Goal: Task Accomplishment & Management: Manage account settings

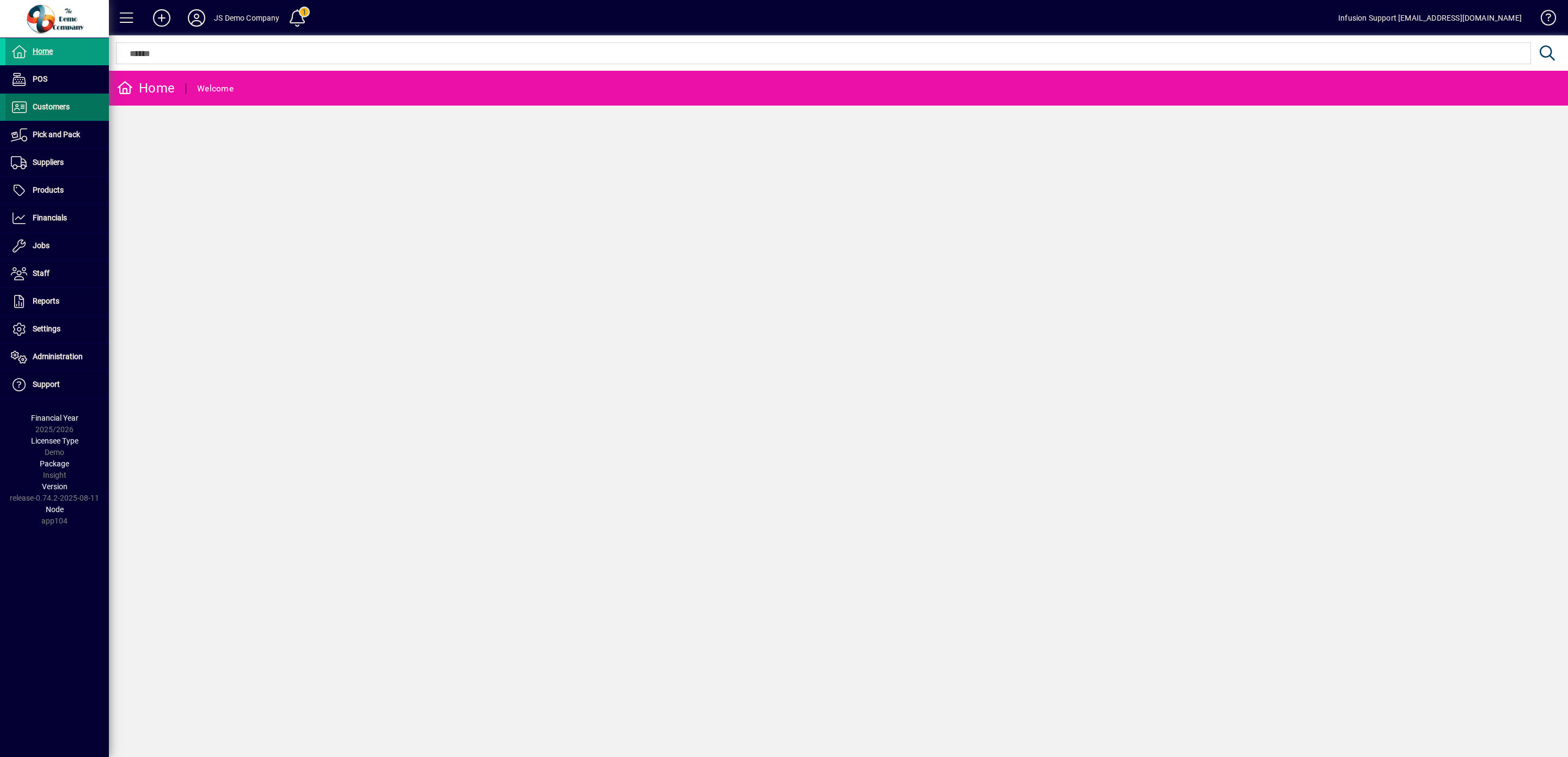
click at [59, 104] on span "Customers" at bounding box center [51, 106] width 37 height 9
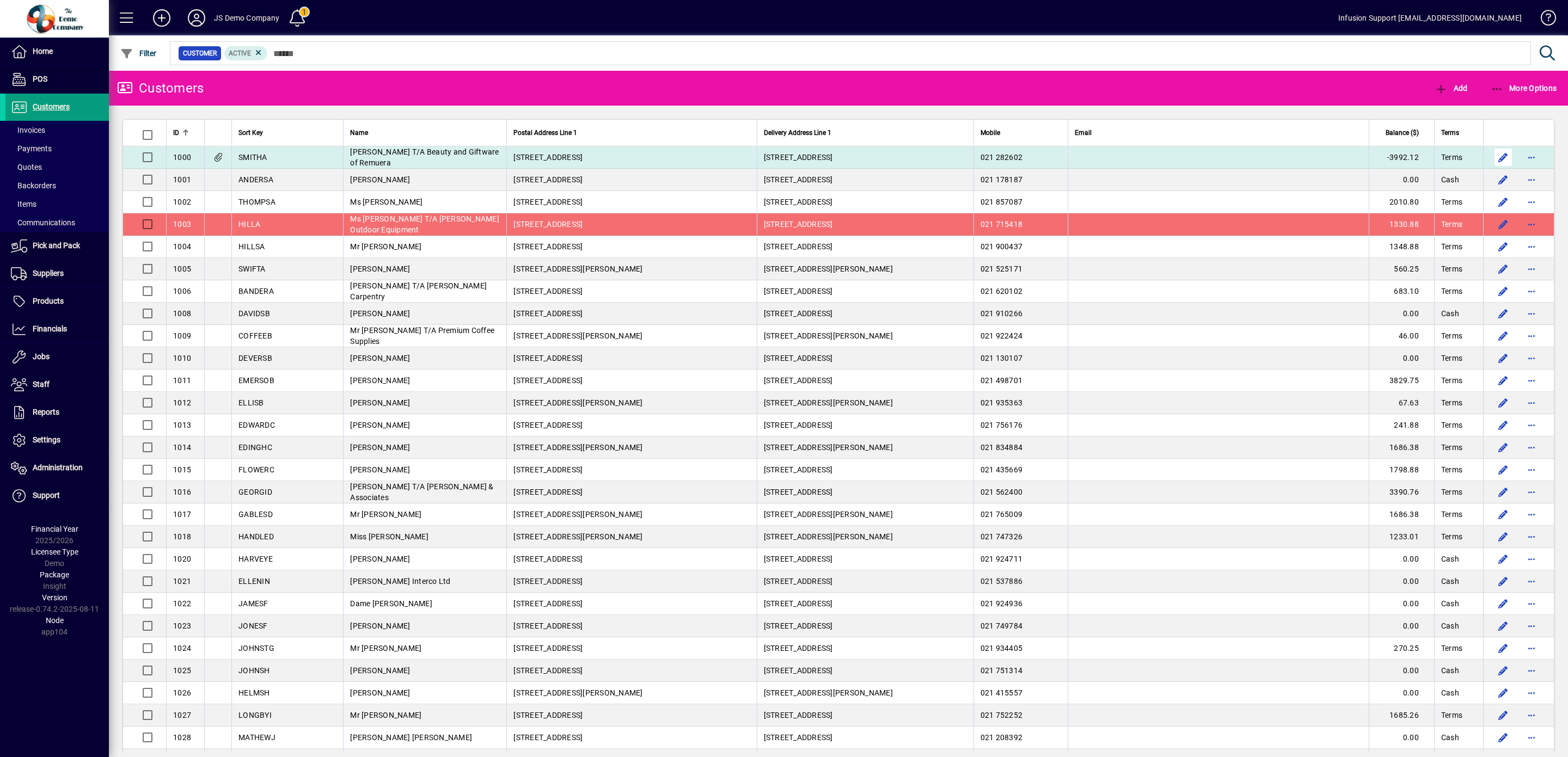
click at [1490, 157] on span "button" at bounding box center [1503, 157] width 26 height 26
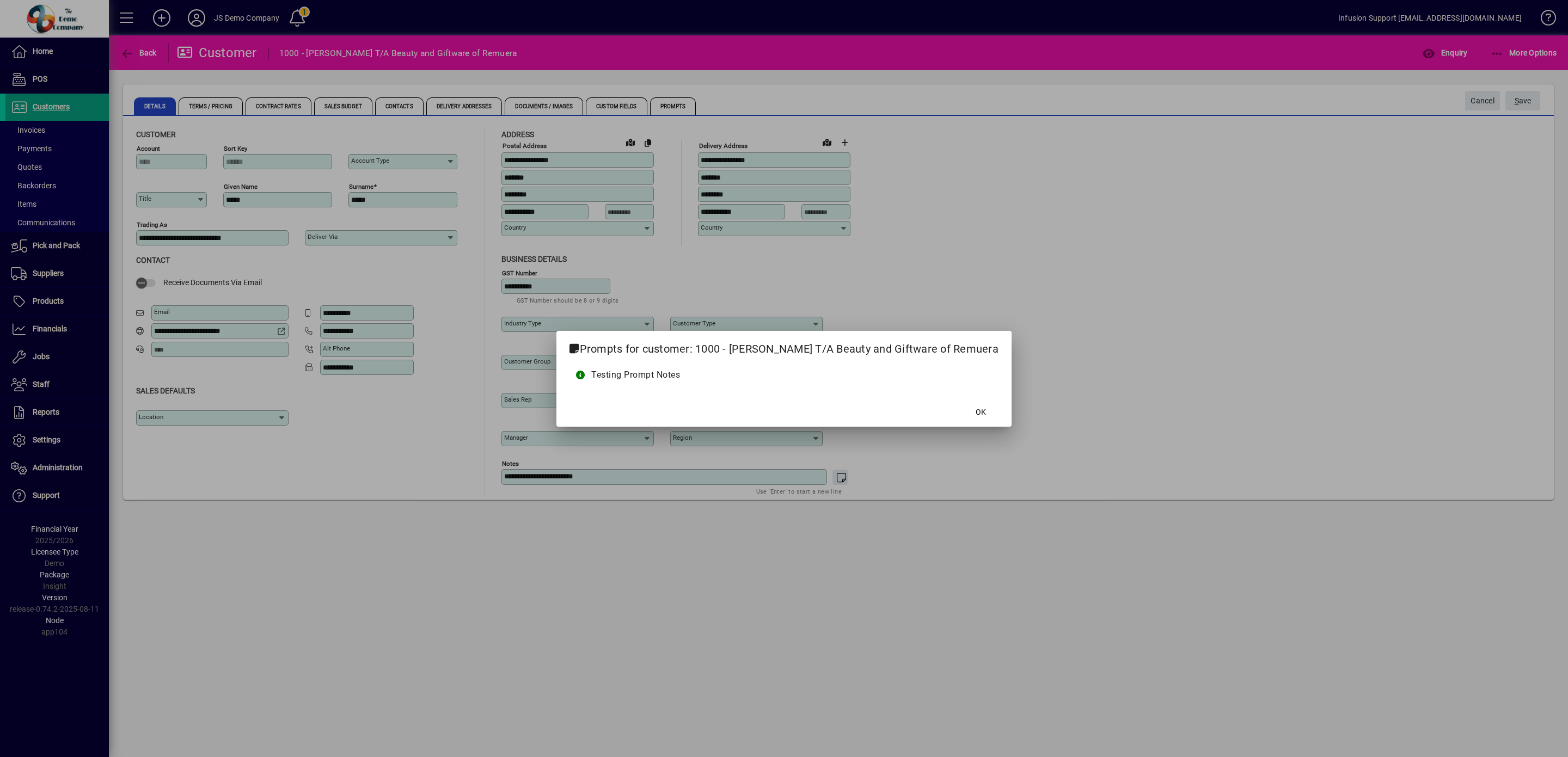
click at [412, 99] on div at bounding box center [784, 378] width 1568 height 757
type input "***"
type input "**********"
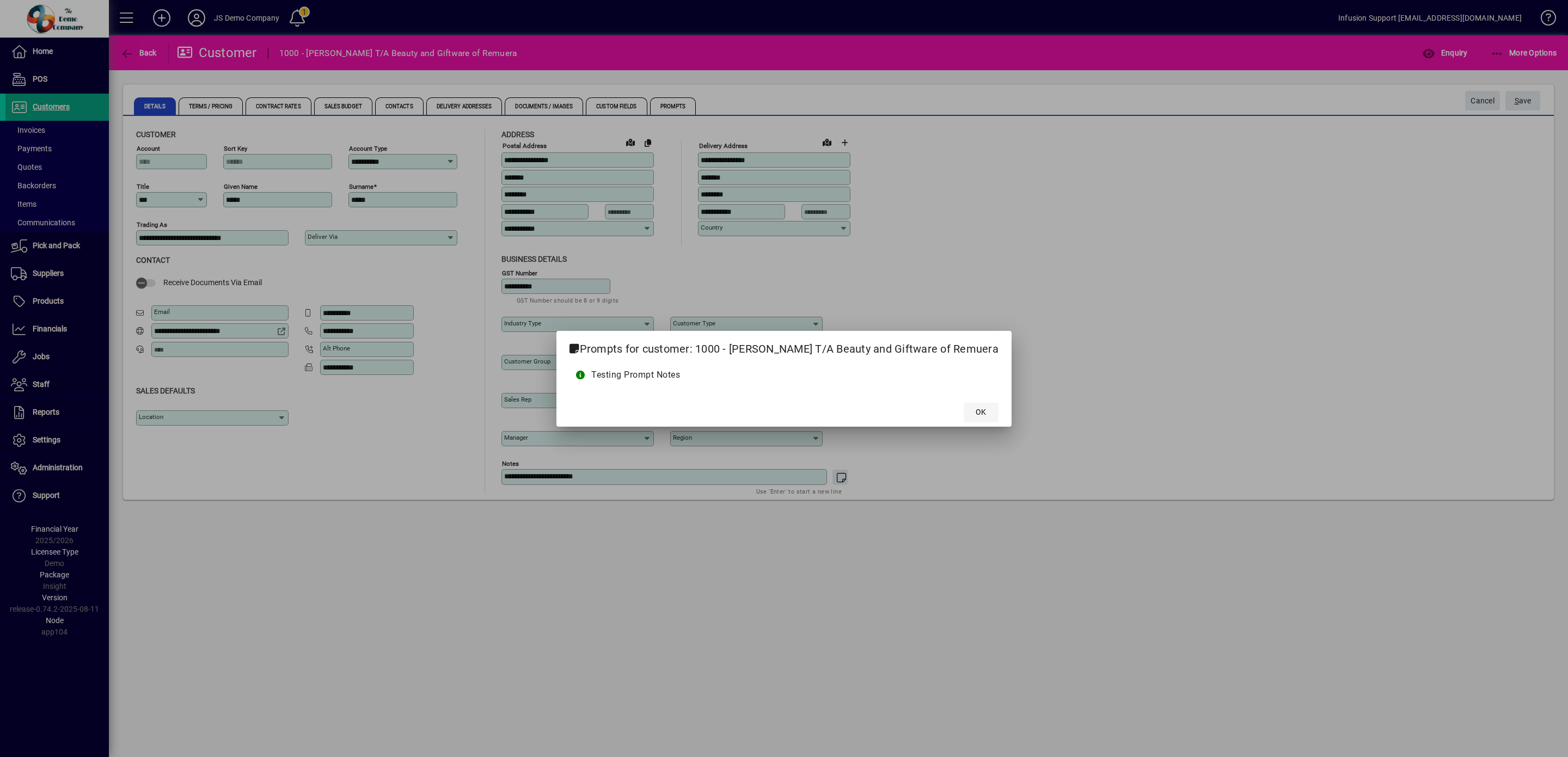
type input "********"
click at [979, 412] on span "OK" at bounding box center [980, 412] width 10 height 11
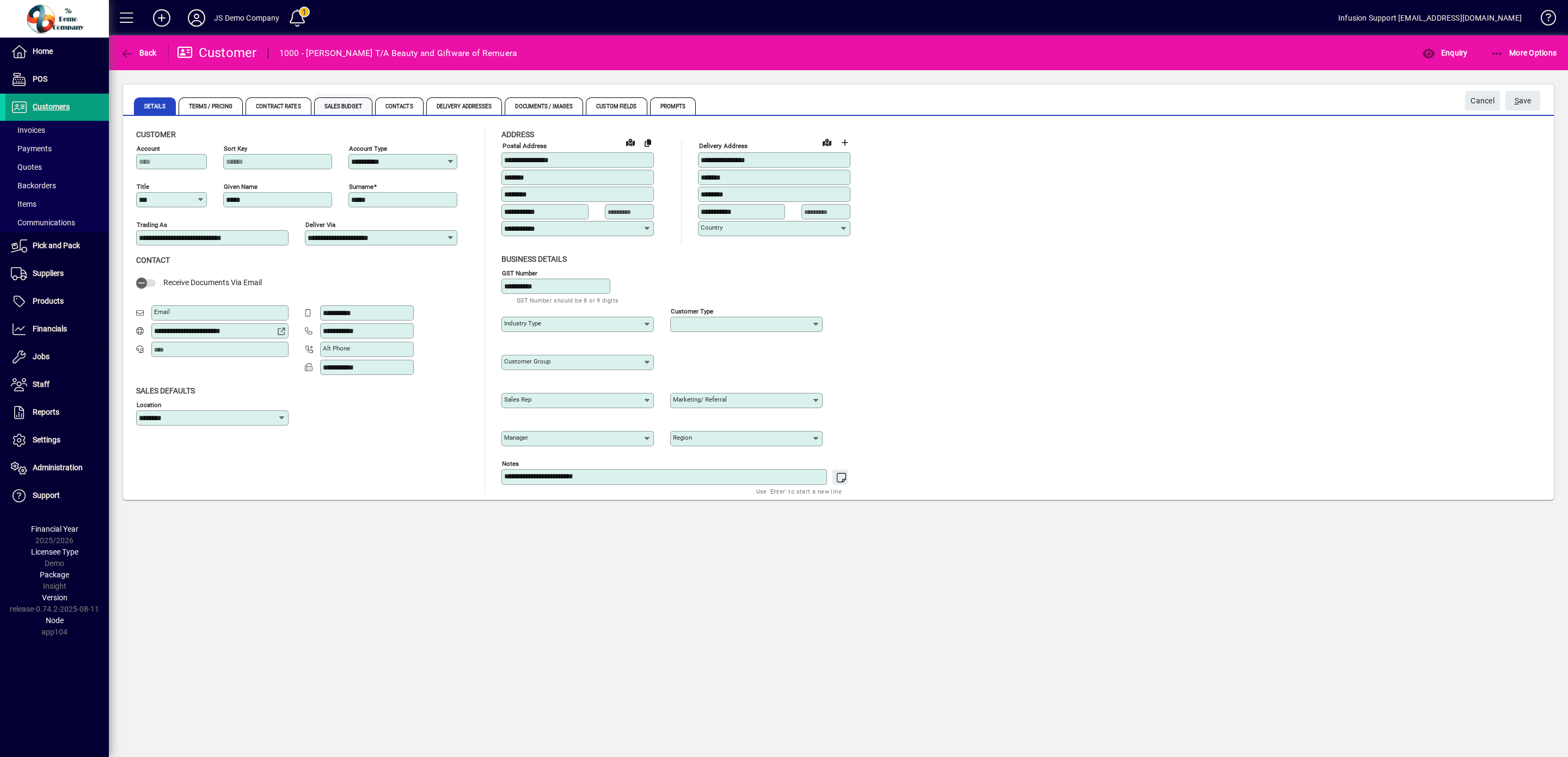
type input "**********"
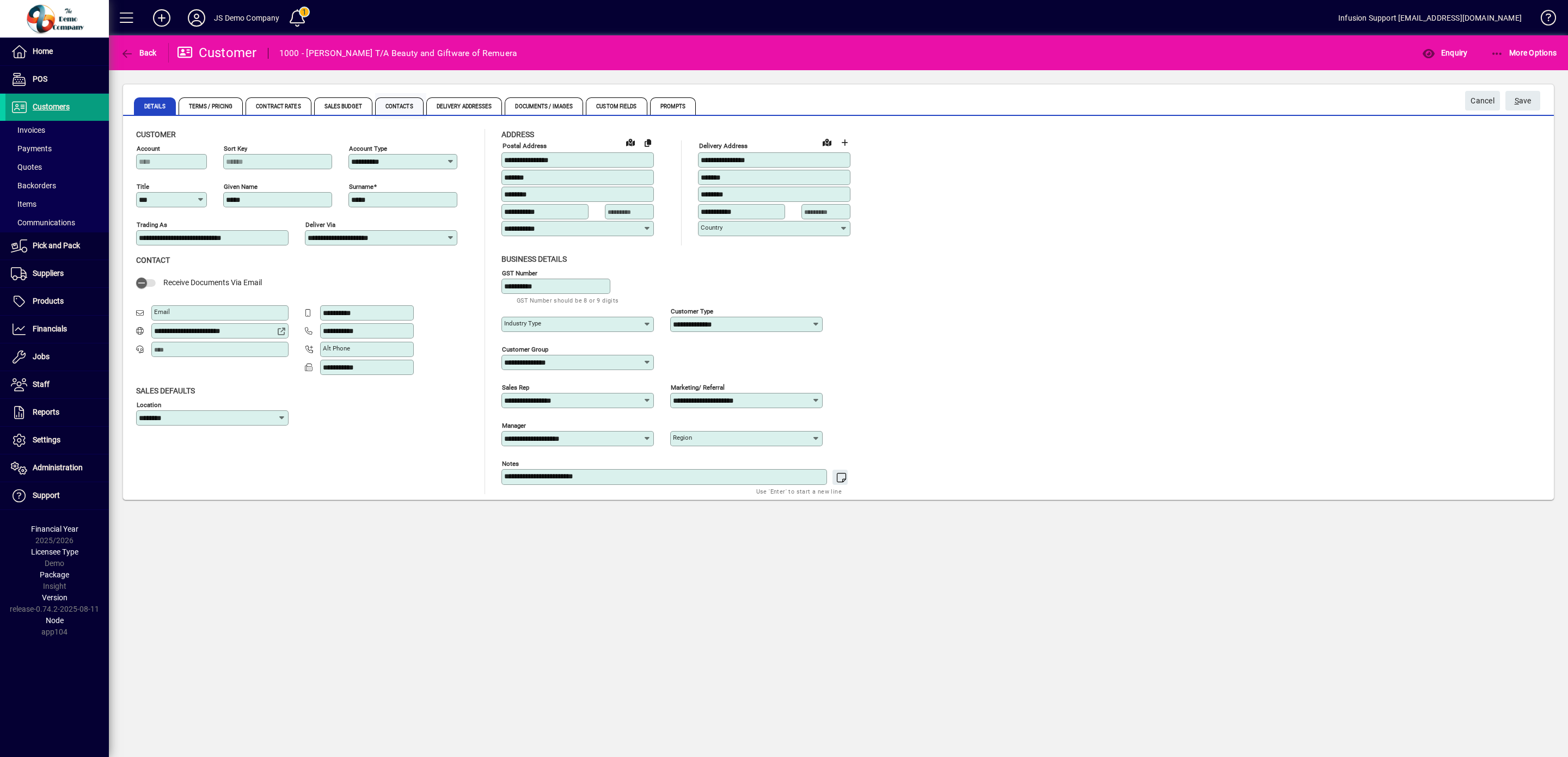
click at [424, 111] on span "Contacts" at bounding box center [399, 106] width 48 height 17
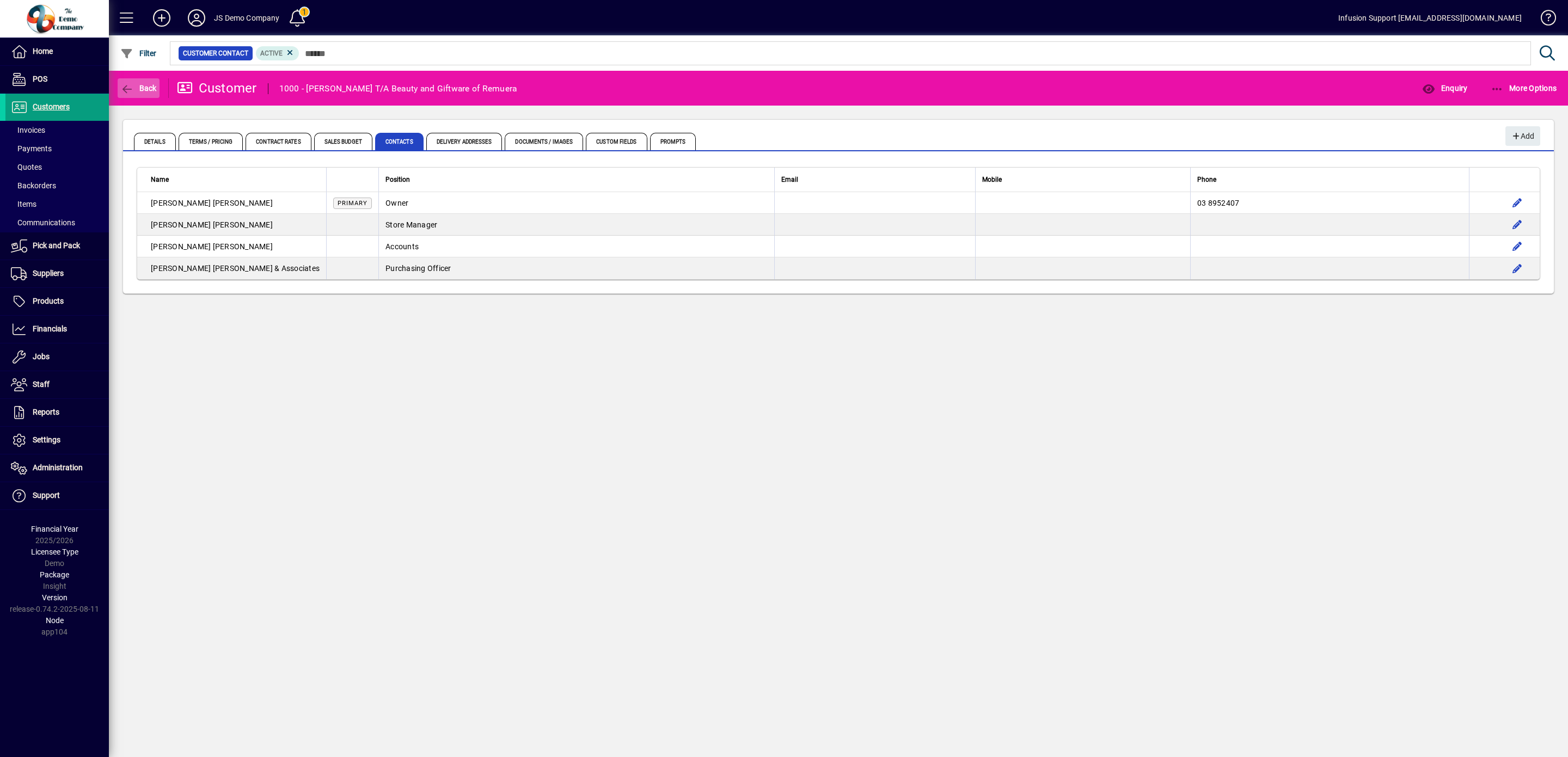
click at [131, 91] on icon "button" at bounding box center [127, 89] width 13 height 11
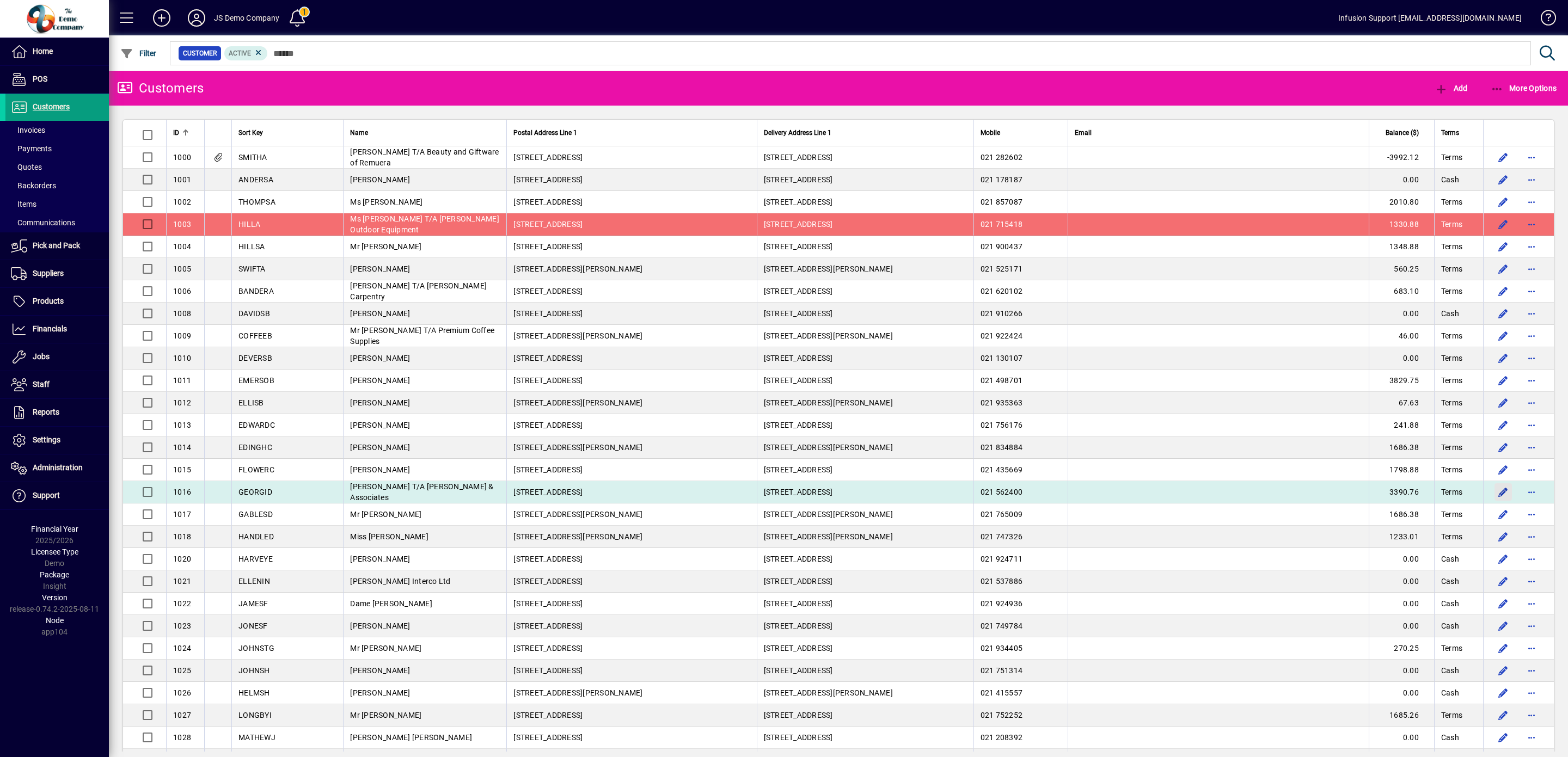
click at [1490, 500] on span "button" at bounding box center [1503, 492] width 26 height 26
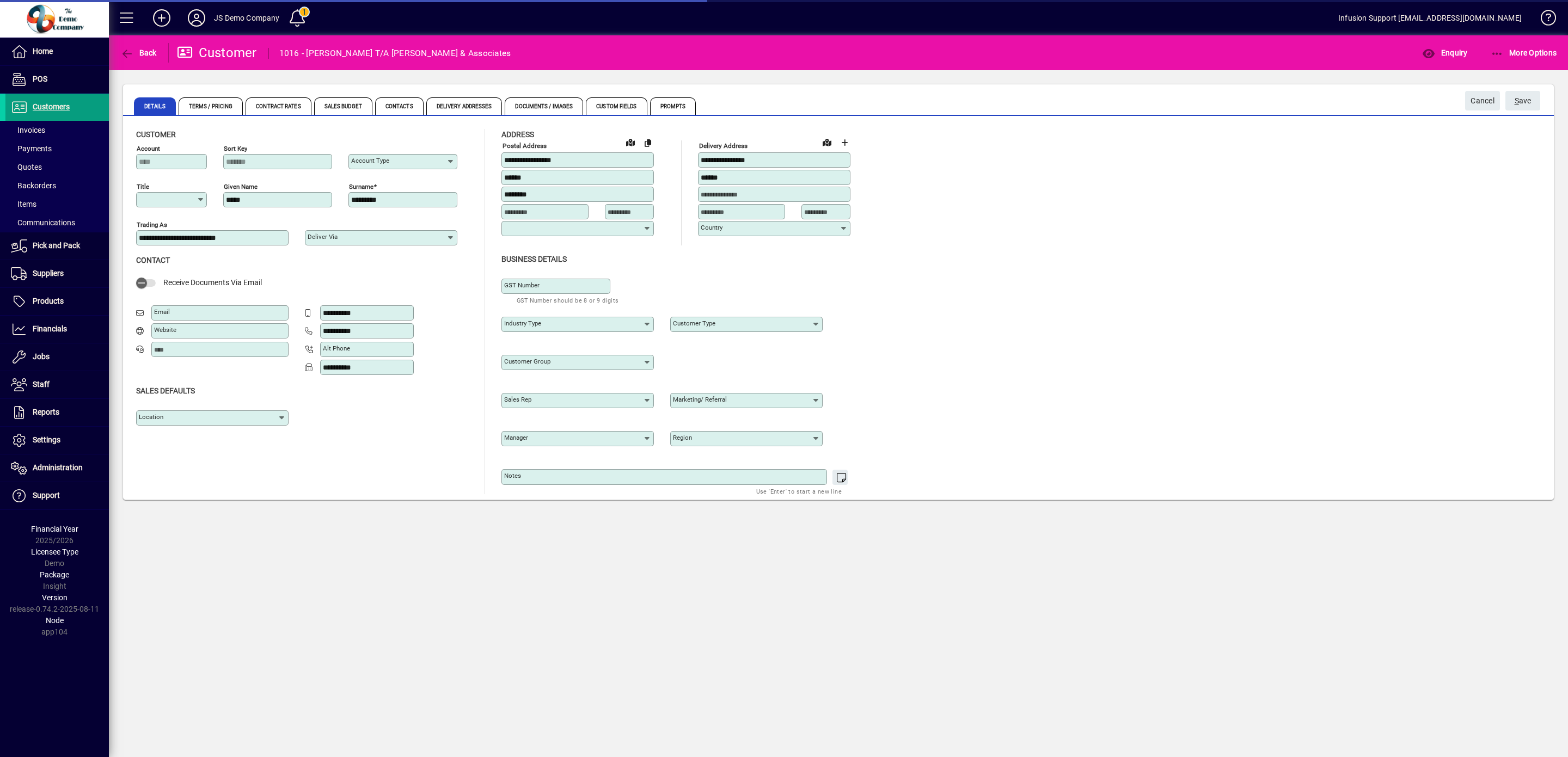
type input "**"
type input "**********"
type input "********"
click at [415, 109] on span "Contacts" at bounding box center [399, 106] width 48 height 17
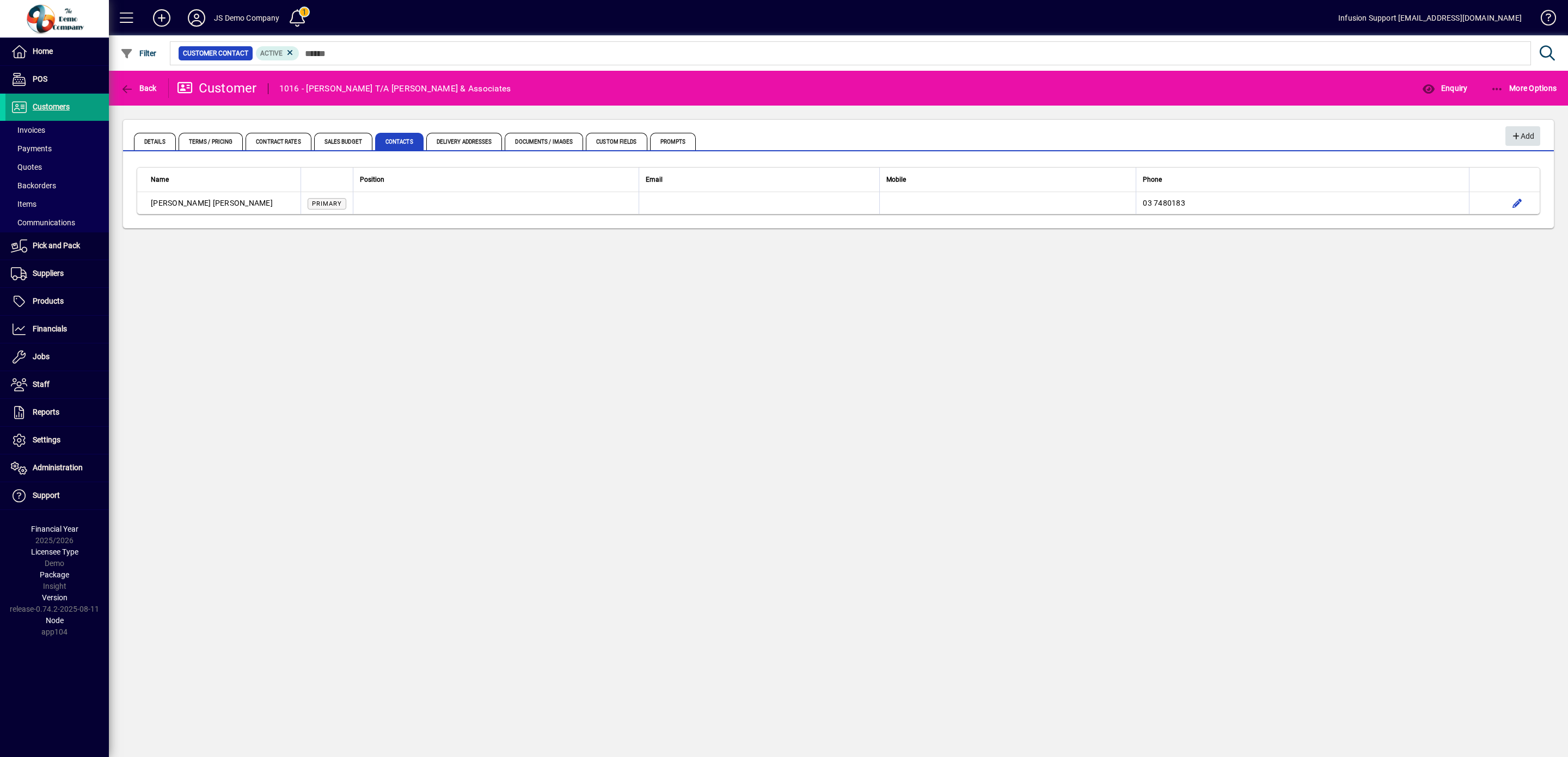
click at [1514, 136] on icon "button" at bounding box center [1516, 136] width 10 height 7
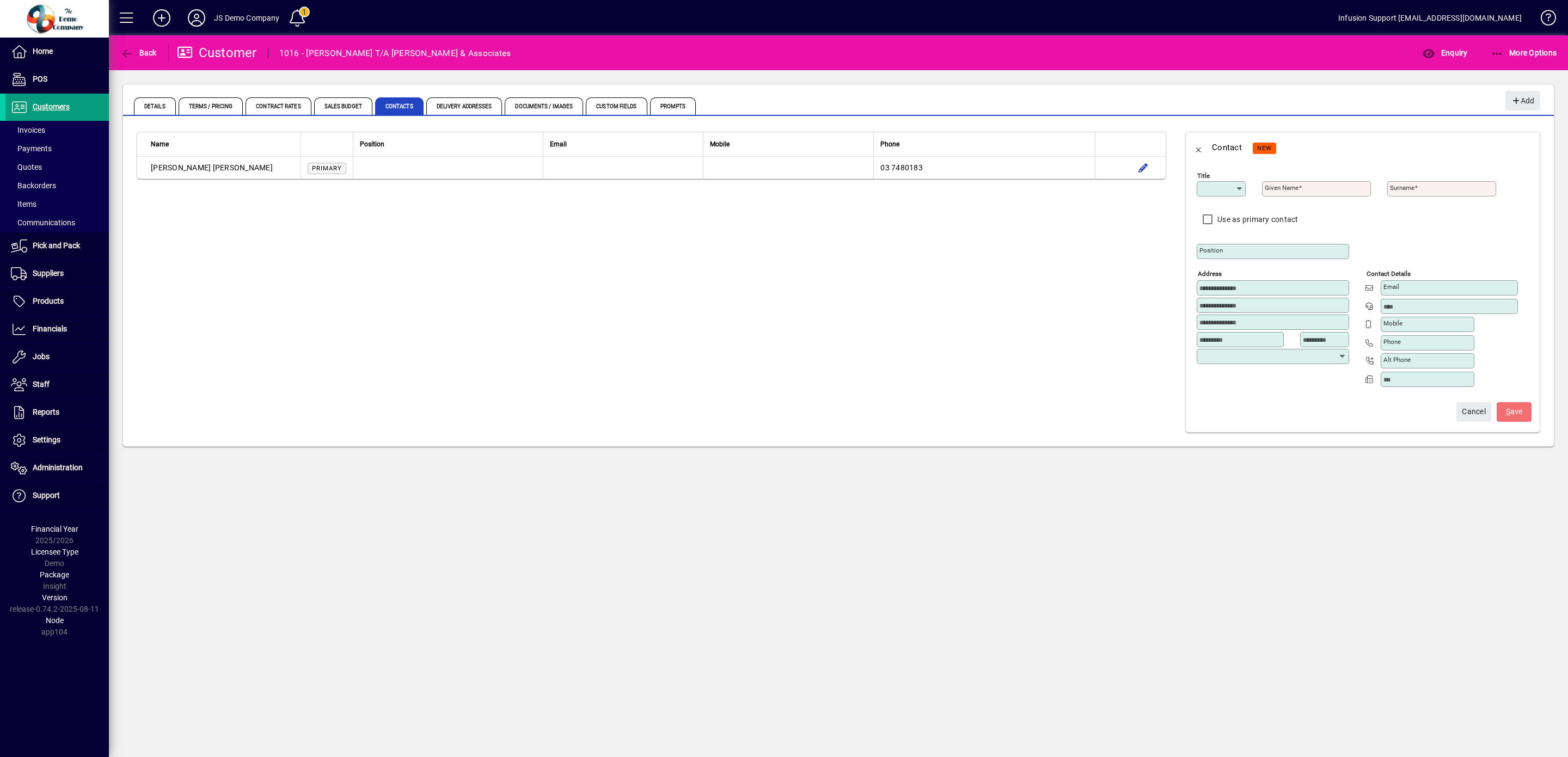
type input "**********"
click at [1282, 189] on mat-label "Given name" at bounding box center [1282, 187] width 34 height 7
click at [1282, 189] on input "Given name" at bounding box center [1317, 189] width 105 height 9
click at [1420, 284] on div "Email" at bounding box center [1449, 287] width 137 height 15
type input "********"
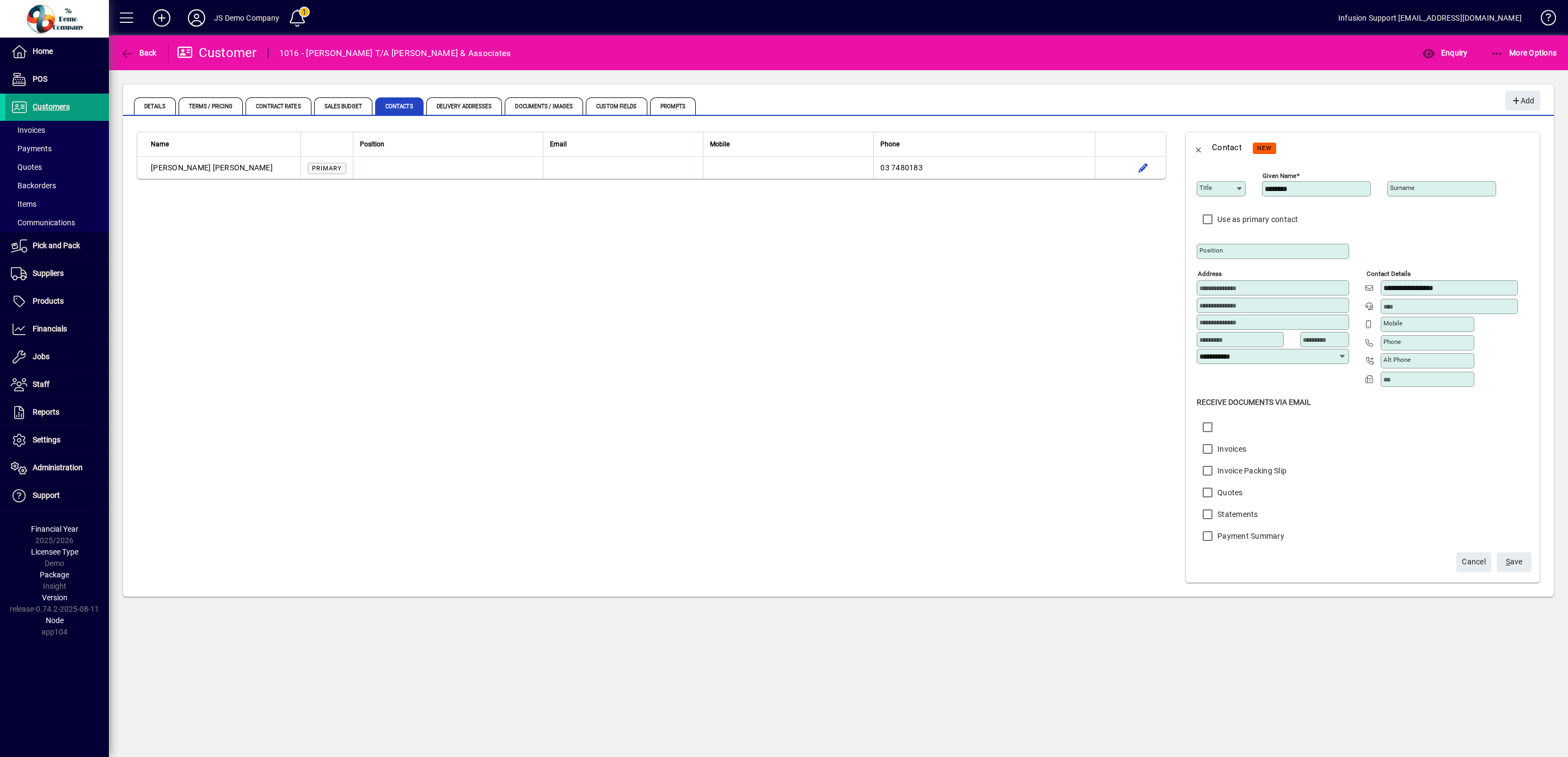
type input "**********"
click at [1506, 562] on span "S ave" at bounding box center [1514, 562] width 17 height 18
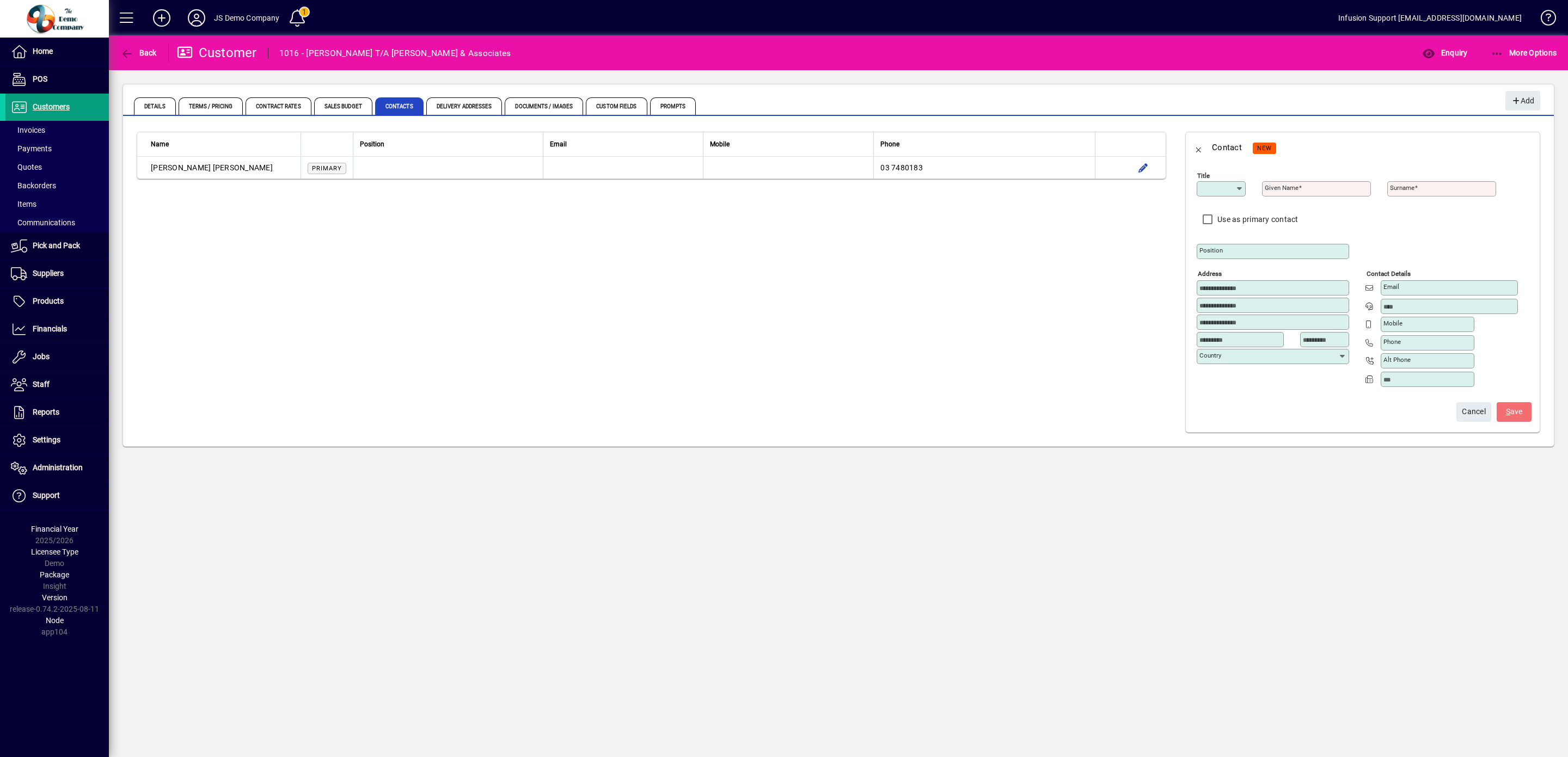
type input "**********"
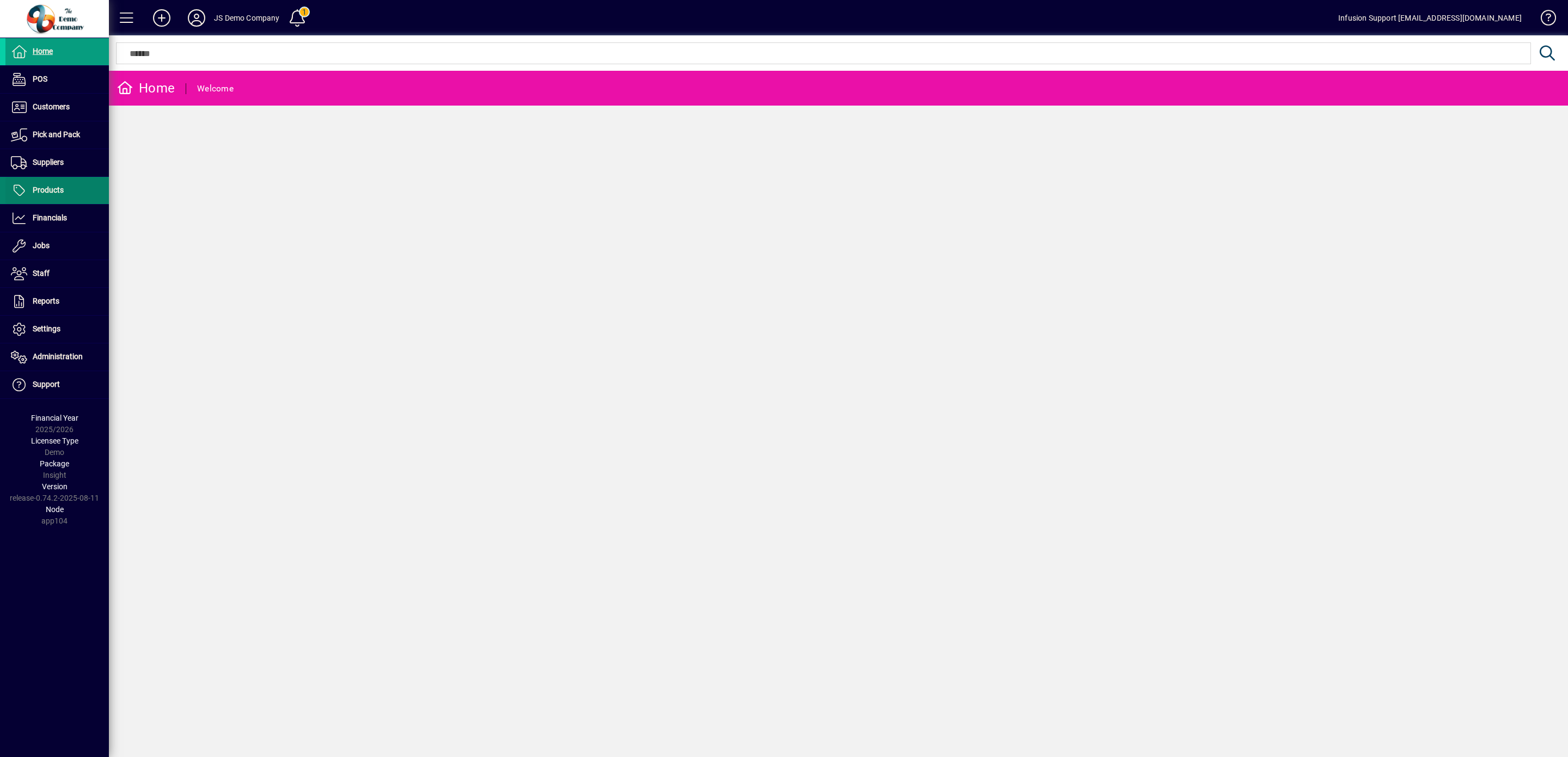
click at [52, 186] on span "Products" at bounding box center [34, 190] width 58 height 13
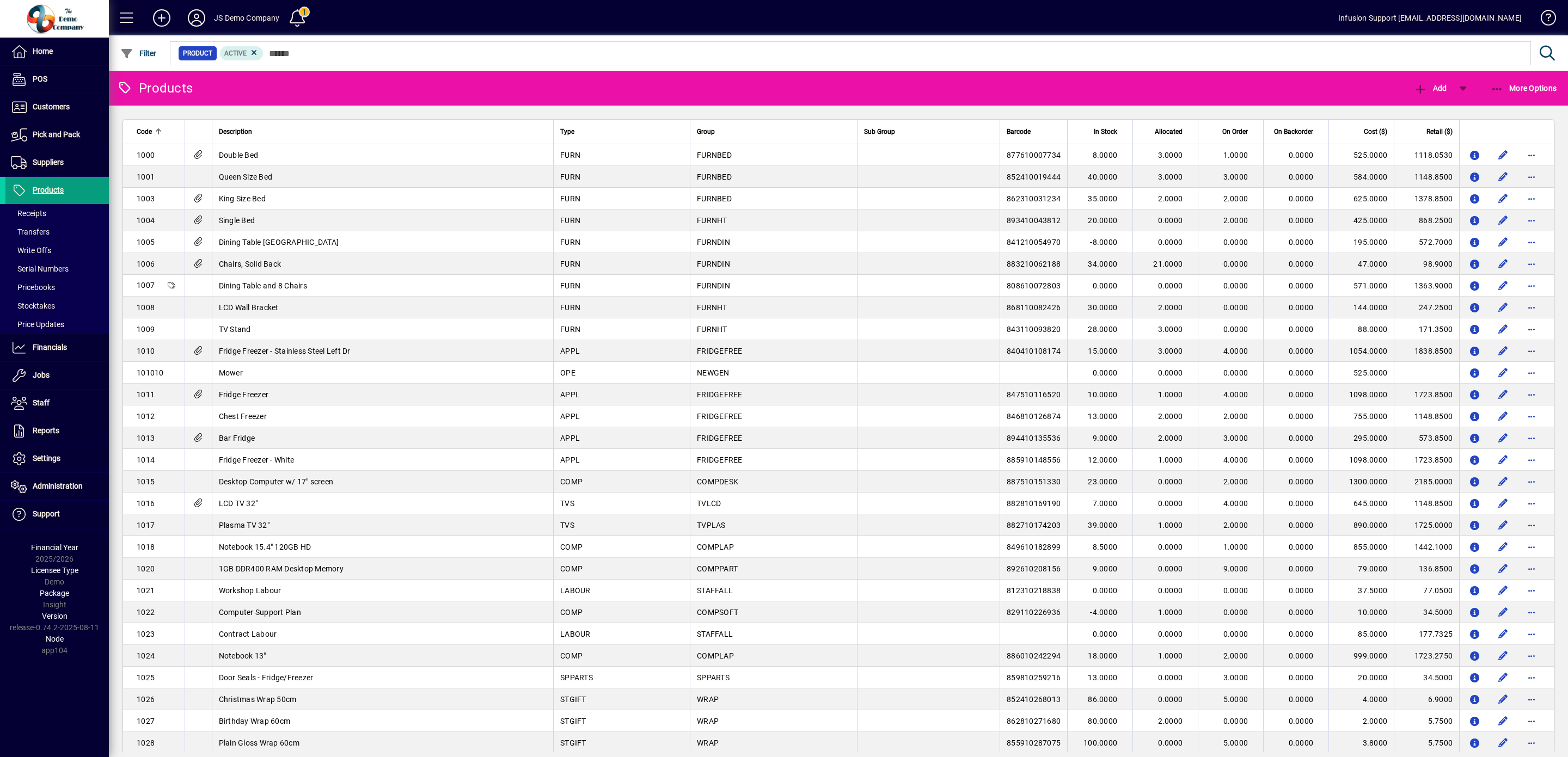
click at [119, 18] on span at bounding box center [126, 17] width 26 height 26
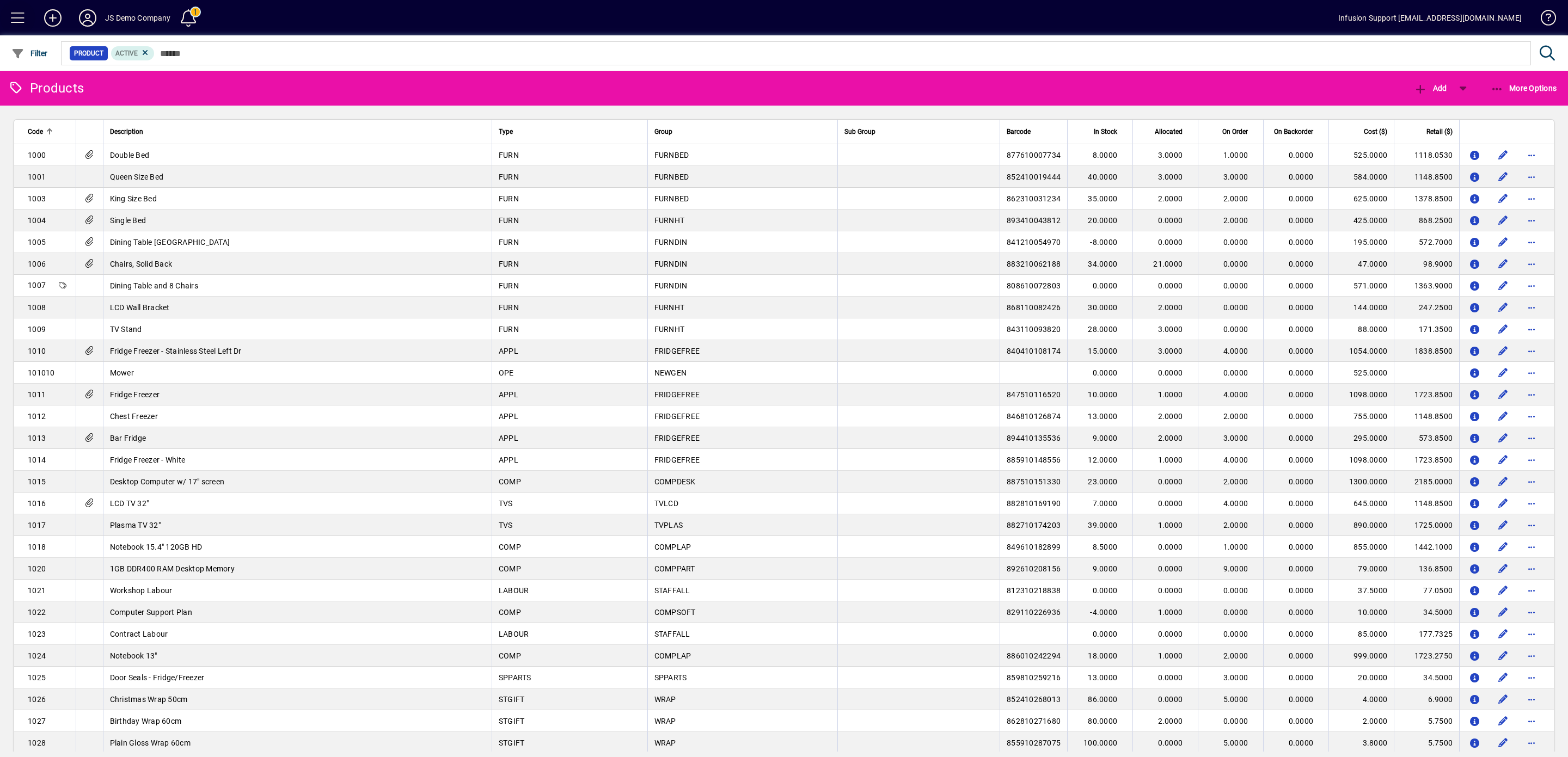
click at [16, 17] on span at bounding box center [17, 17] width 26 height 26
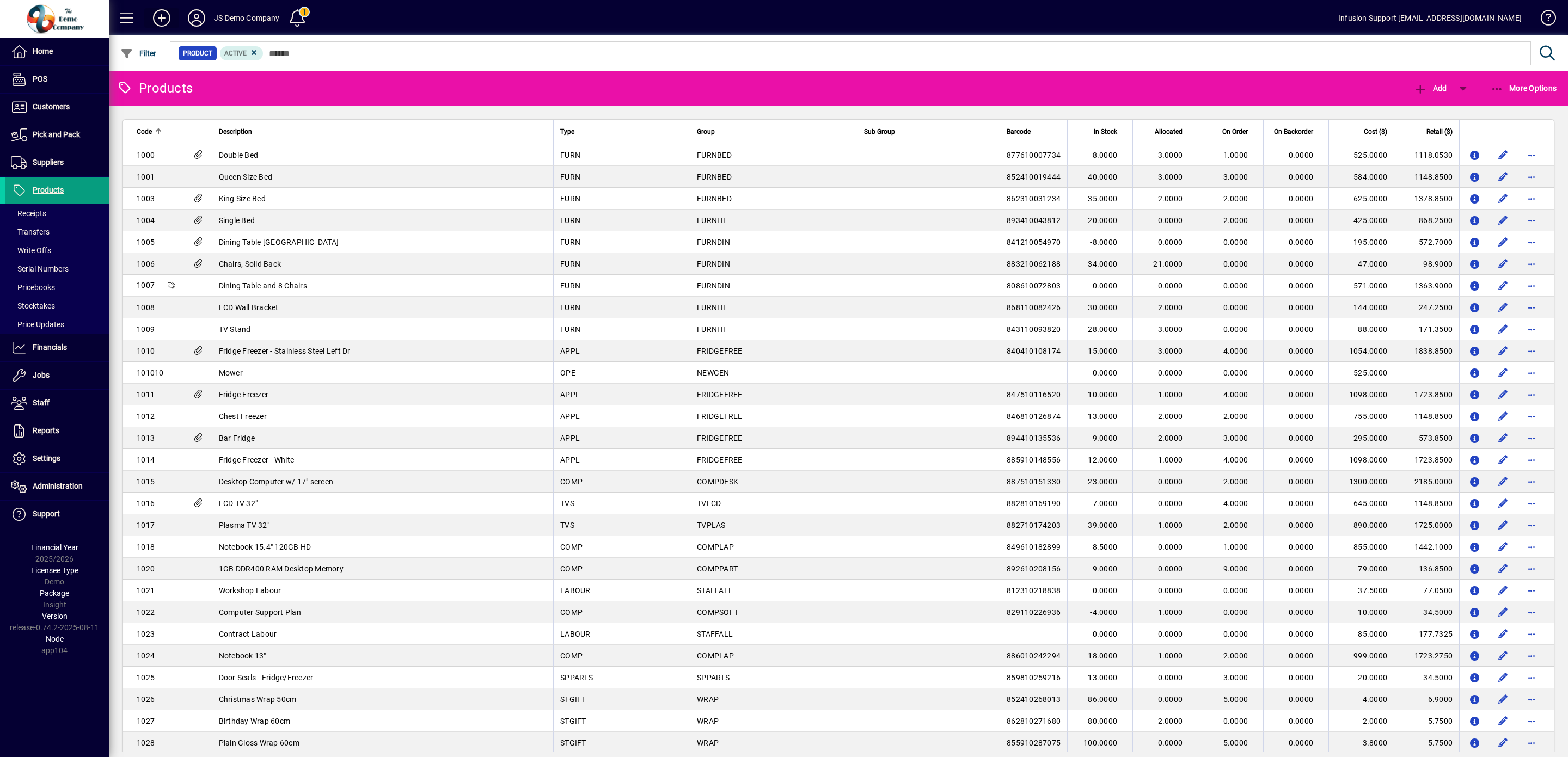
click at [161, 19] on icon at bounding box center [161, 18] width 21 height 17
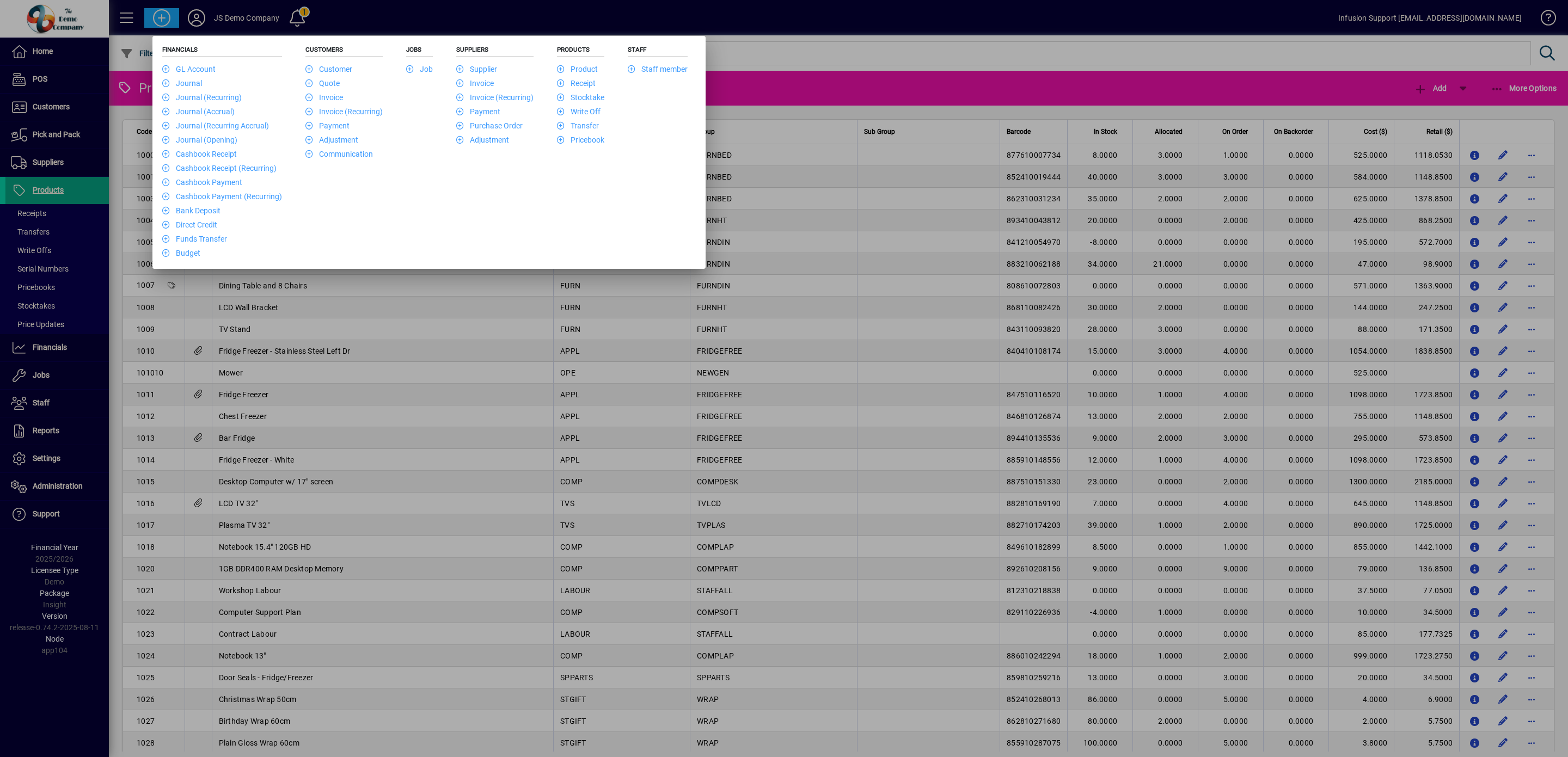
click at [56, 185] on div at bounding box center [784, 378] width 1568 height 757
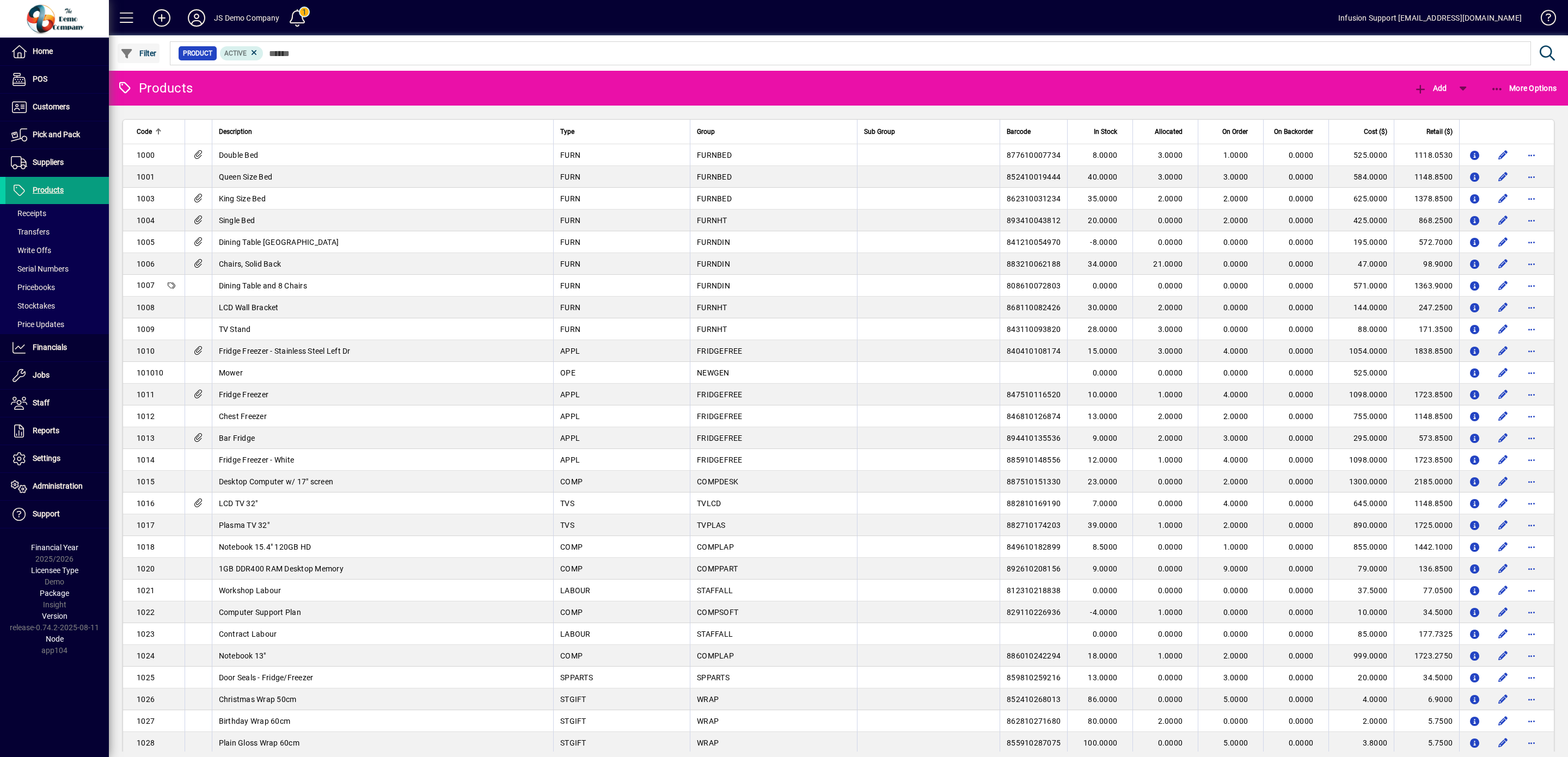
click at [142, 59] on span "button" at bounding box center [138, 53] width 42 height 26
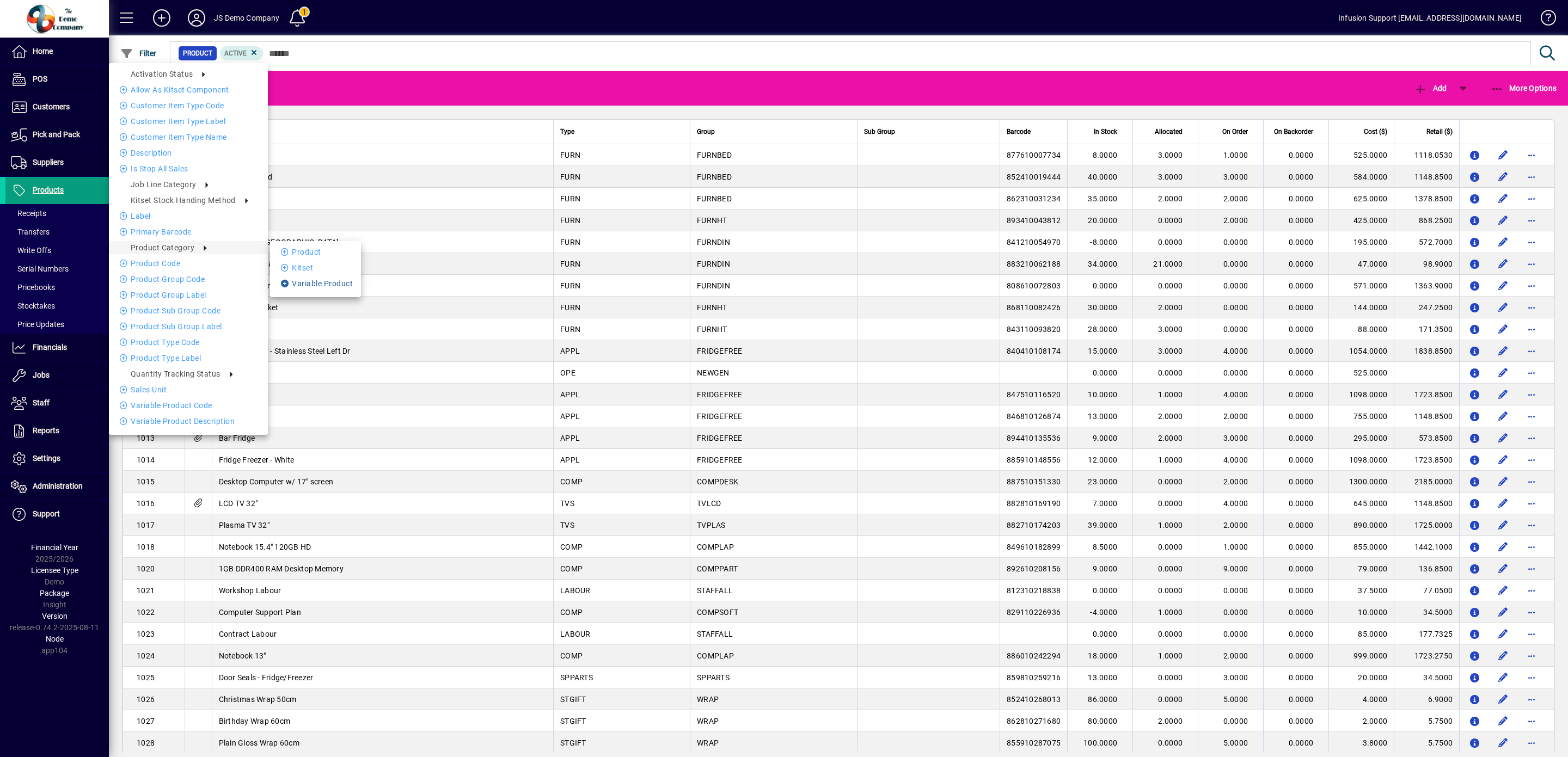
click at [331, 283] on li "Variable Product" at bounding box center [315, 283] width 91 height 13
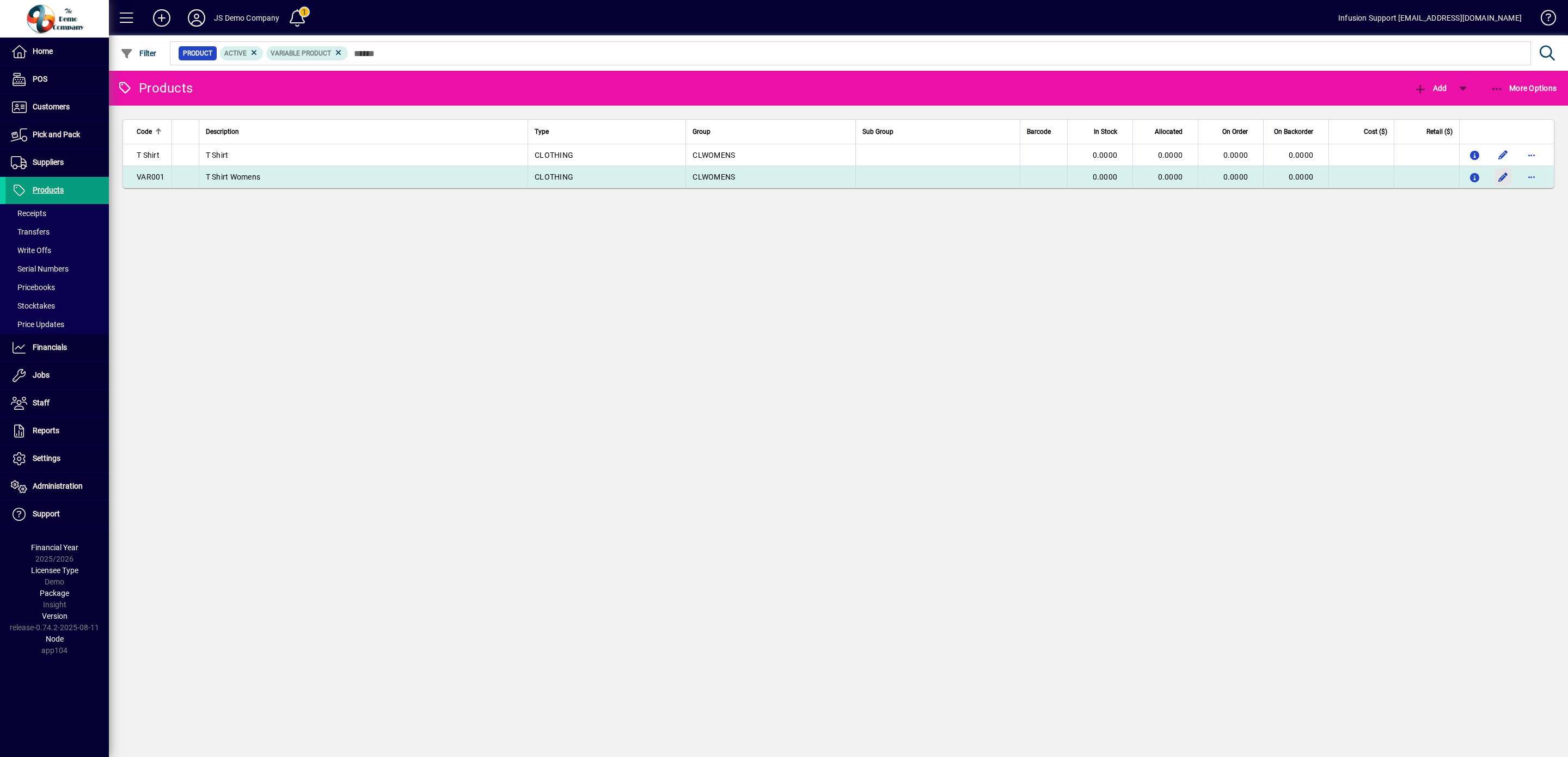
click at [1499, 178] on span "button" at bounding box center [1503, 177] width 26 height 26
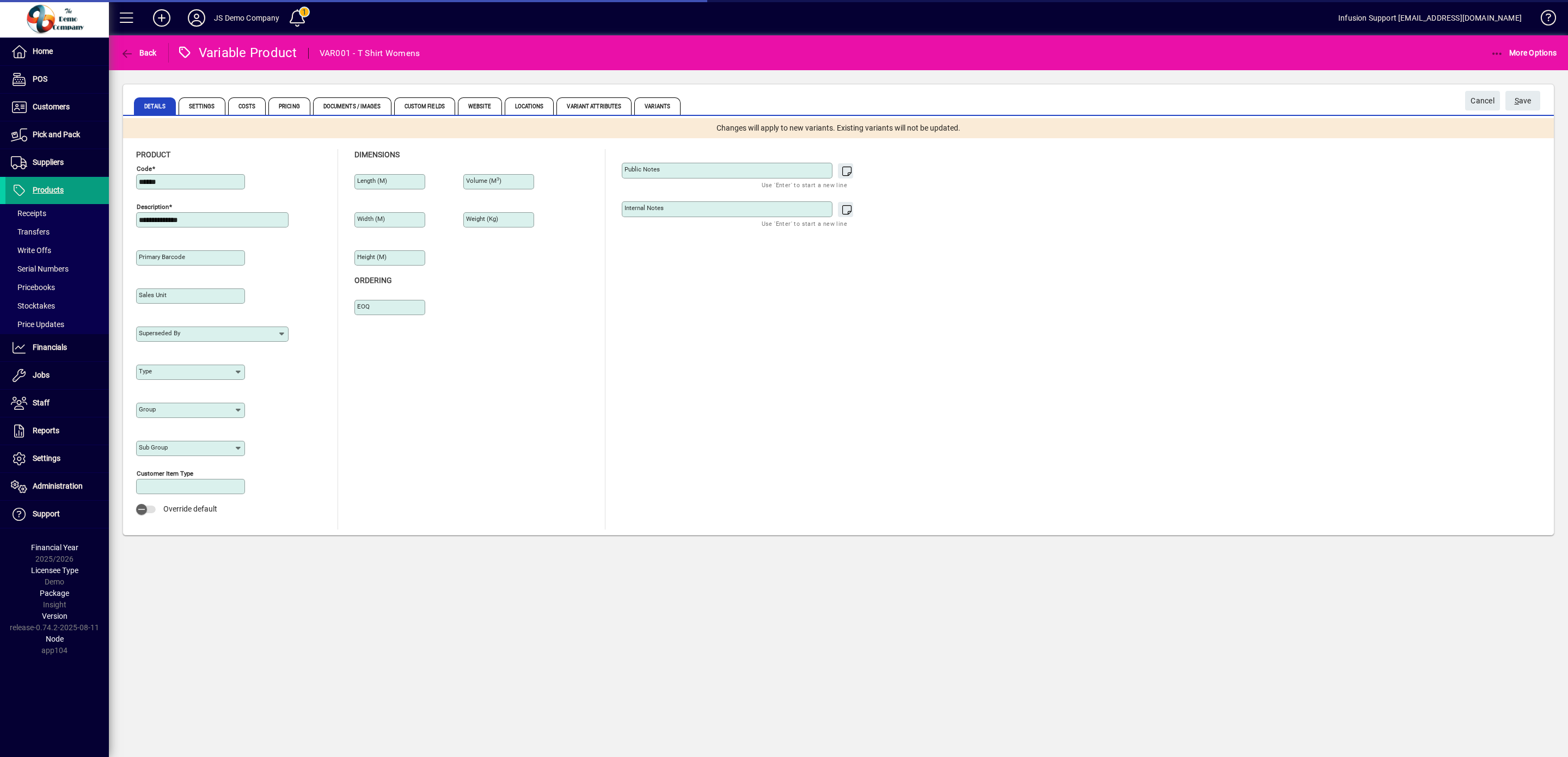
type input "**********"
click at [681, 103] on span "Variants" at bounding box center [657, 106] width 46 height 17
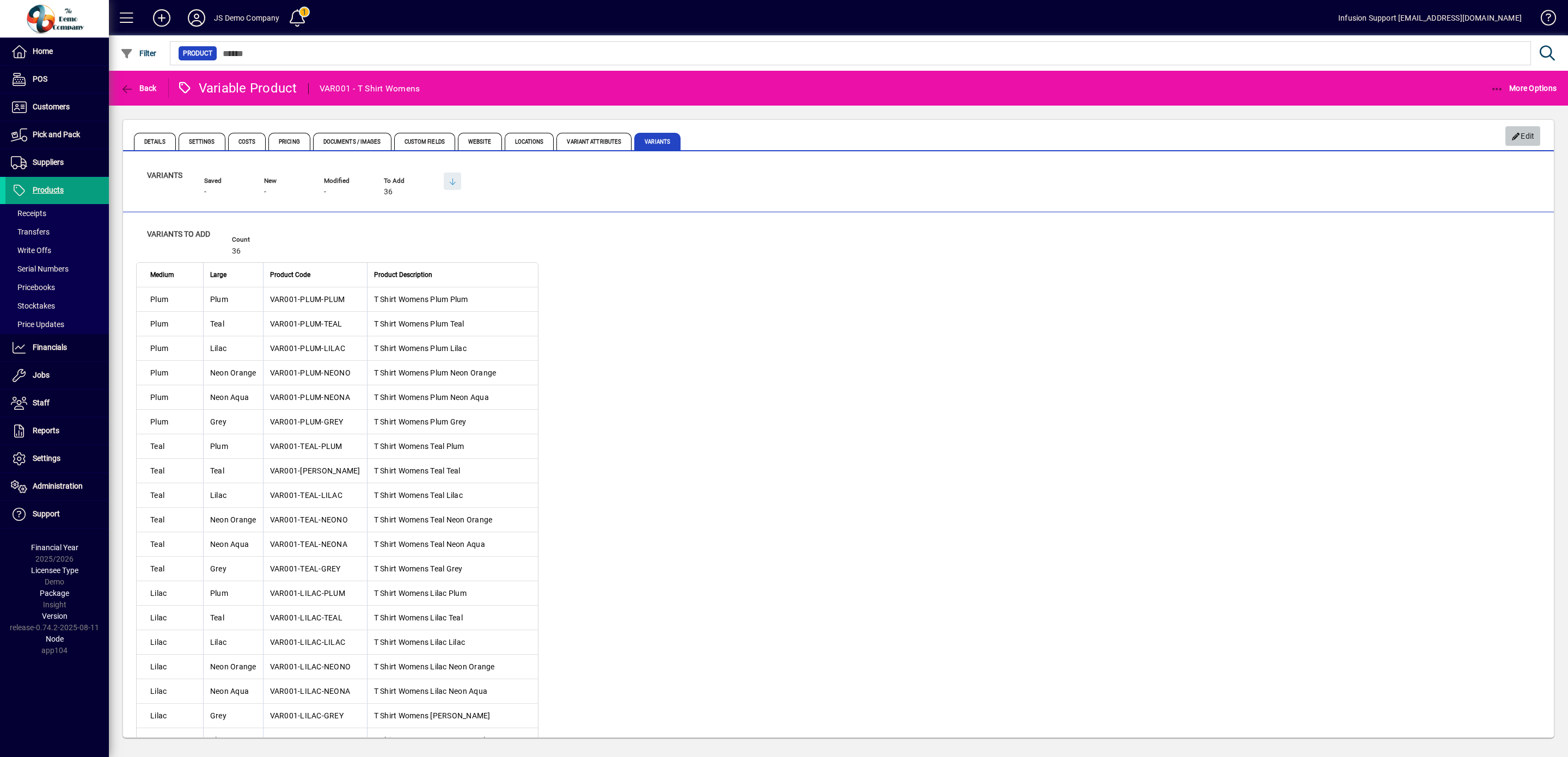
click at [1514, 132] on span "Edit" at bounding box center [1523, 136] width 24 height 18
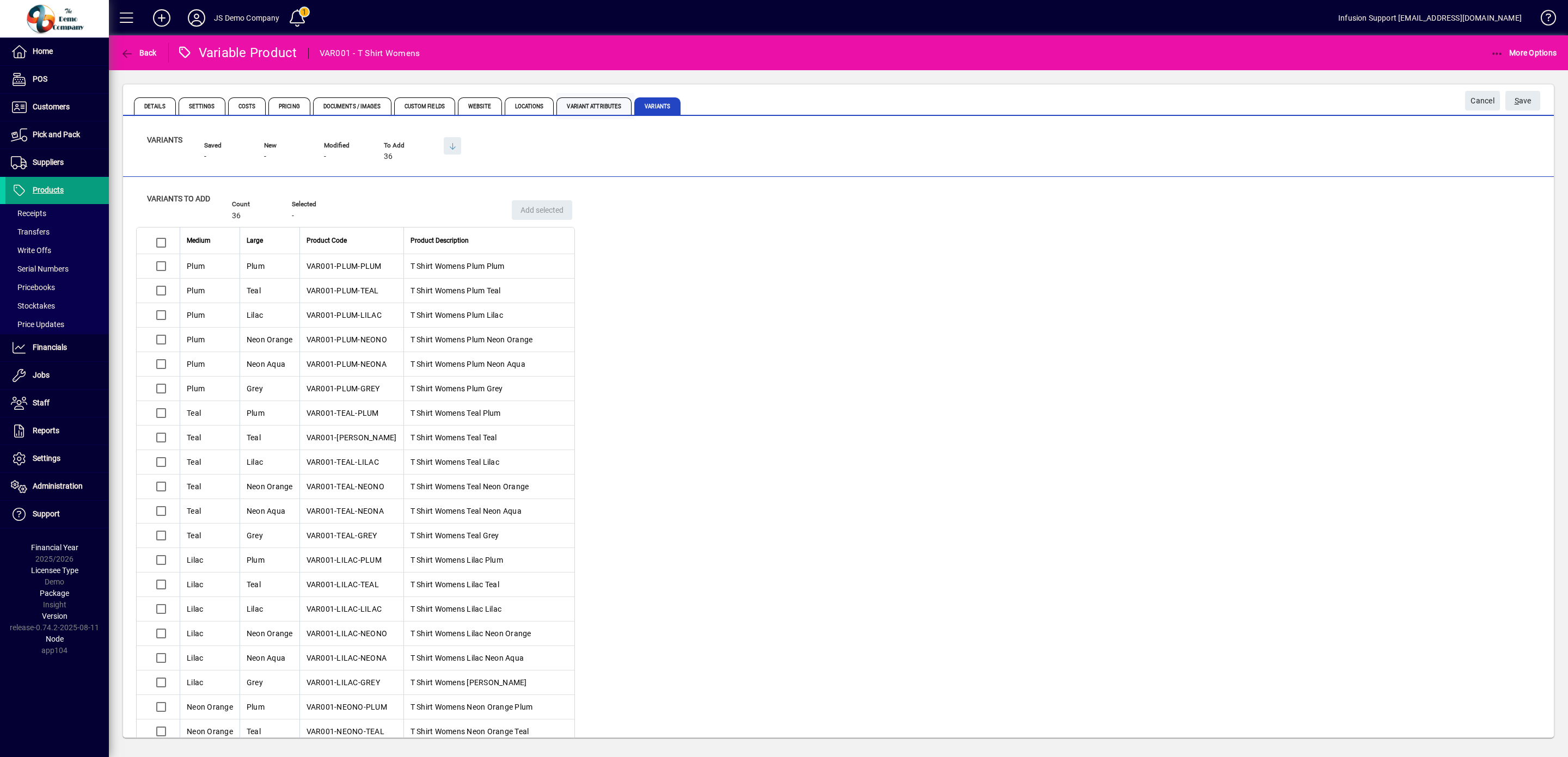
click at [631, 104] on span "Variant Attributes" at bounding box center [594, 106] width 75 height 17
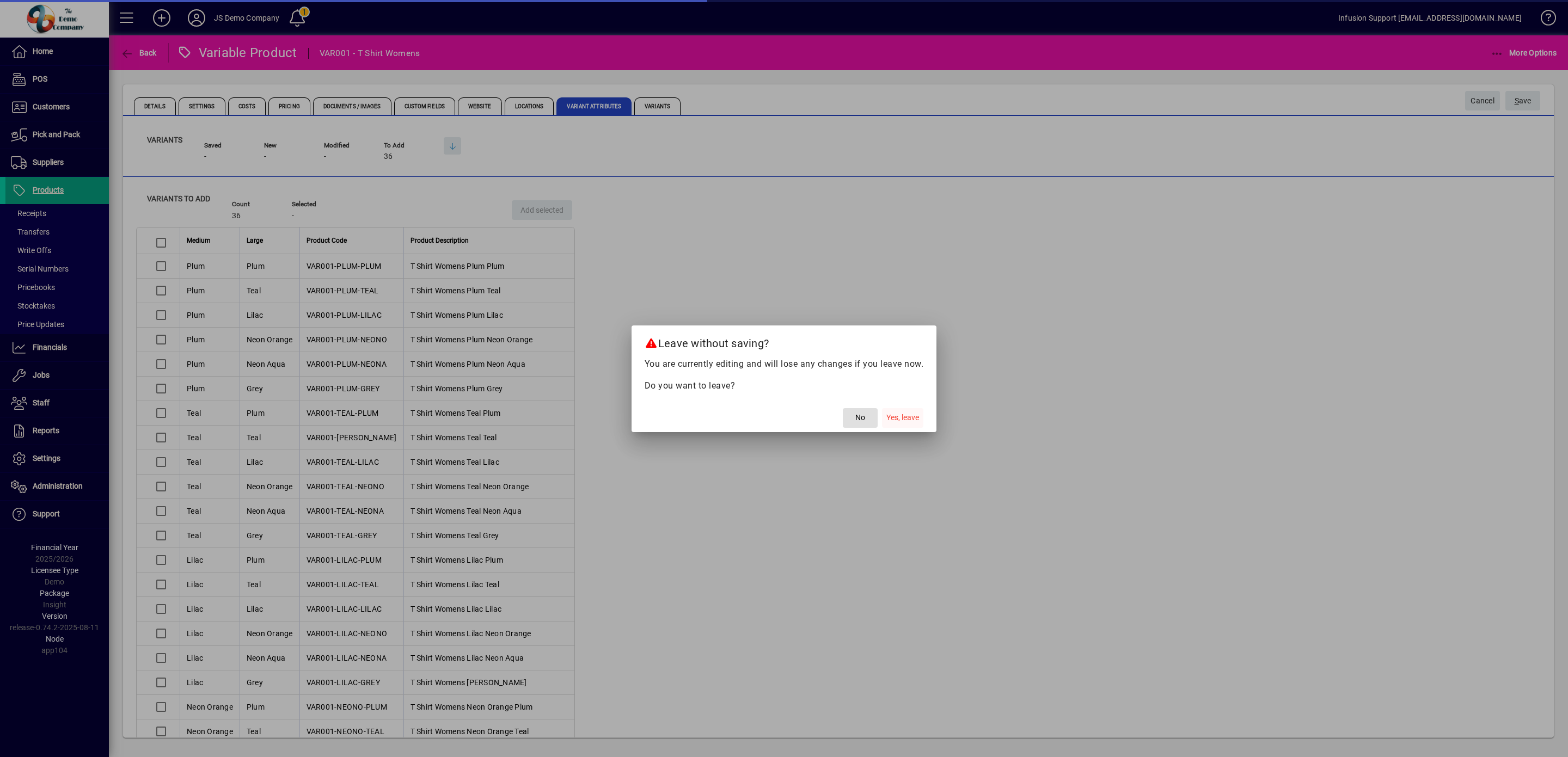
click at [890, 412] on span "button" at bounding box center [903, 418] width 42 height 26
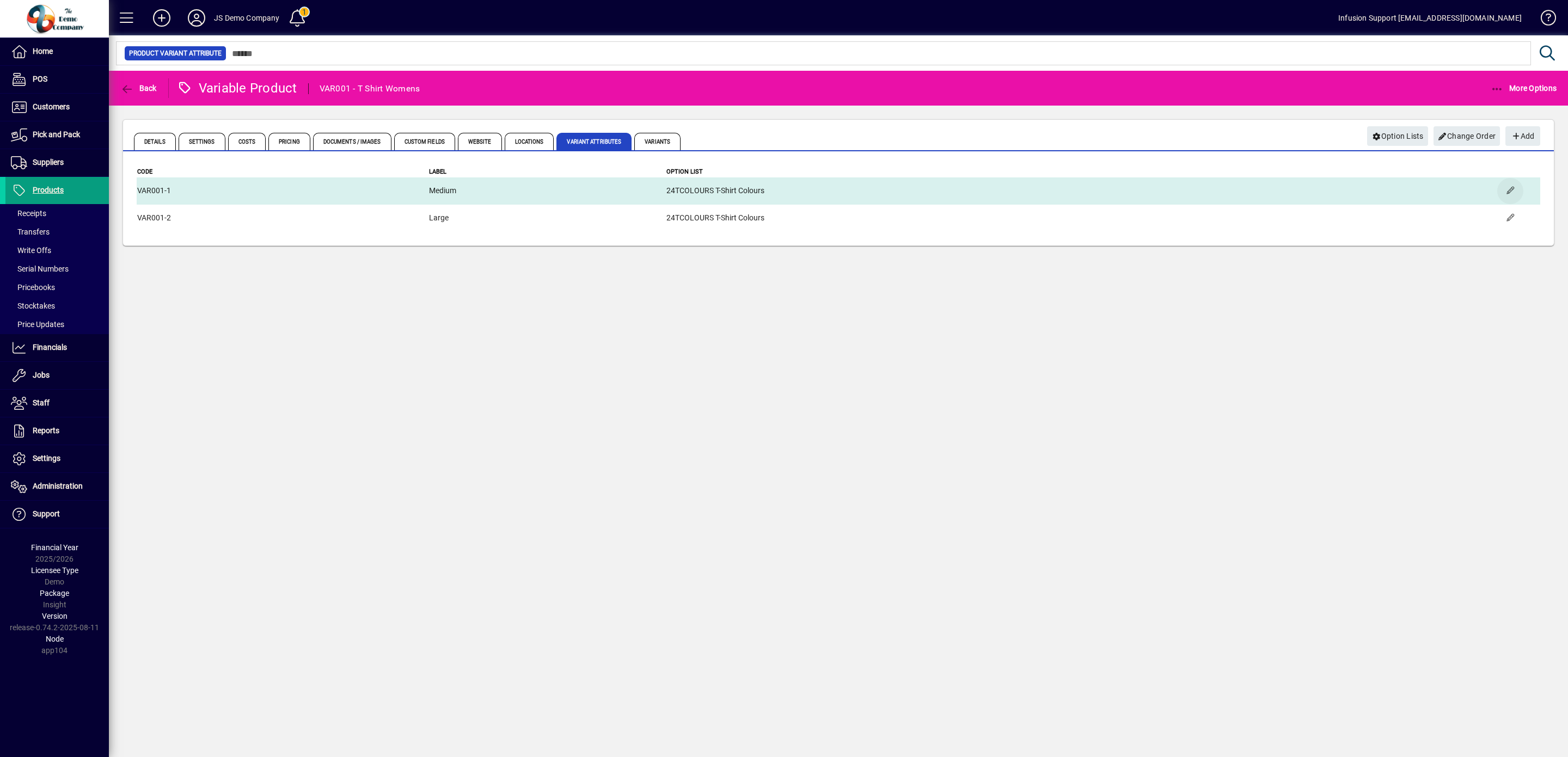
click at [1509, 189] on span "button" at bounding box center [1510, 191] width 26 height 26
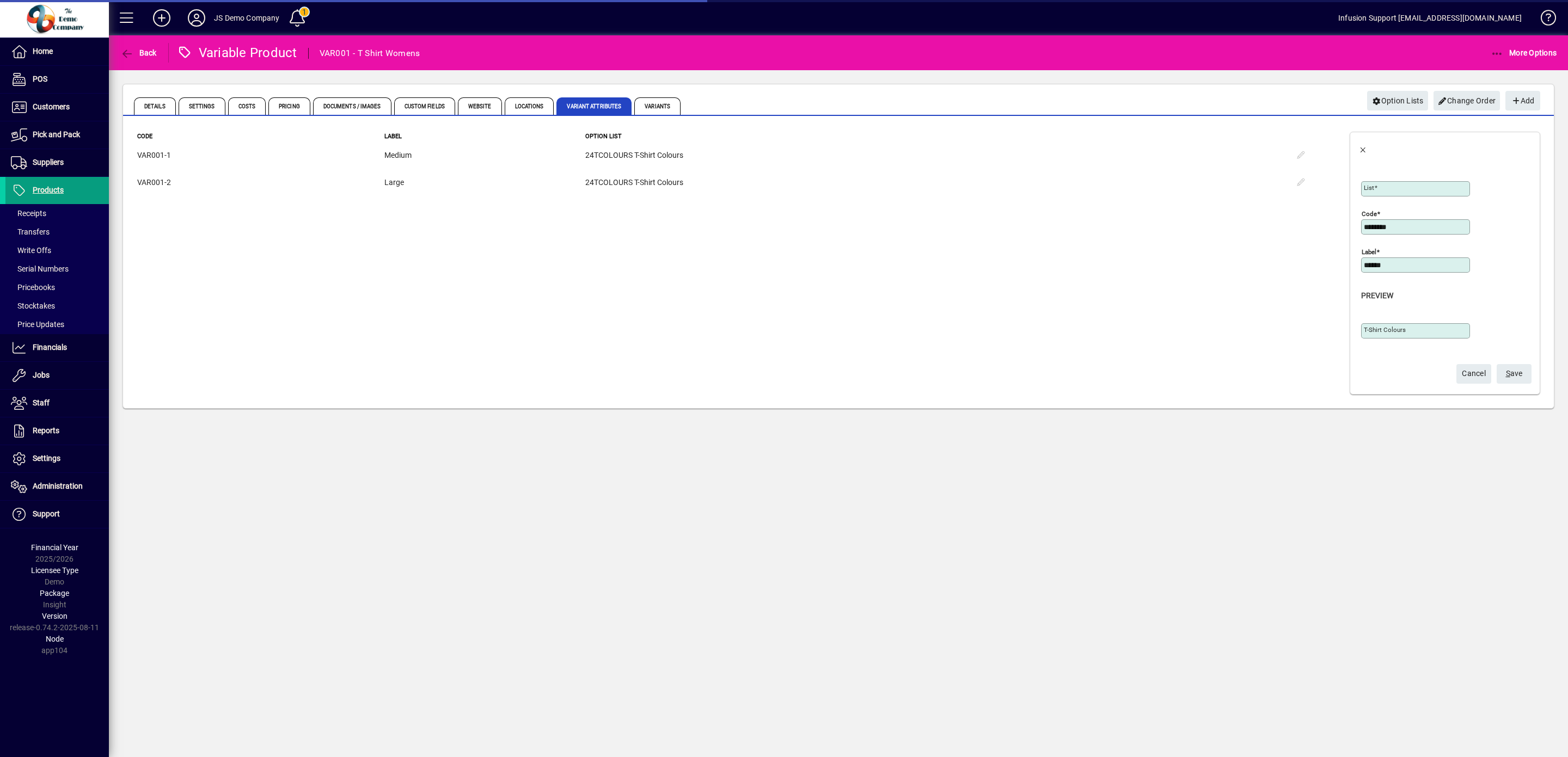
type input "**********"
type input "****"
click at [1463, 380] on span "Cancel" at bounding box center [1474, 373] width 24 height 18
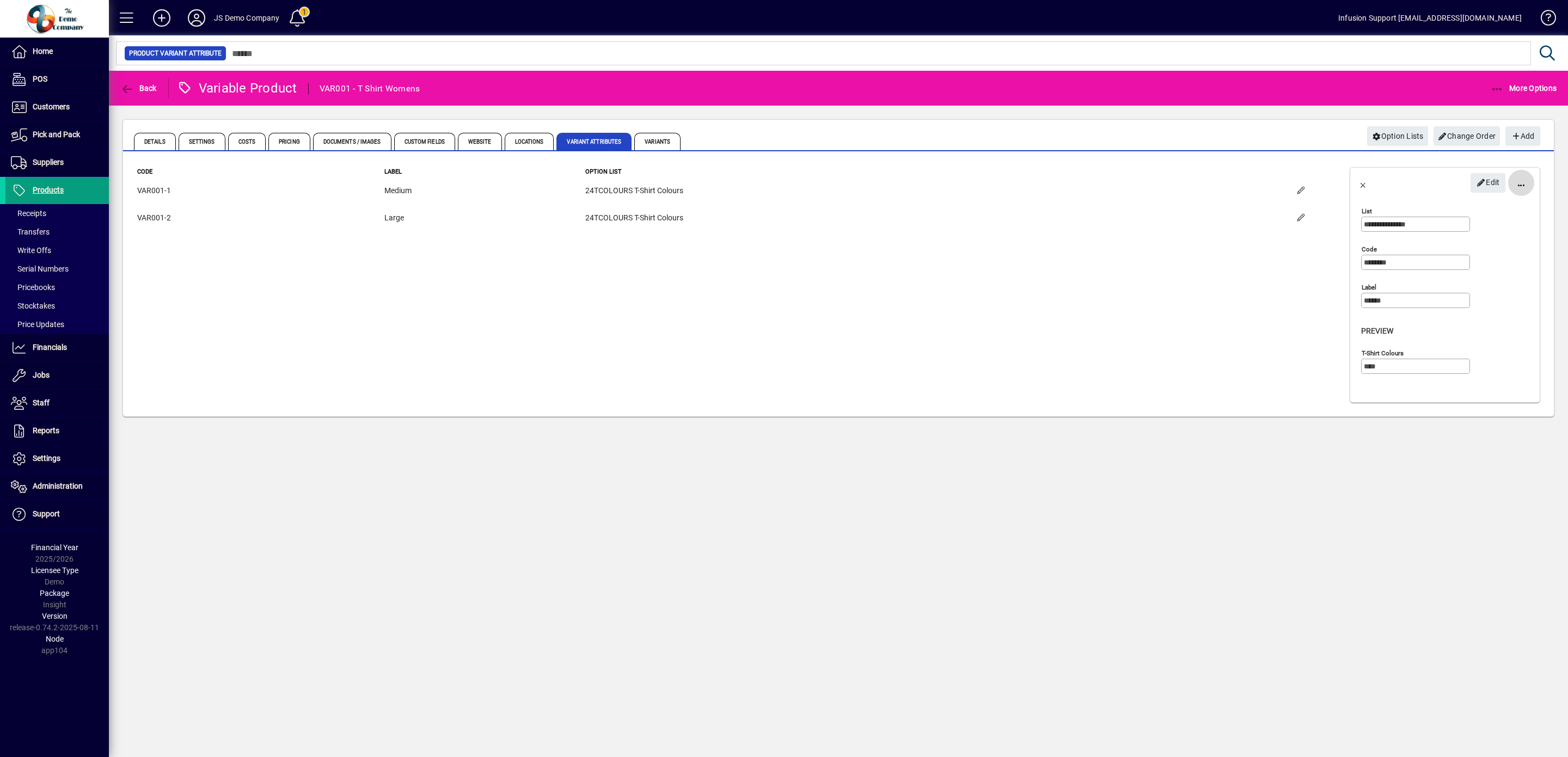
click at [1522, 184] on span "button" at bounding box center [1521, 183] width 26 height 26
click at [1462, 208] on span "Delete" at bounding box center [1479, 210] width 91 height 13
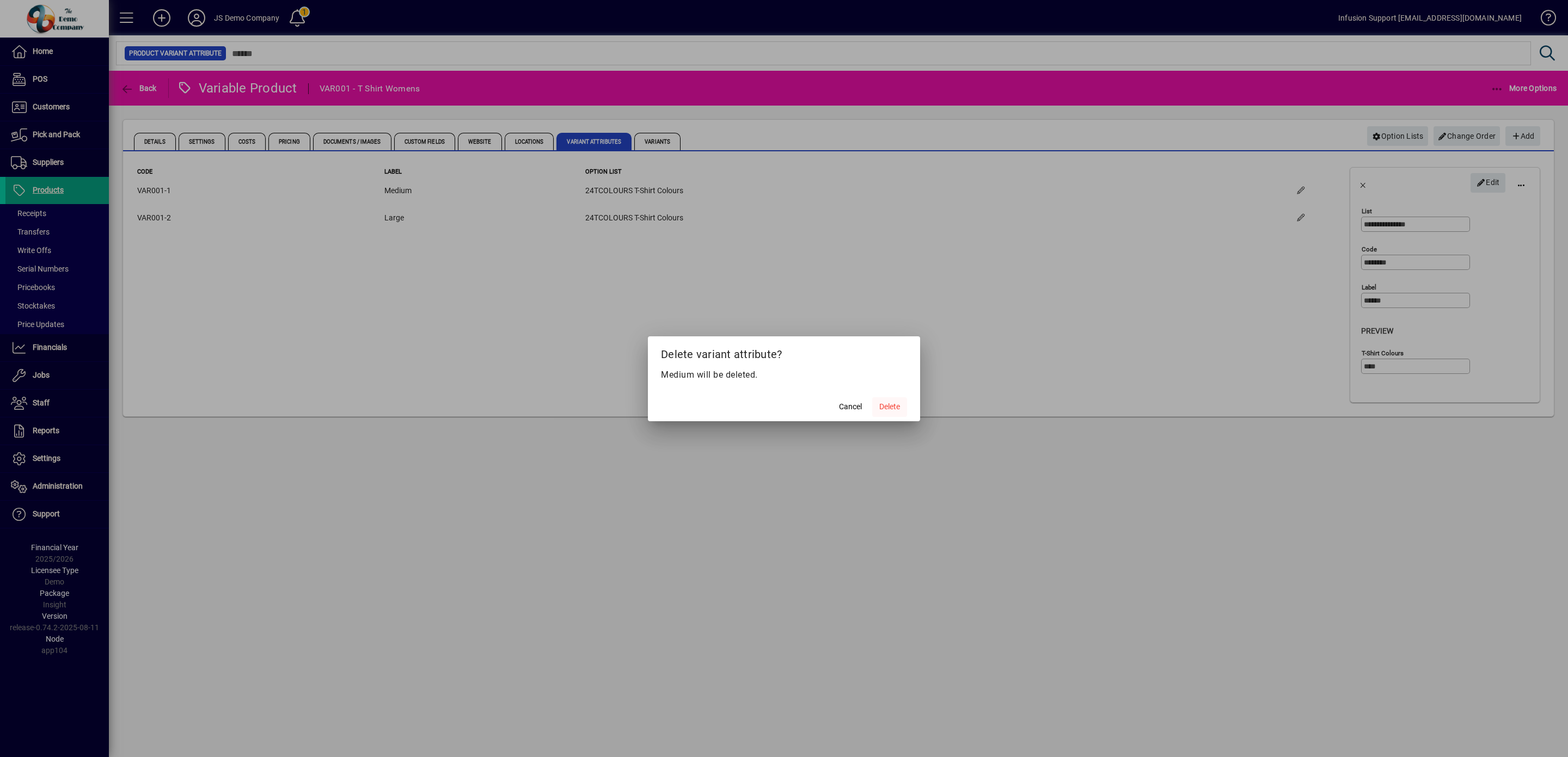
click at [883, 406] on span "Delete" at bounding box center [889, 406] width 21 height 11
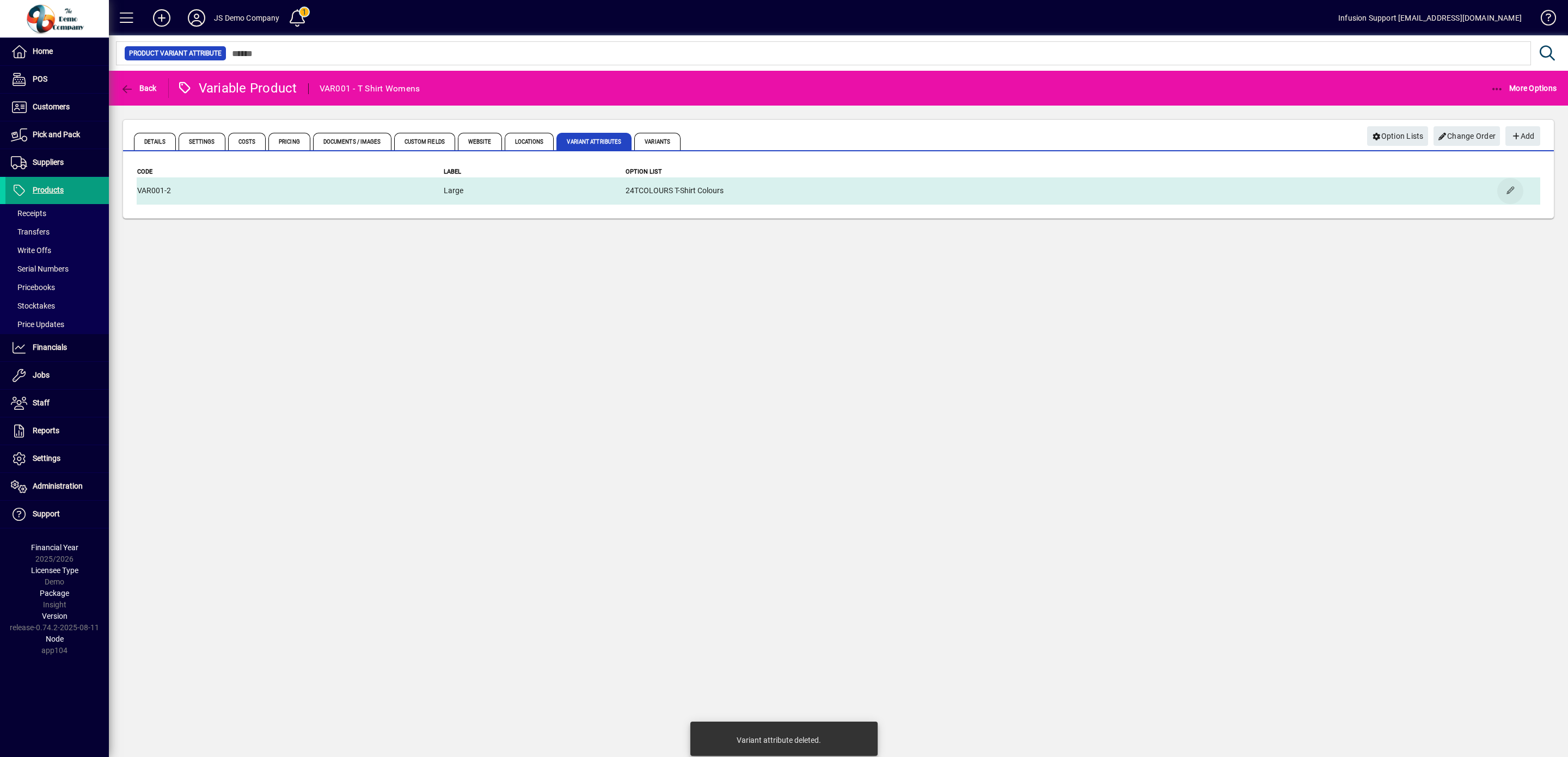
click at [1512, 187] on span "button" at bounding box center [1510, 191] width 26 height 26
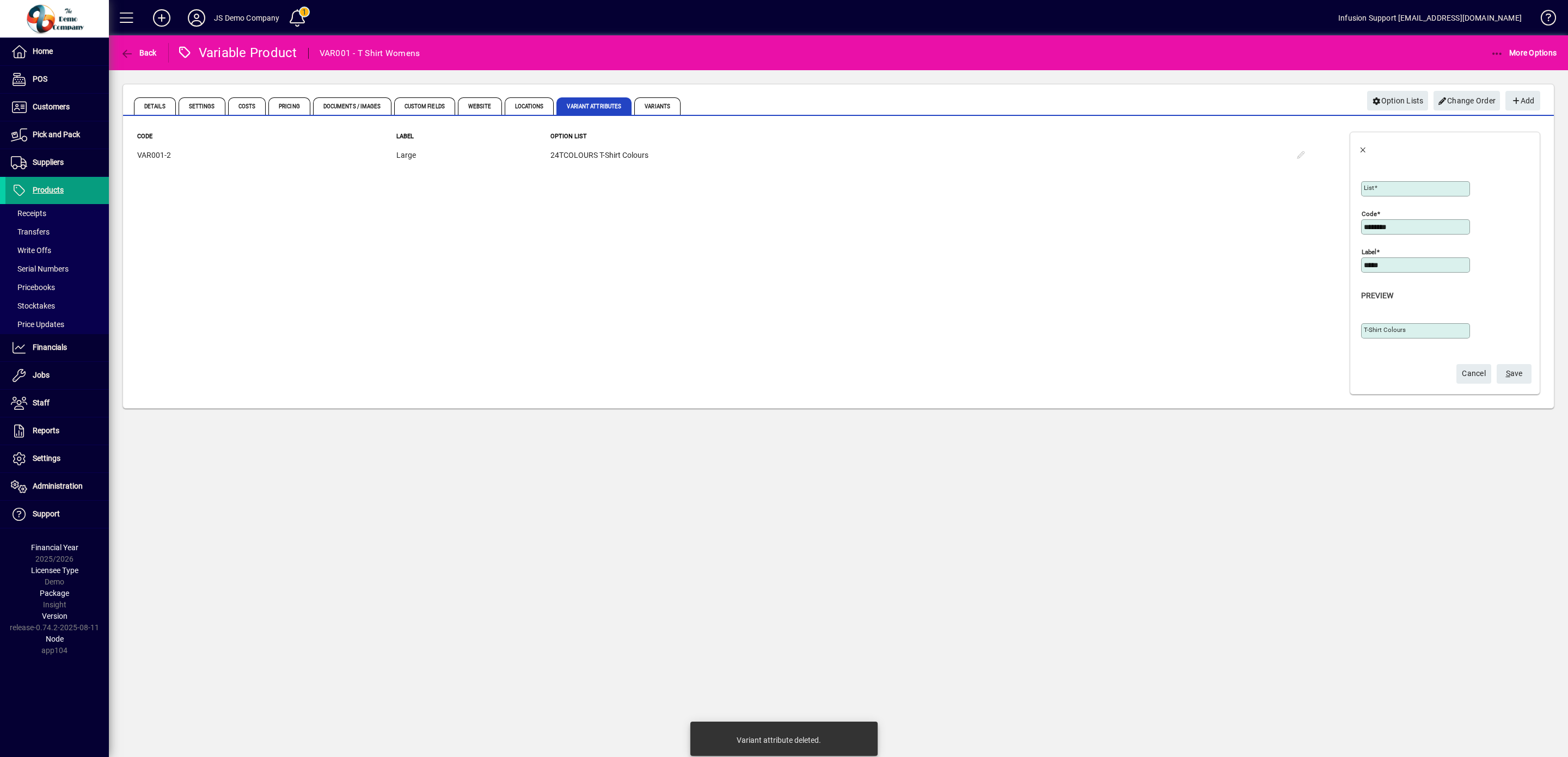
type input "**********"
type input "****"
click at [1506, 375] on span "S" at bounding box center [1508, 373] width 4 height 9
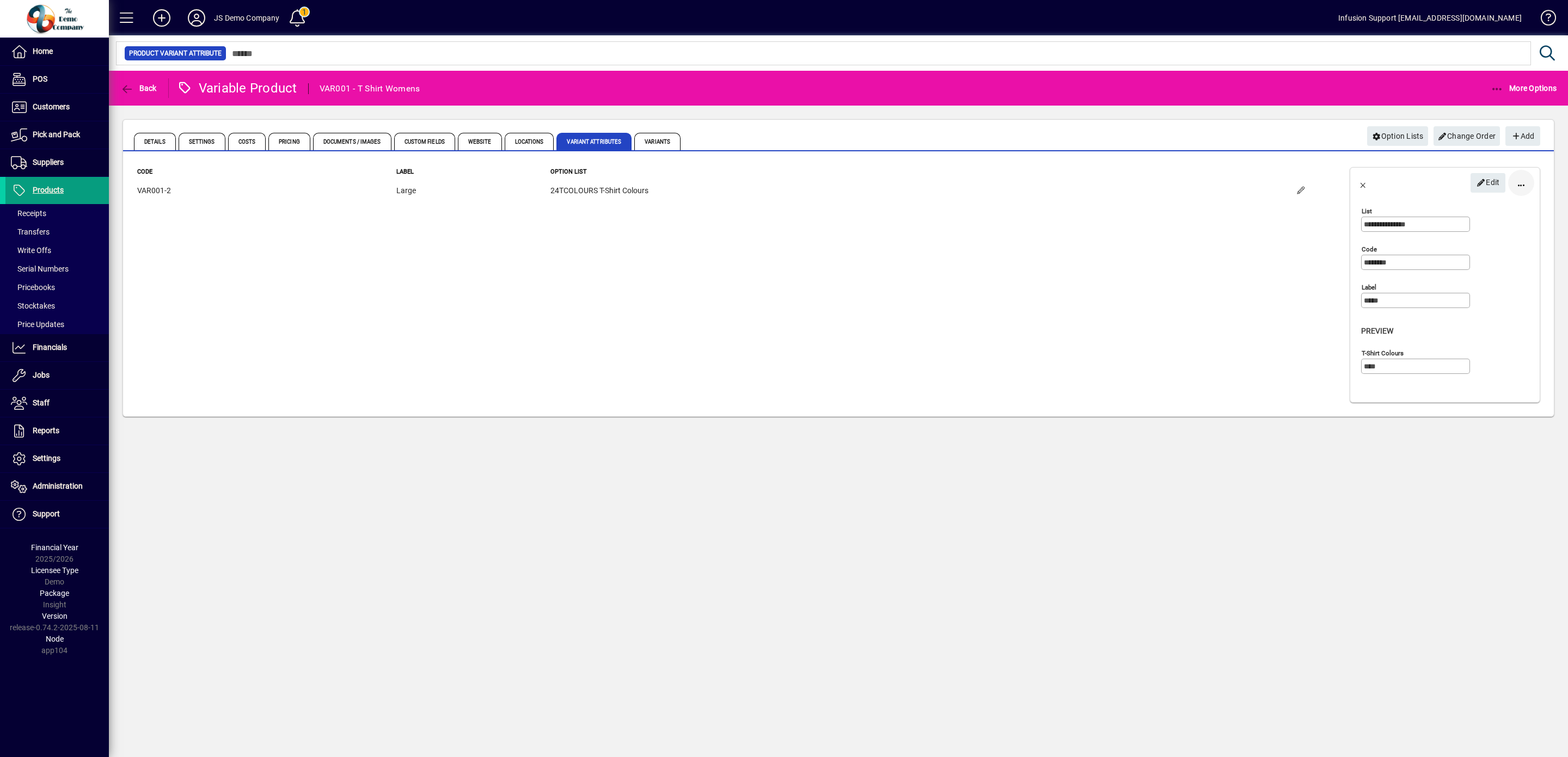
click at [1520, 181] on span "button" at bounding box center [1521, 183] width 26 height 26
click at [1463, 208] on span "Delete" at bounding box center [1479, 210] width 91 height 13
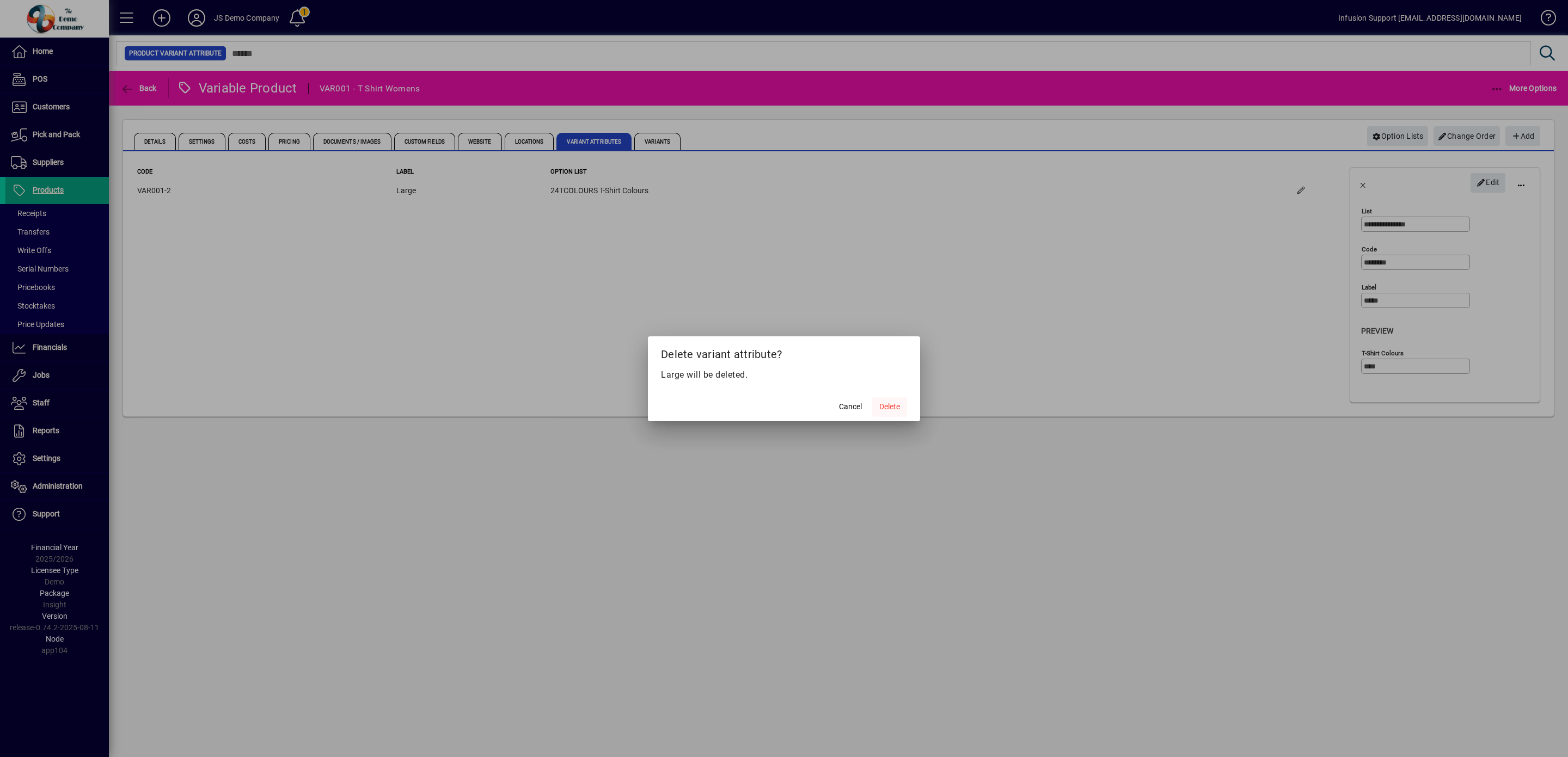
click at [896, 406] on span "Delete" at bounding box center [889, 406] width 21 height 11
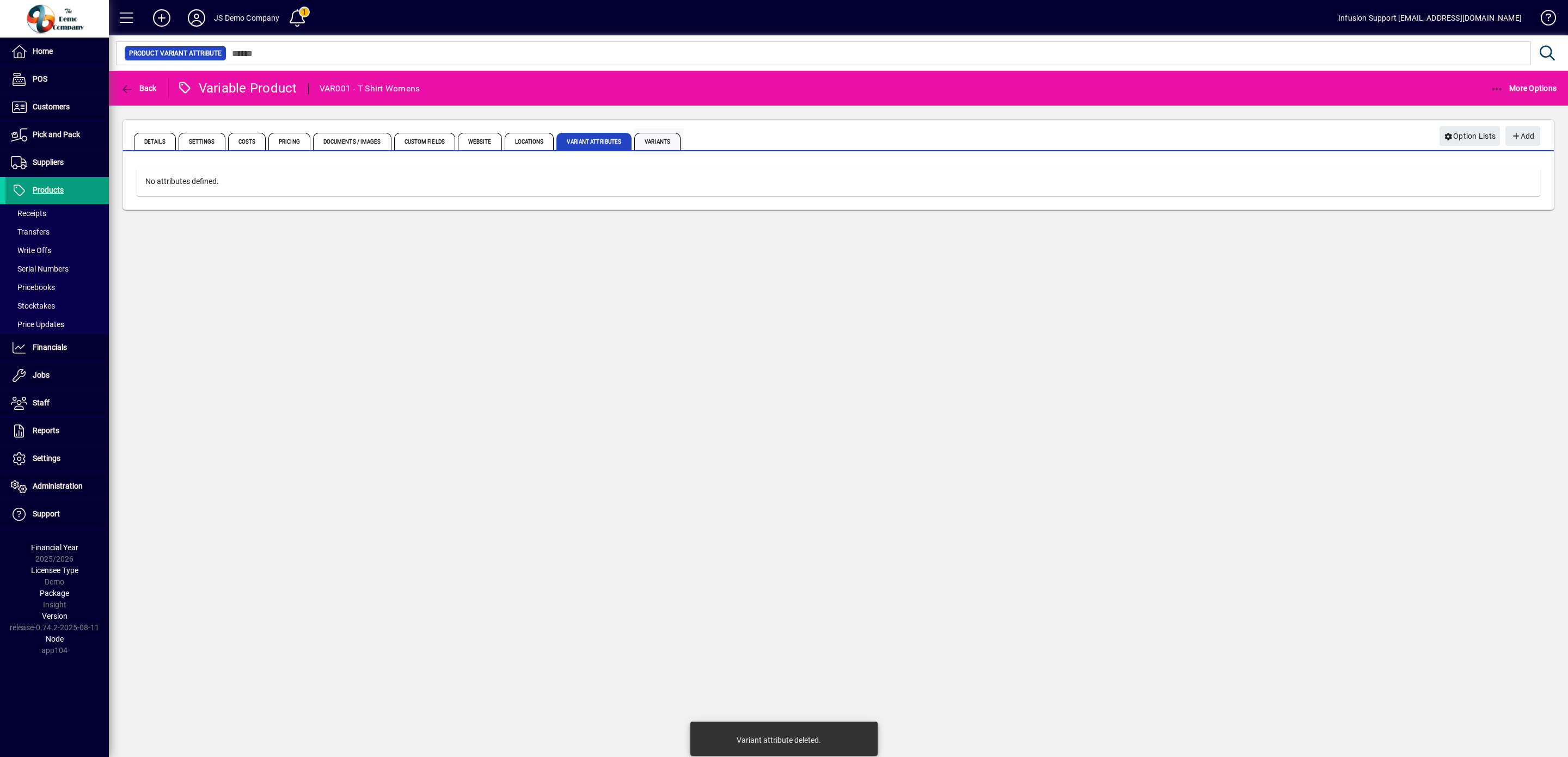
click at [681, 136] on span "Variants" at bounding box center [657, 142] width 46 height 17
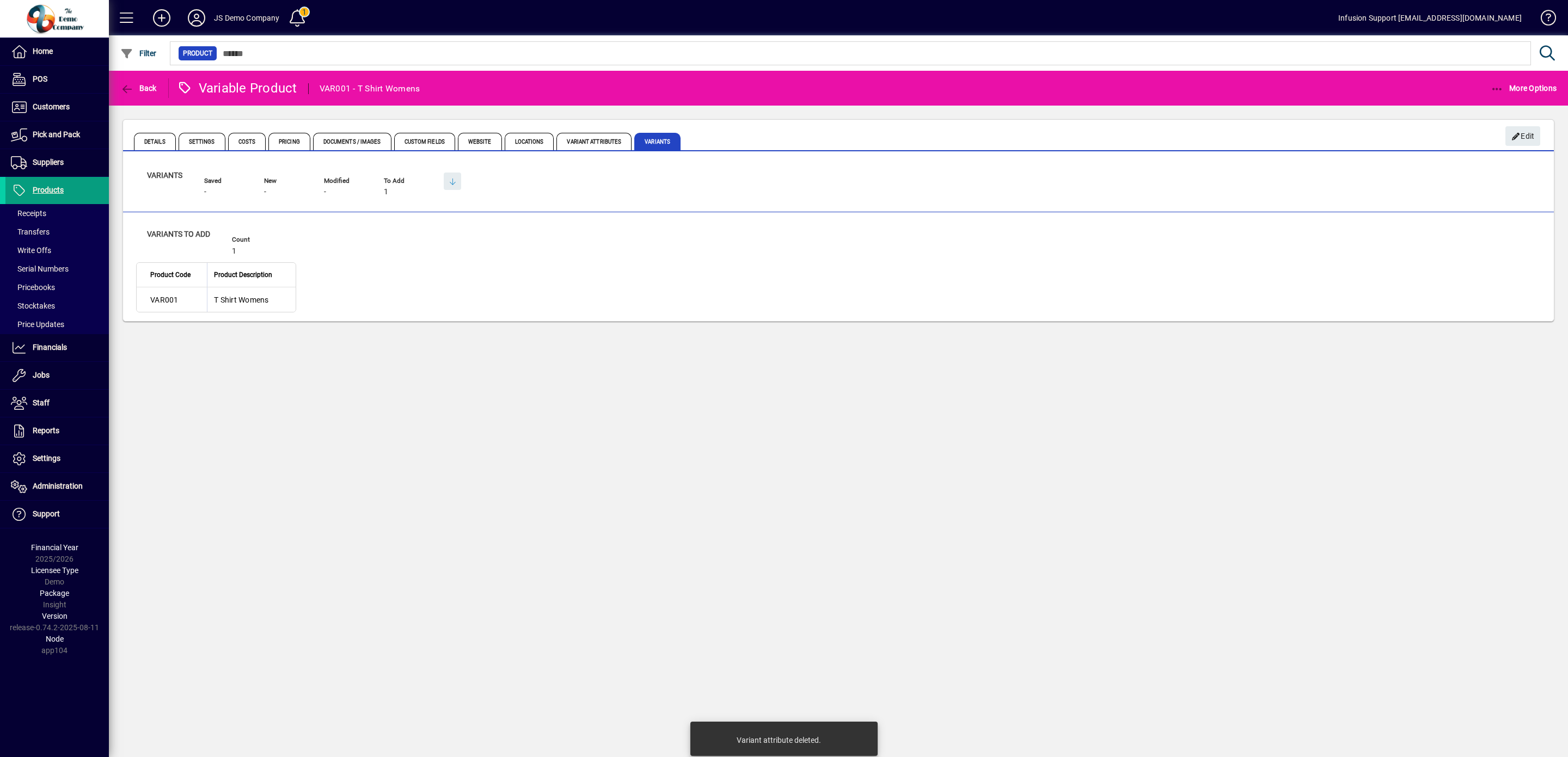
drag, startPoint x: 271, startPoint y: 468, endPoint x: 288, endPoint y: 331, distance: 138.1
click at [251, 300] on td "T Shirt Womens" at bounding box center [251, 300] width 89 height 24
click at [631, 140] on span "Variant Attributes" at bounding box center [594, 142] width 75 height 17
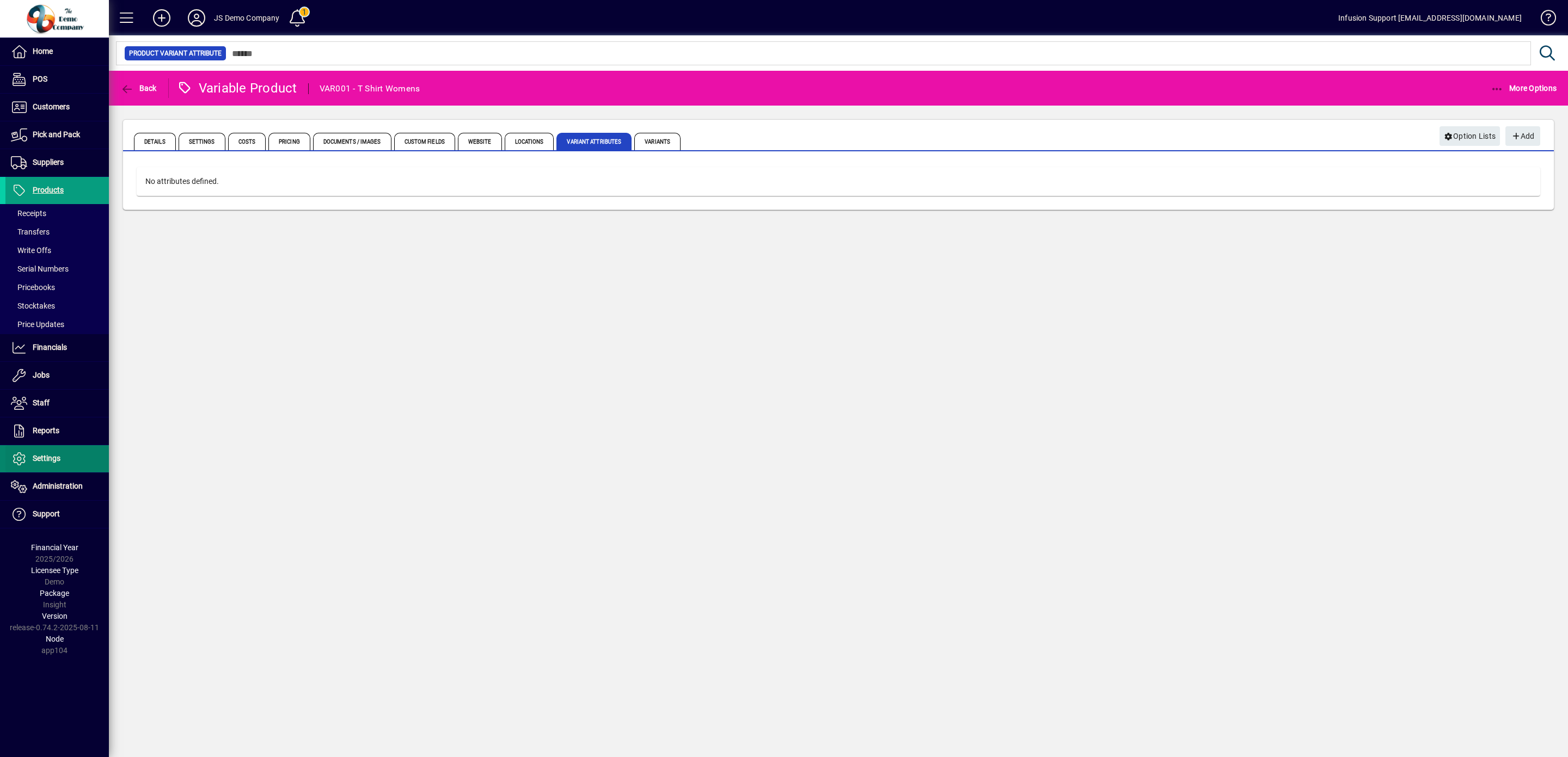
click at [52, 463] on span "Settings" at bounding box center [46, 458] width 28 height 9
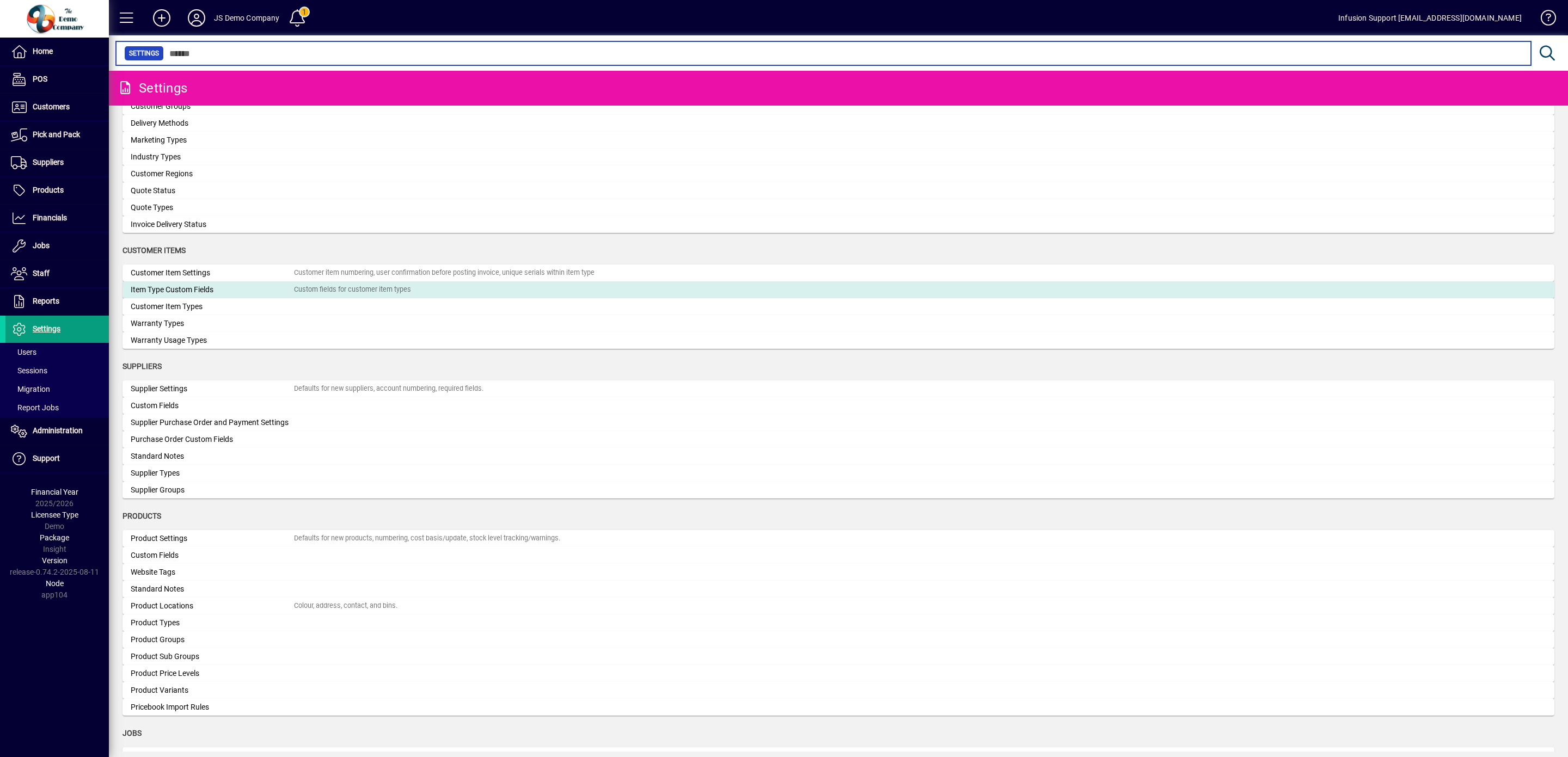
scroll to position [862, 0]
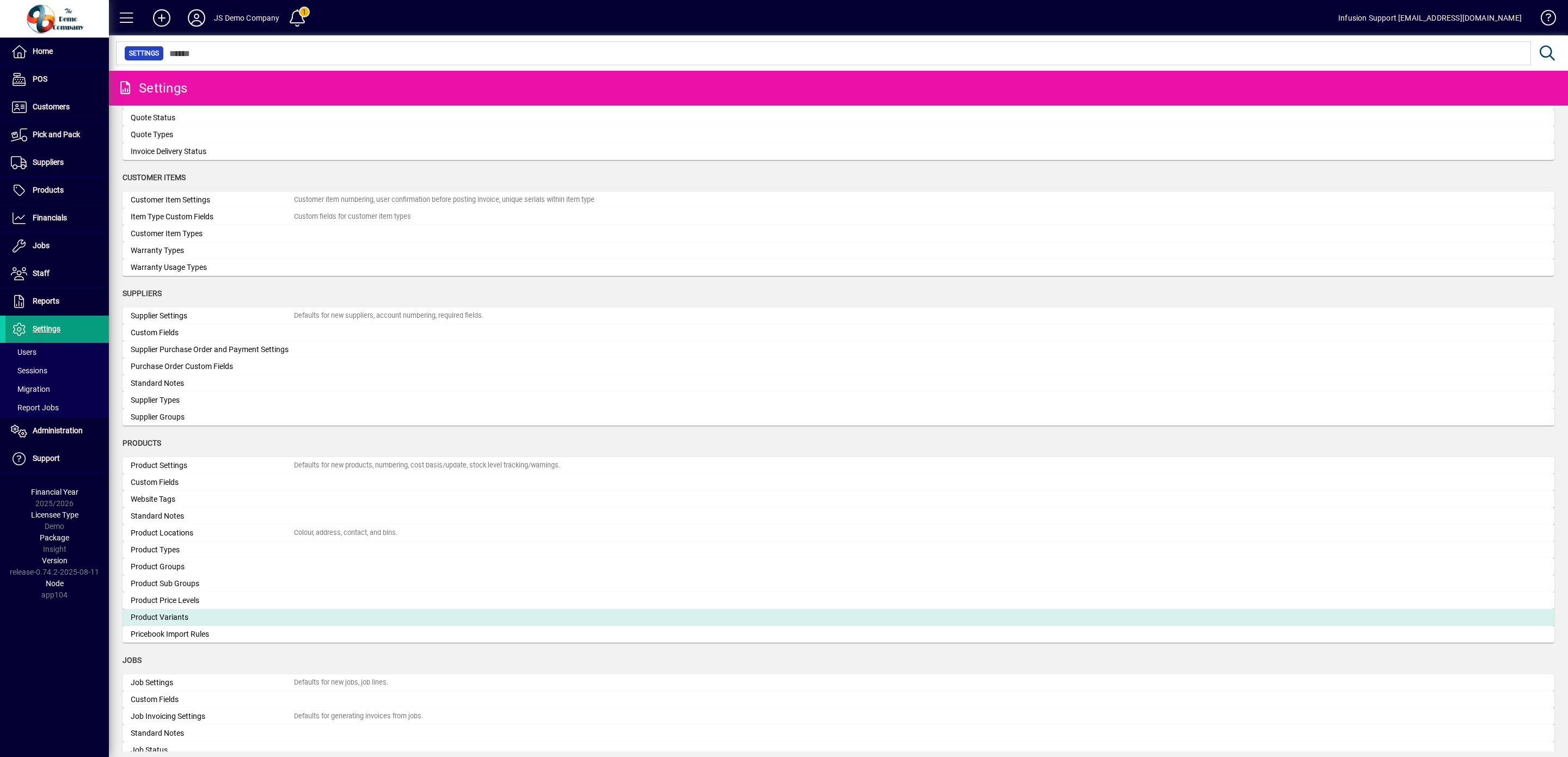
click at [167, 615] on div "Product Variants" at bounding box center [212, 617] width 163 height 11
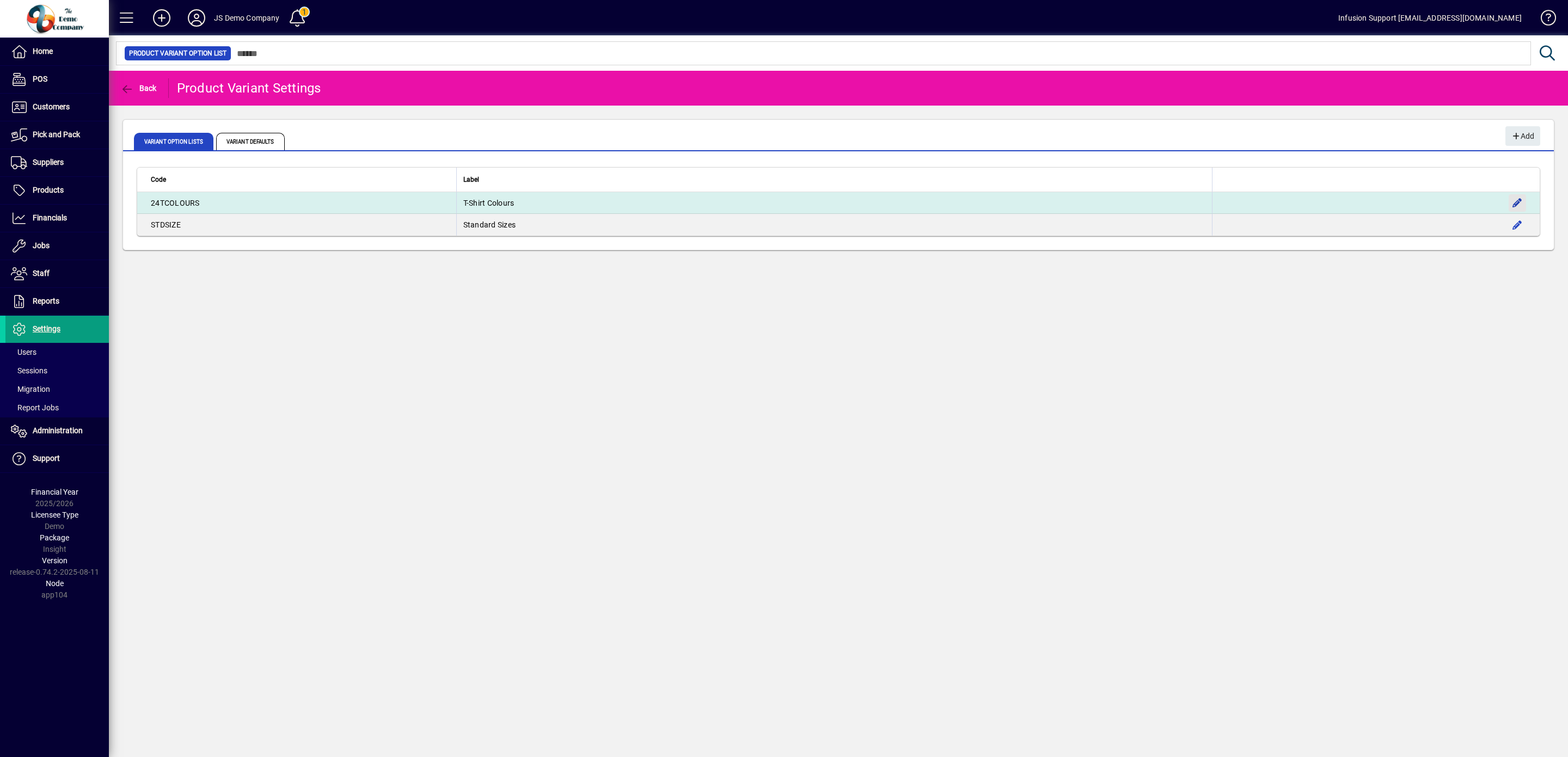
click at [1518, 204] on span "button" at bounding box center [1517, 203] width 26 height 26
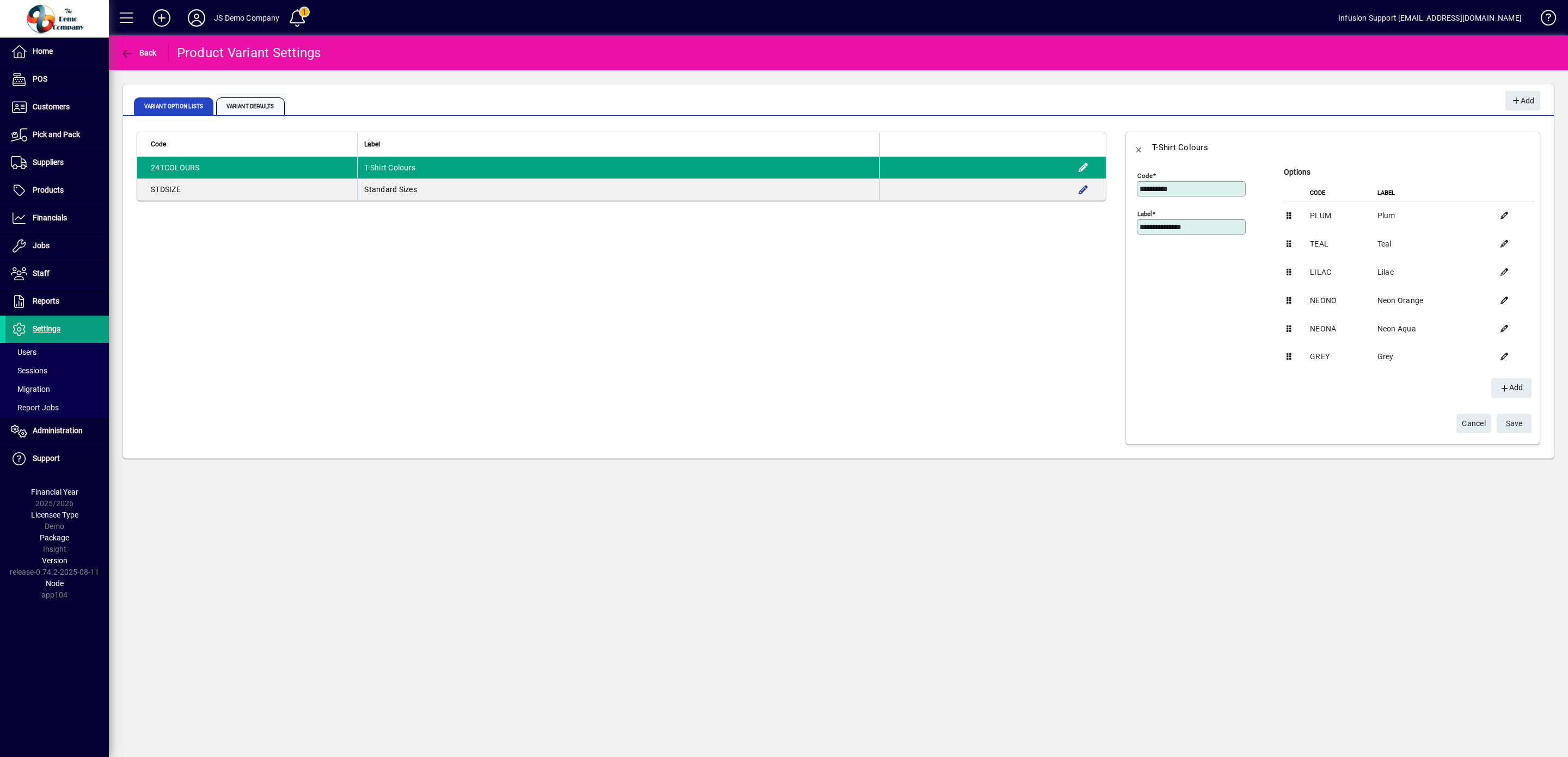
click at [246, 104] on span "Variant Defaults" at bounding box center [251, 106] width 69 height 17
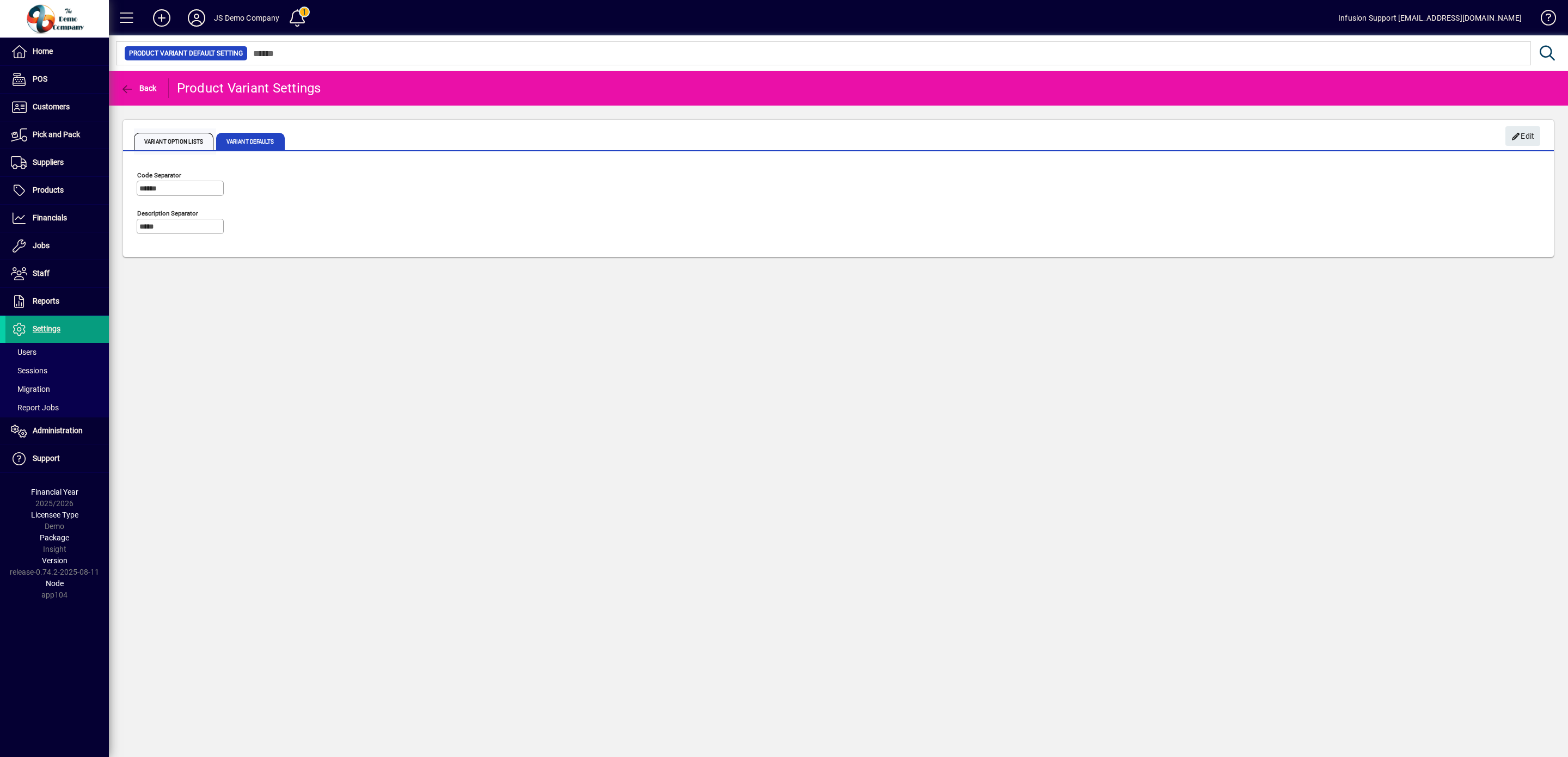
click at [184, 140] on span "Variant Option Lists" at bounding box center [173, 142] width 79 height 17
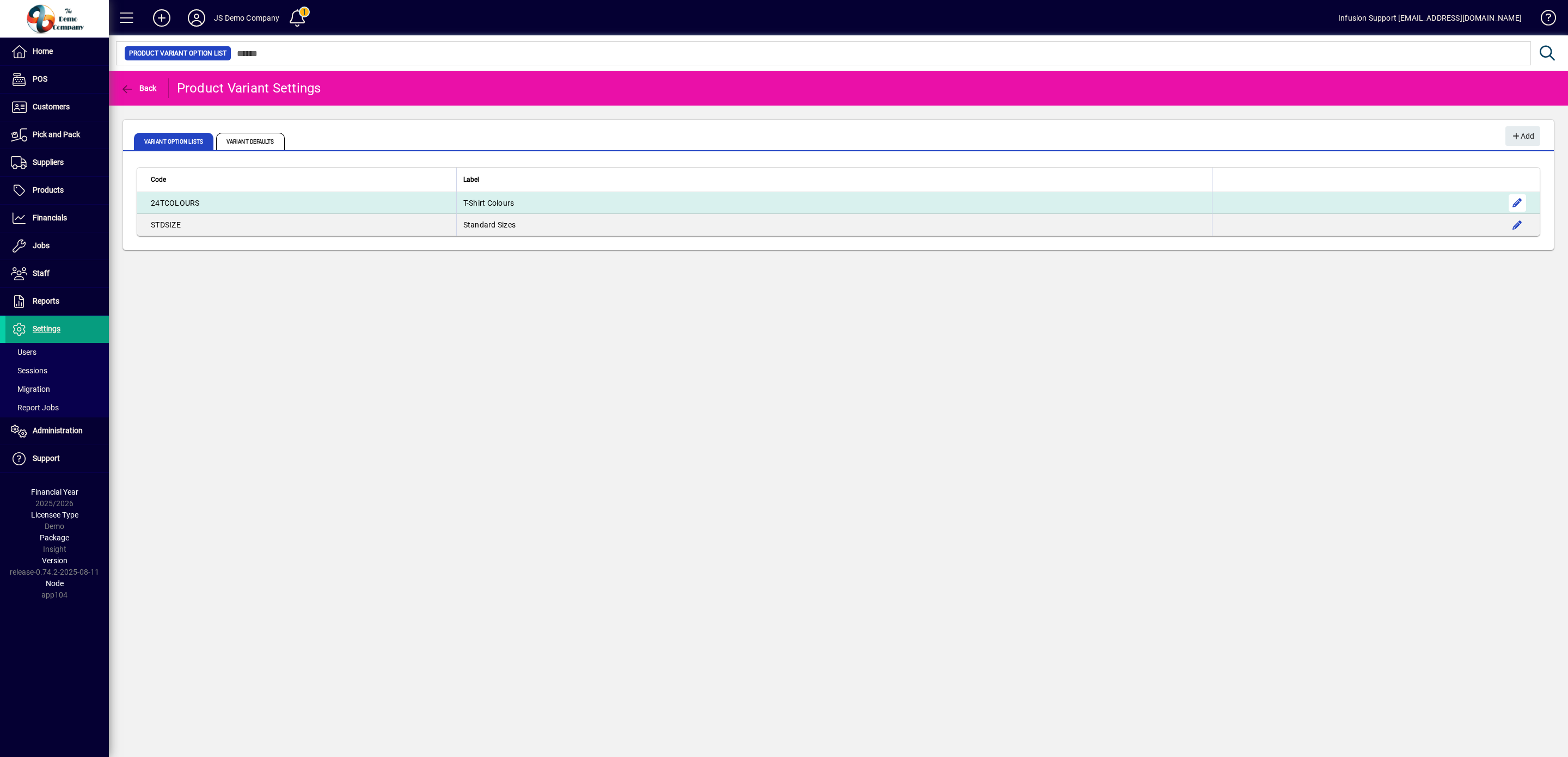
click at [1514, 201] on span "button" at bounding box center [1517, 203] width 26 height 26
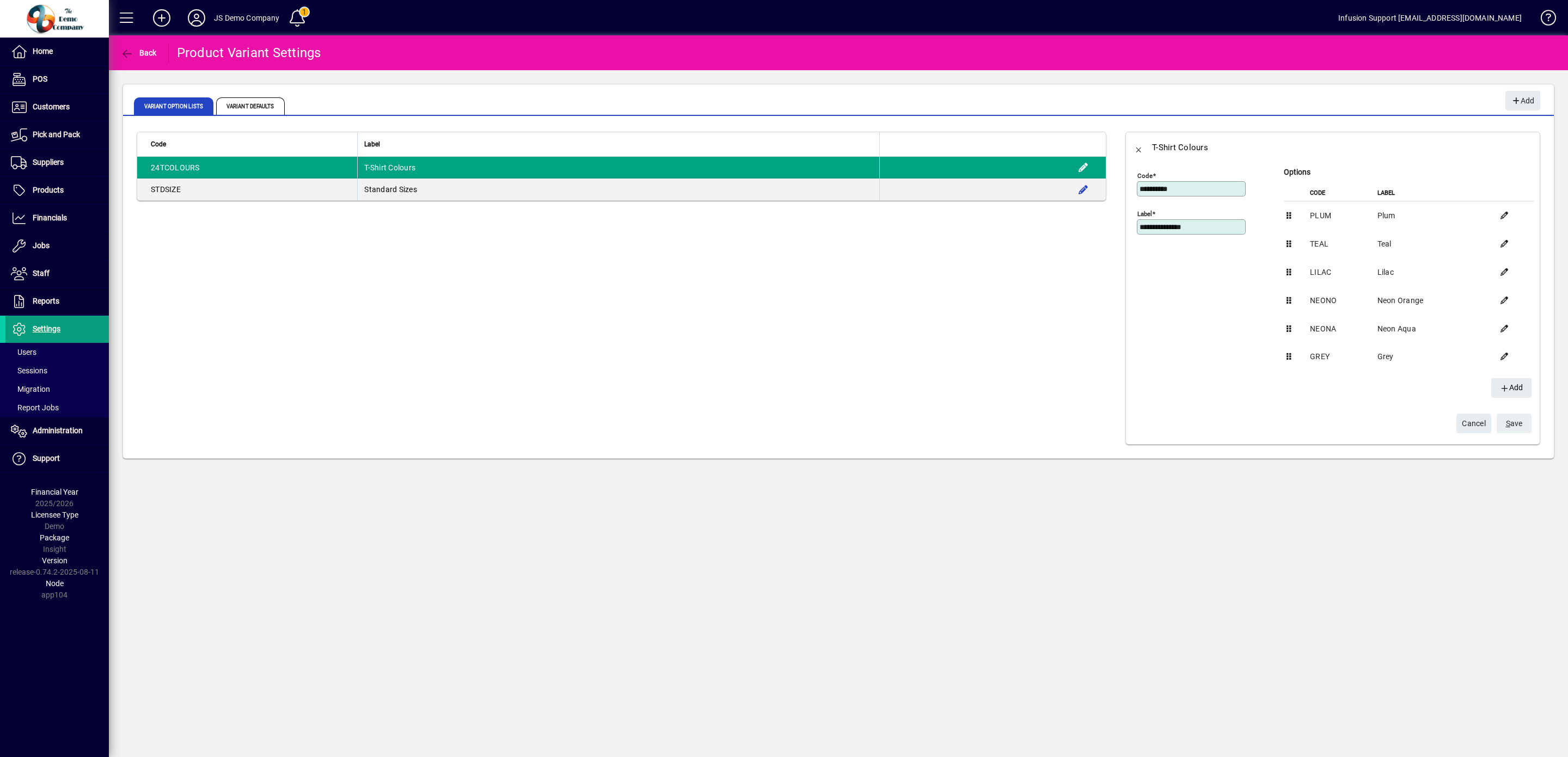
click at [1506, 427] on span "S ave" at bounding box center [1514, 424] width 17 height 18
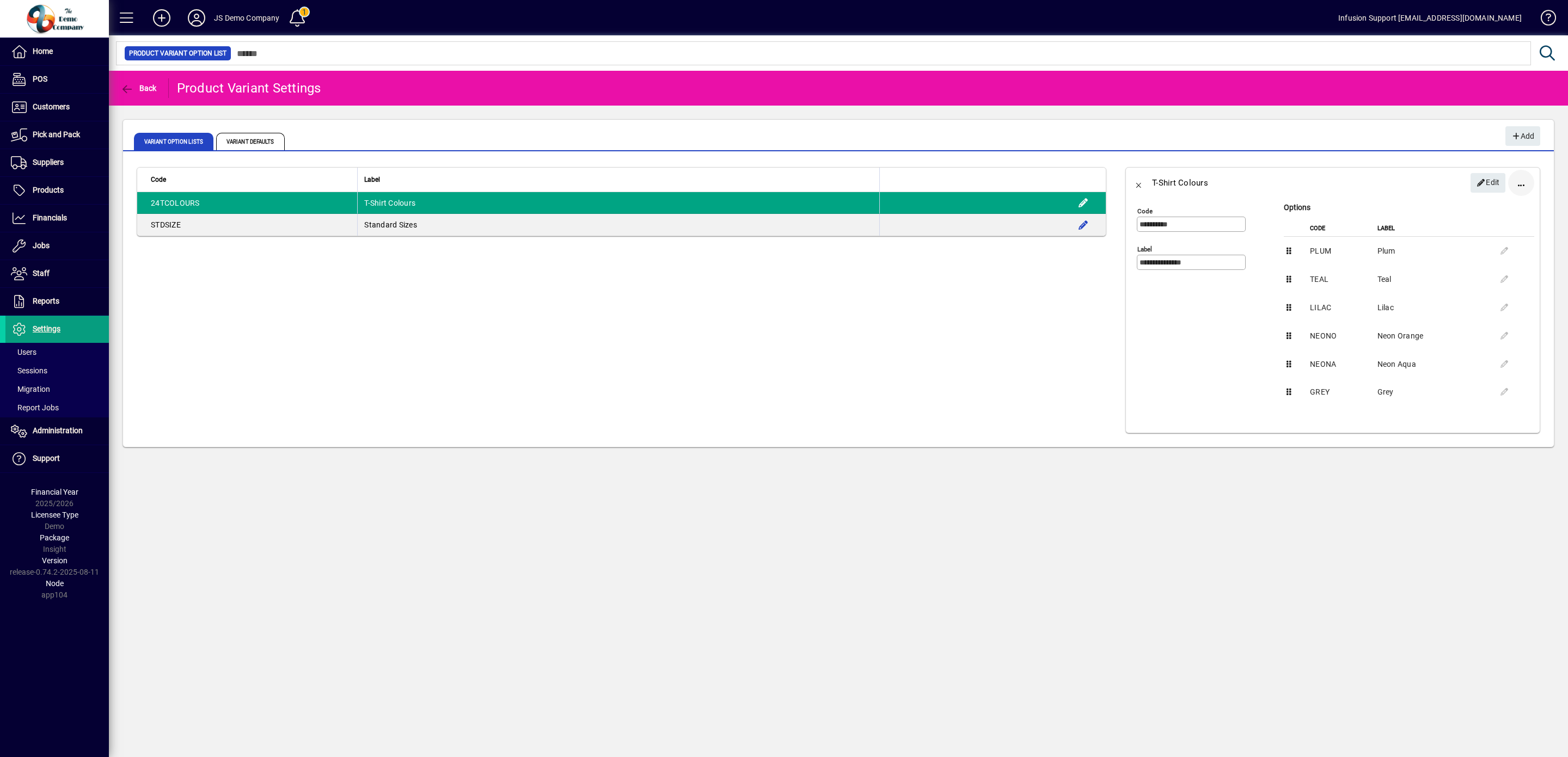
click at [1526, 183] on span "button" at bounding box center [1521, 183] width 26 height 26
click at [1461, 204] on span "Delete" at bounding box center [1479, 210] width 91 height 13
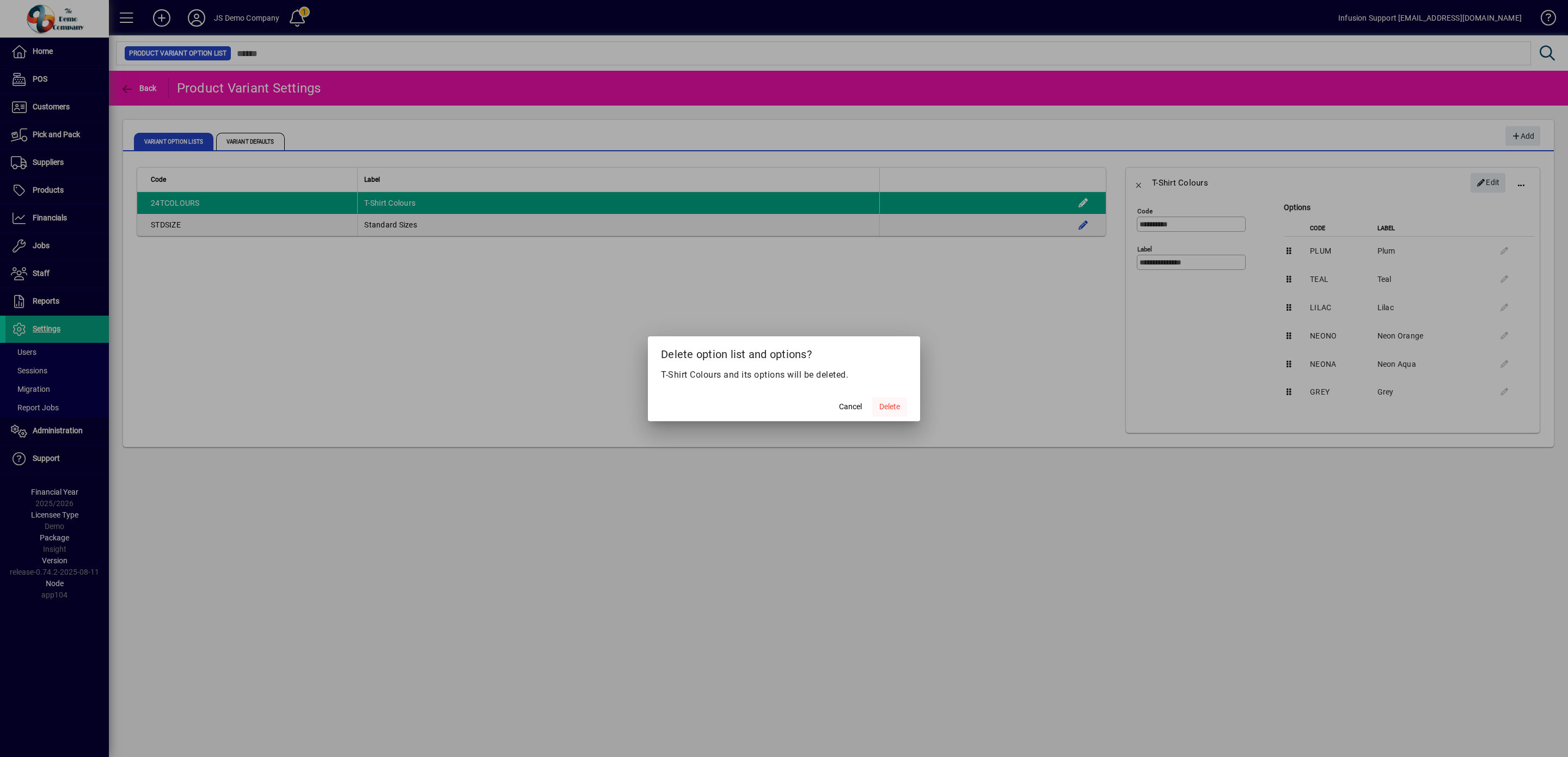
click at [900, 402] on span "Delete" at bounding box center [889, 406] width 21 height 11
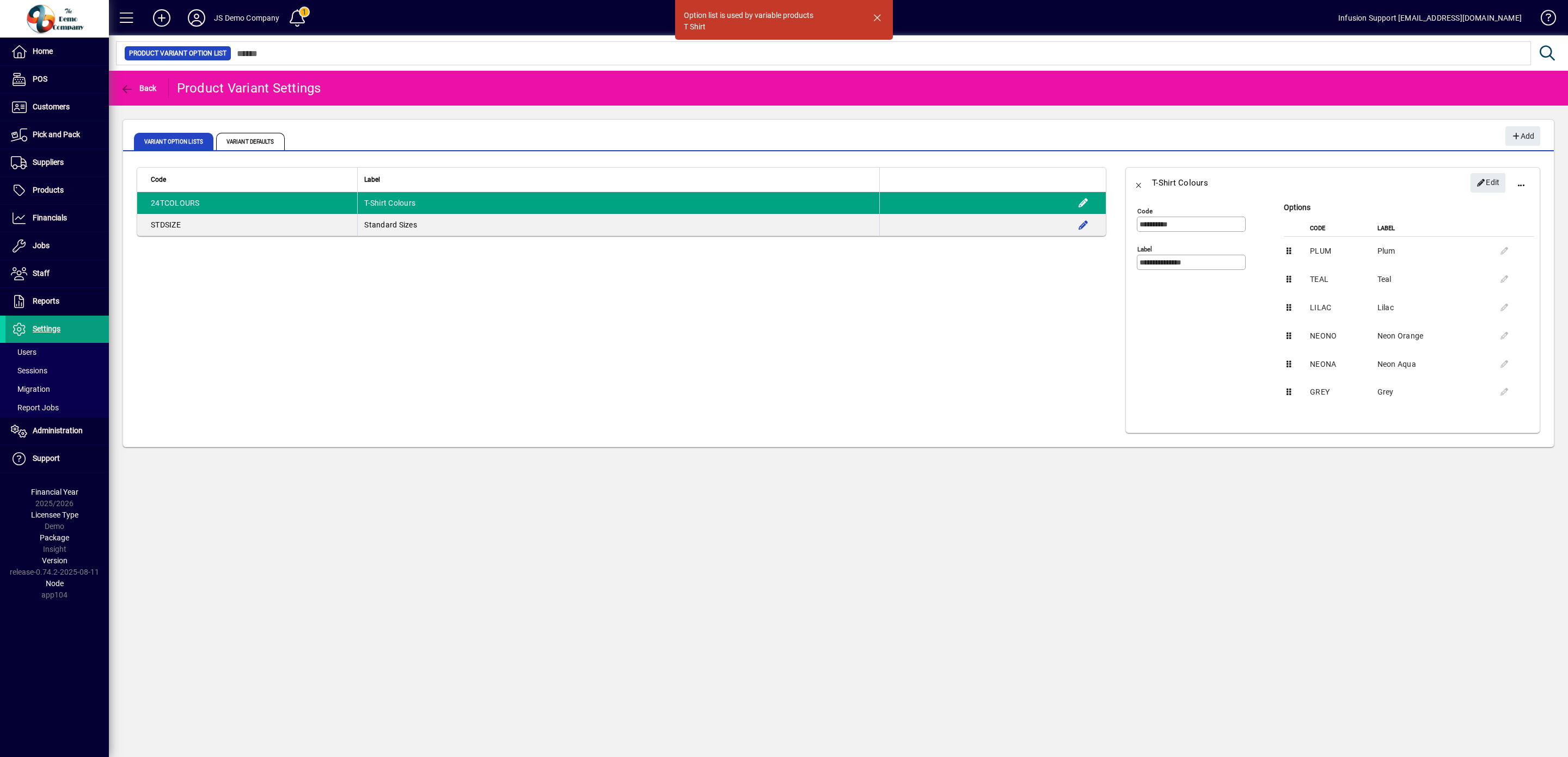
click at [245, 294] on app-page-flat "Code Label 24TCOLOURS T-Shirt Colours STDSIZE Standard Sizes" at bounding box center [621, 300] width 997 height 294
click at [125, 17] on span at bounding box center [126, 17] width 26 height 26
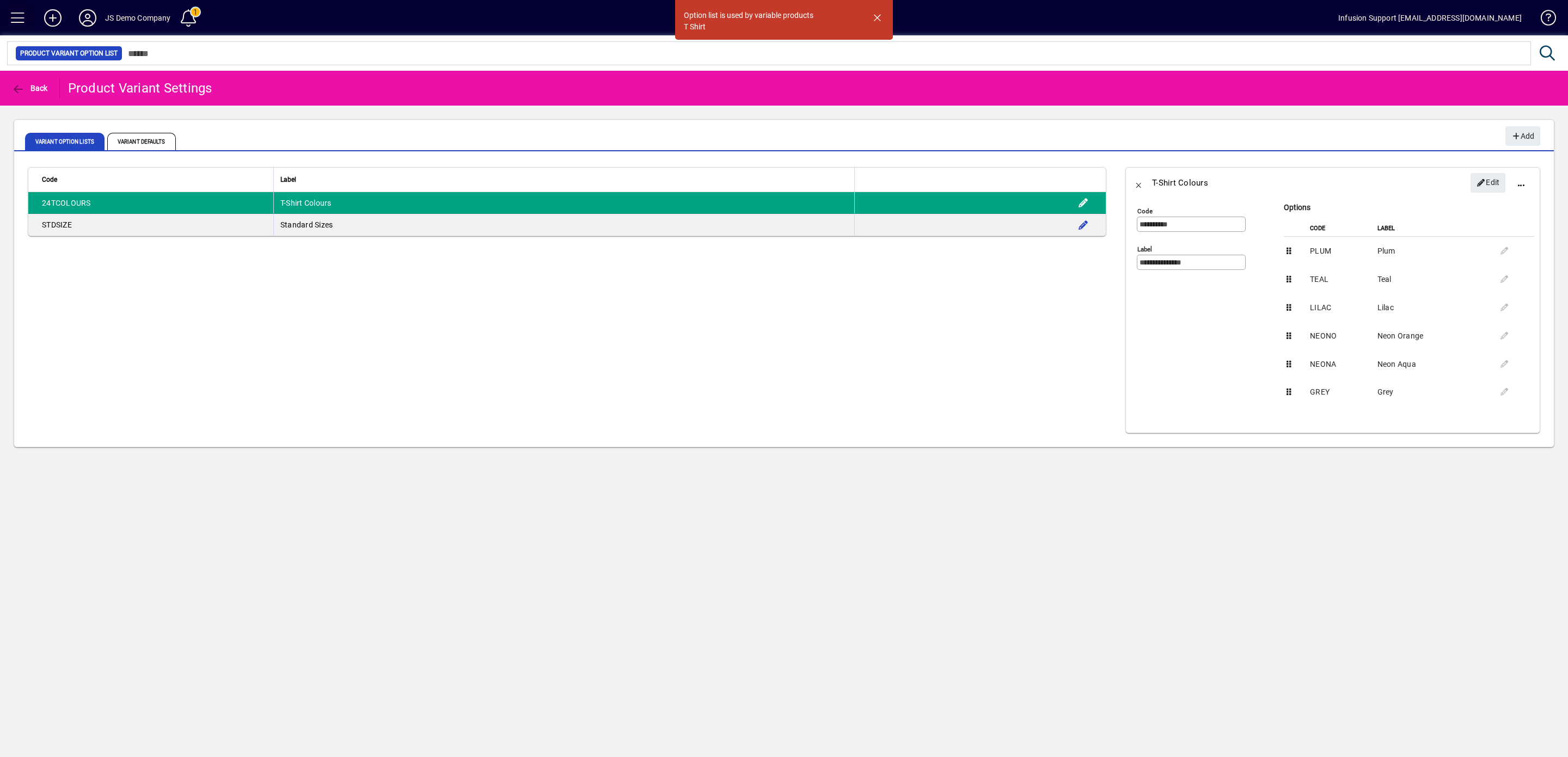
click at [21, 19] on span at bounding box center [17, 17] width 26 height 26
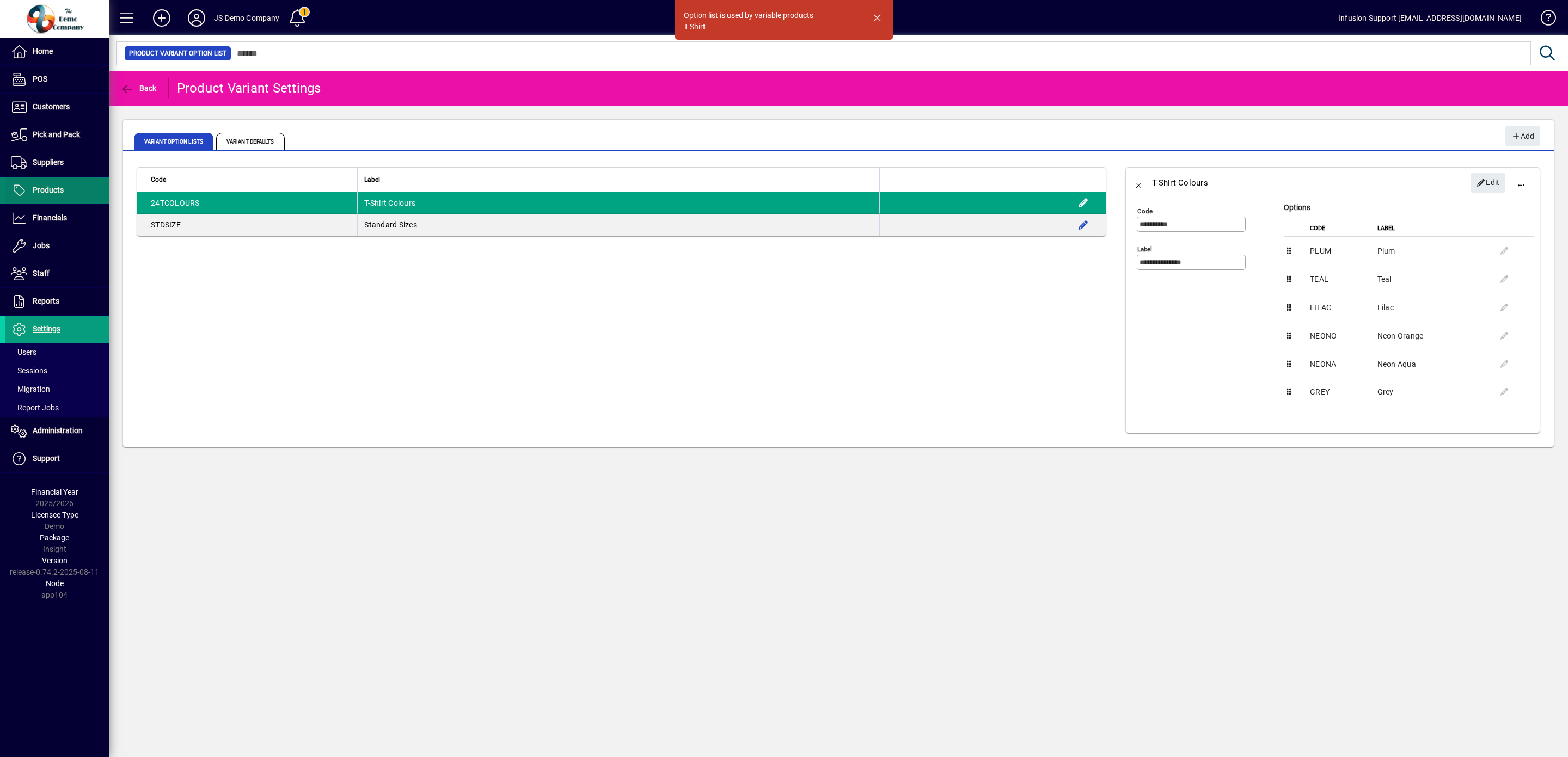
click at [39, 187] on span "Products" at bounding box center [48, 189] width 31 height 9
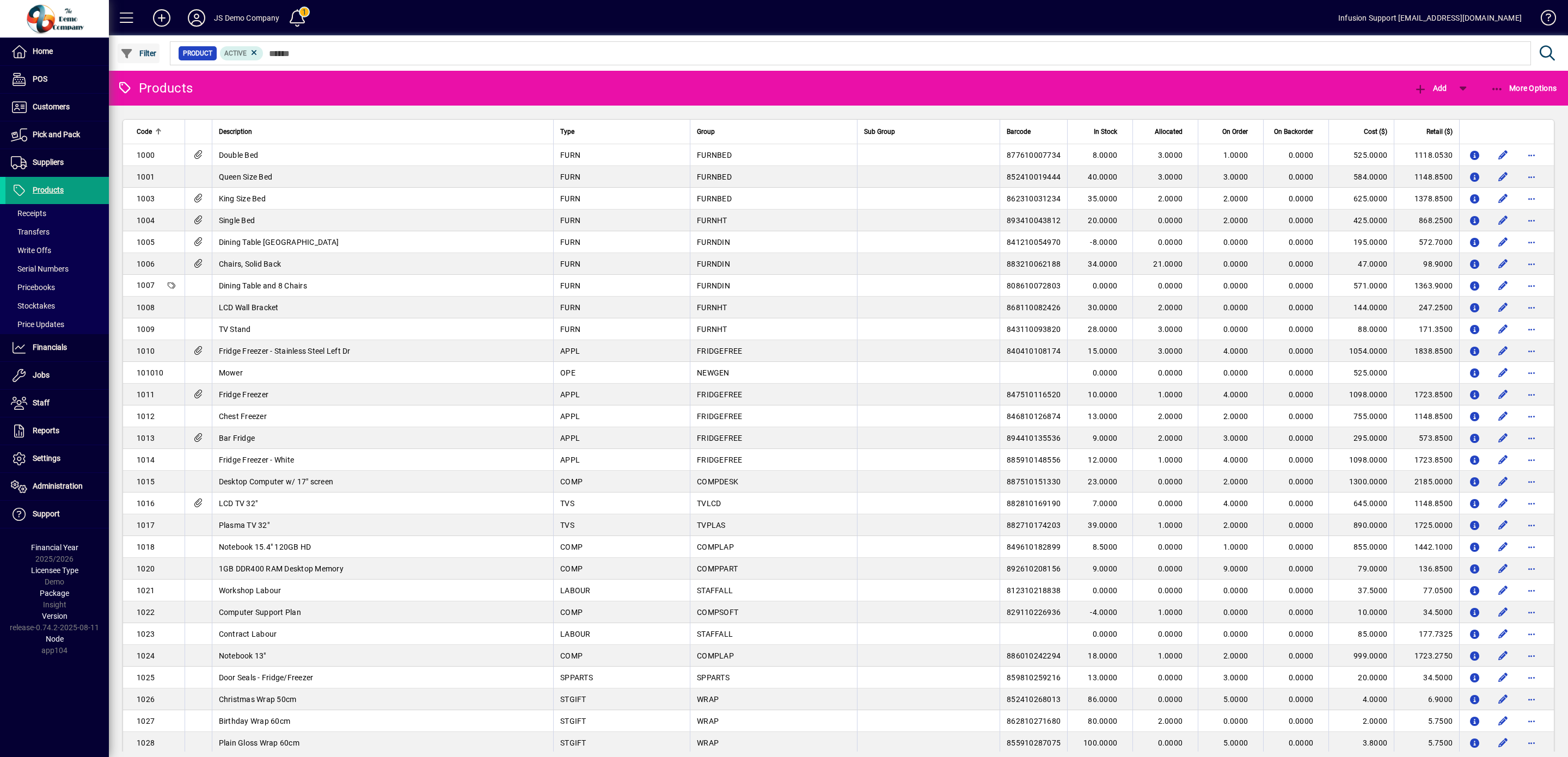
click at [154, 50] on span "Filter" at bounding box center [138, 53] width 36 height 9
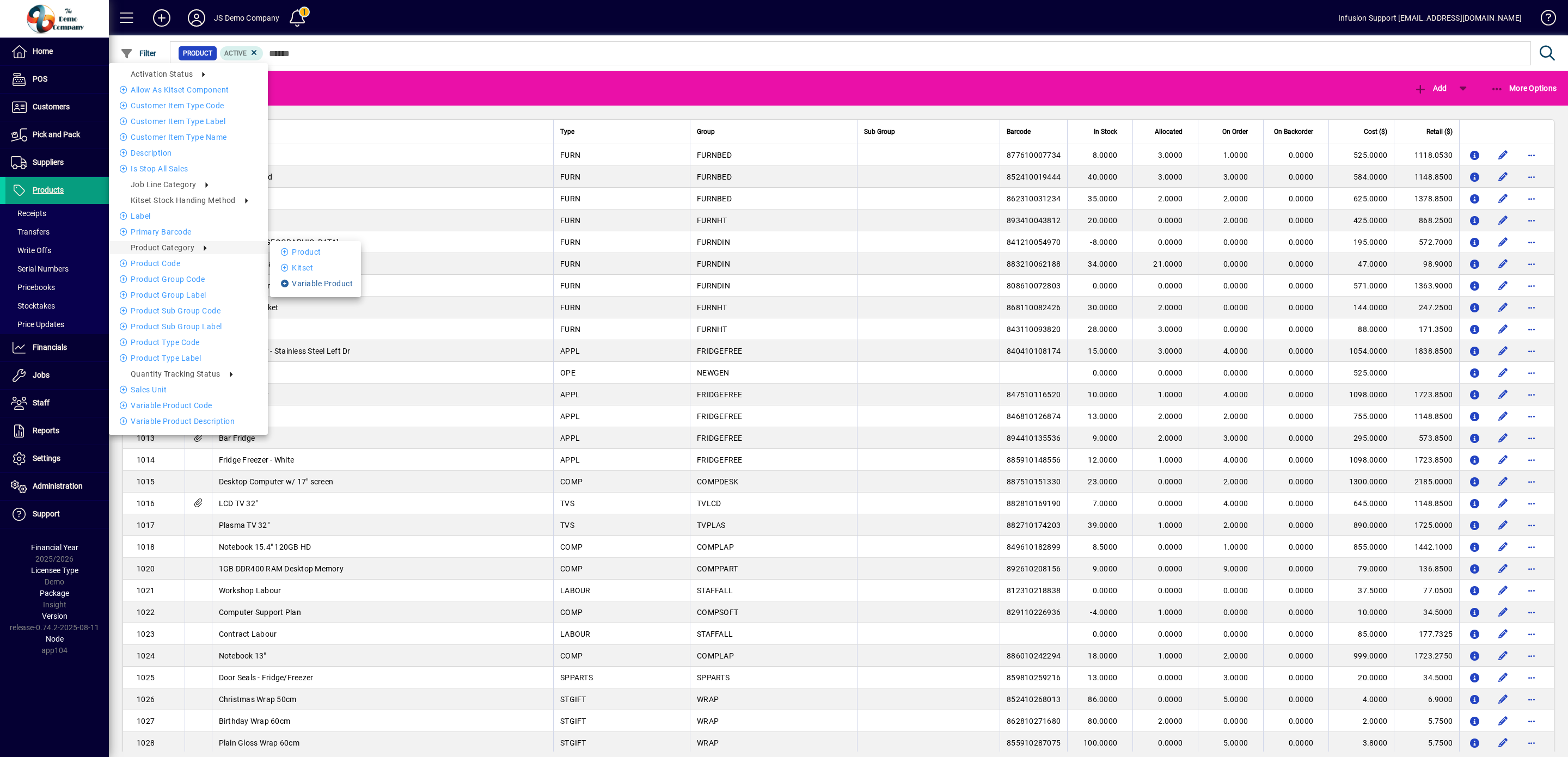
click at [313, 282] on li "Variable Product" at bounding box center [315, 283] width 91 height 13
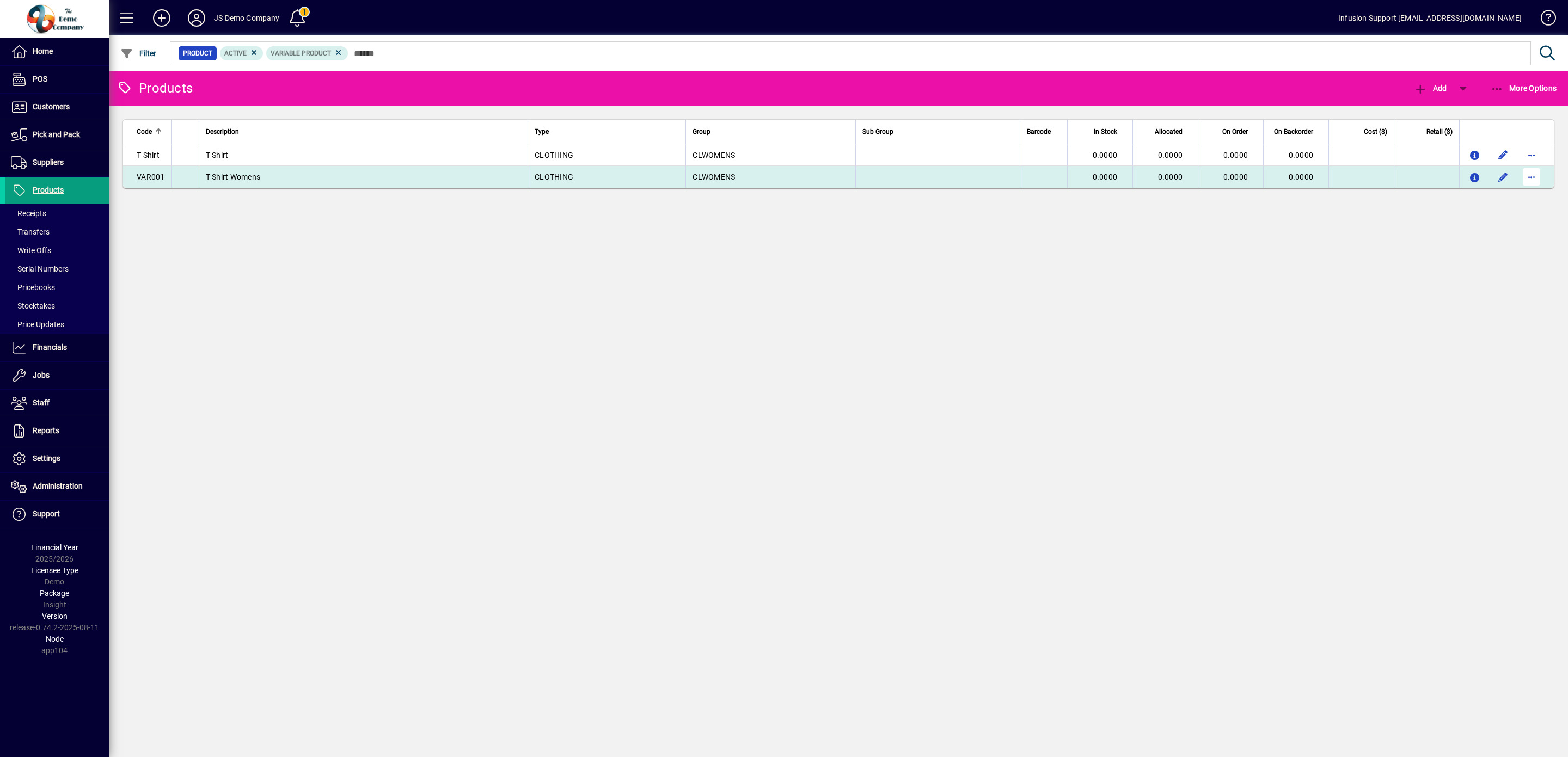
click at [1530, 179] on span "button" at bounding box center [1531, 177] width 26 height 26
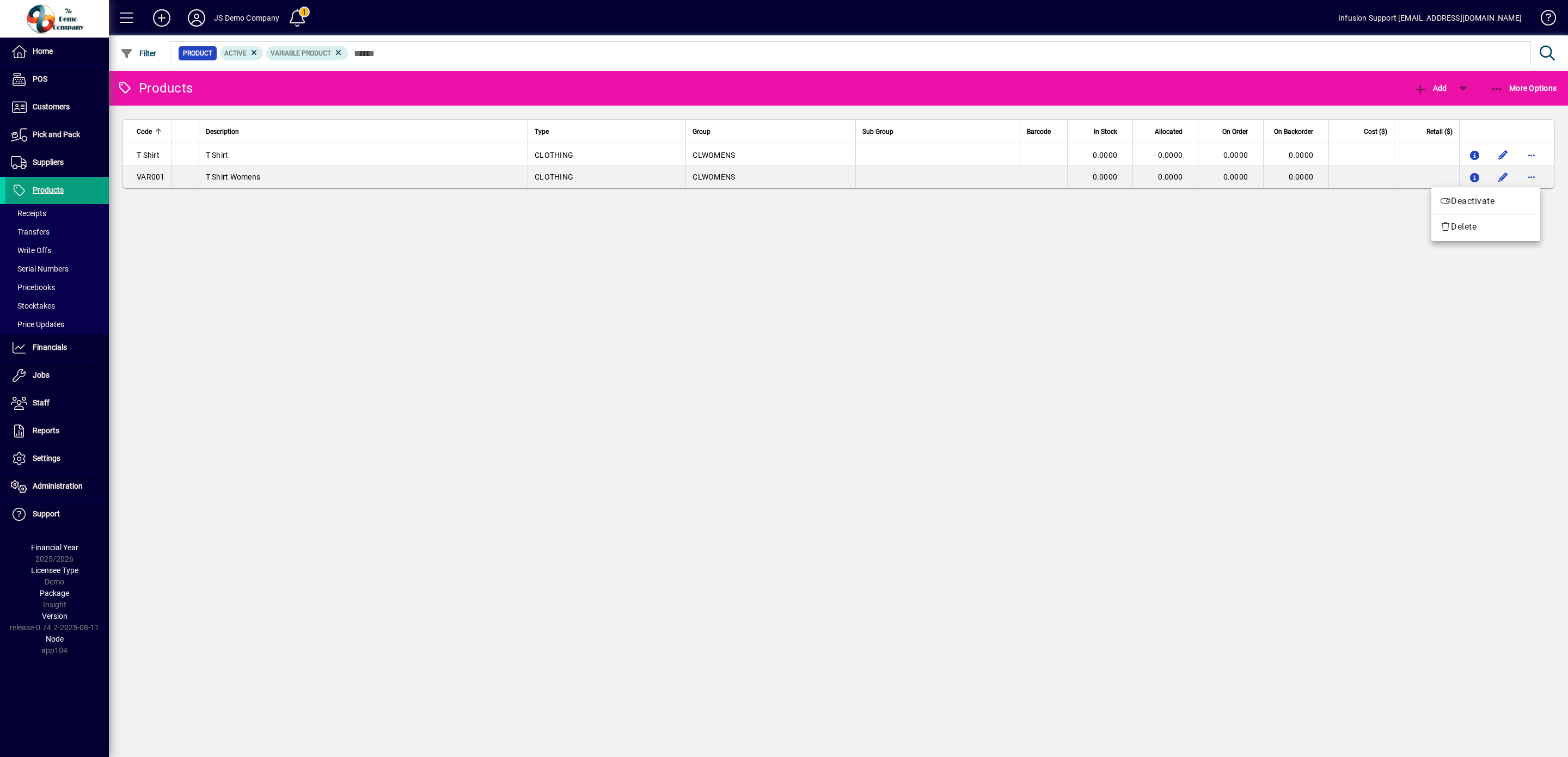
click at [1504, 178] on div at bounding box center [784, 378] width 1568 height 757
click at [1504, 178] on span "button" at bounding box center [1503, 177] width 26 height 26
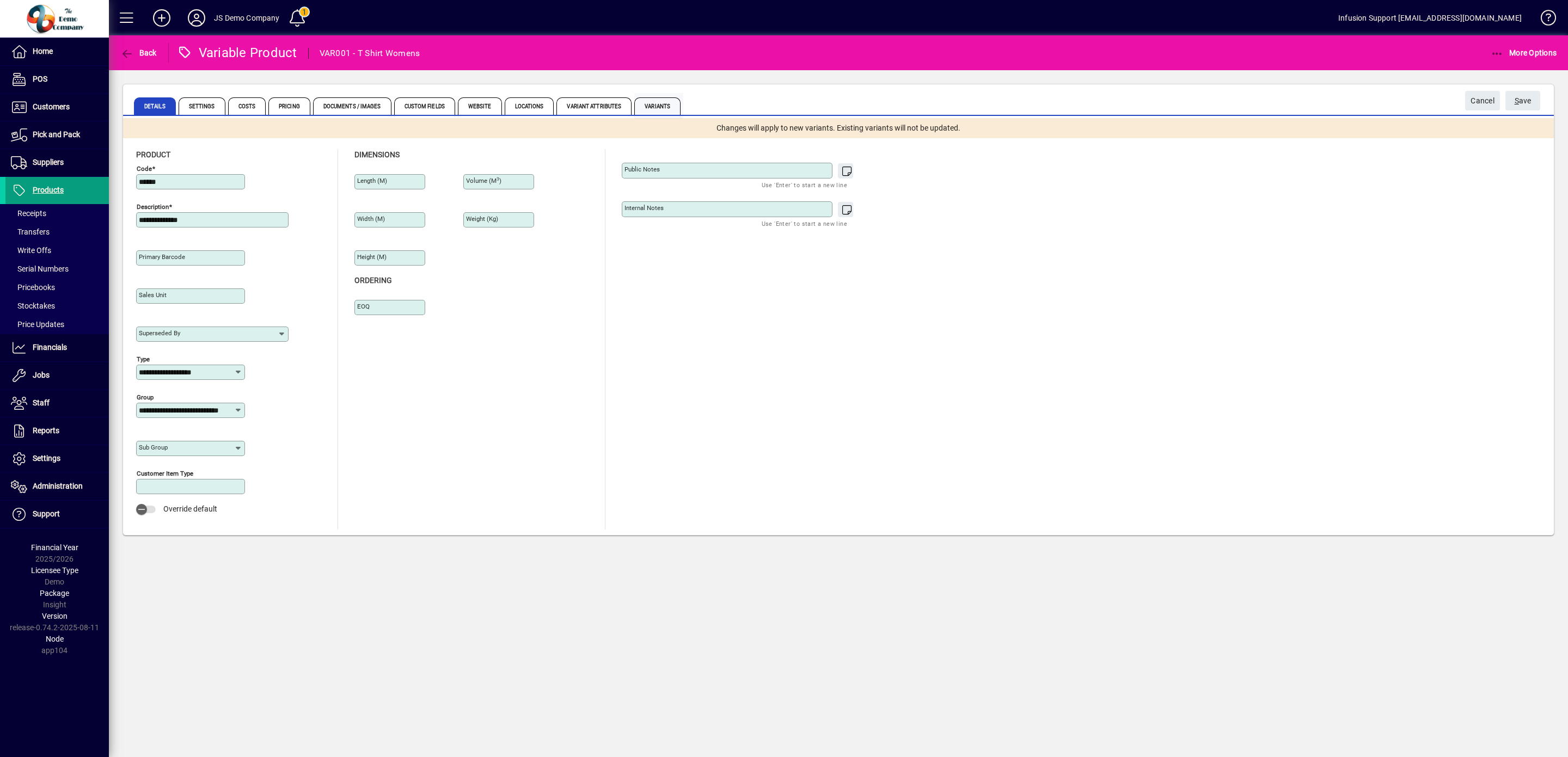
click at [681, 107] on span "Variants" at bounding box center [657, 106] width 46 height 17
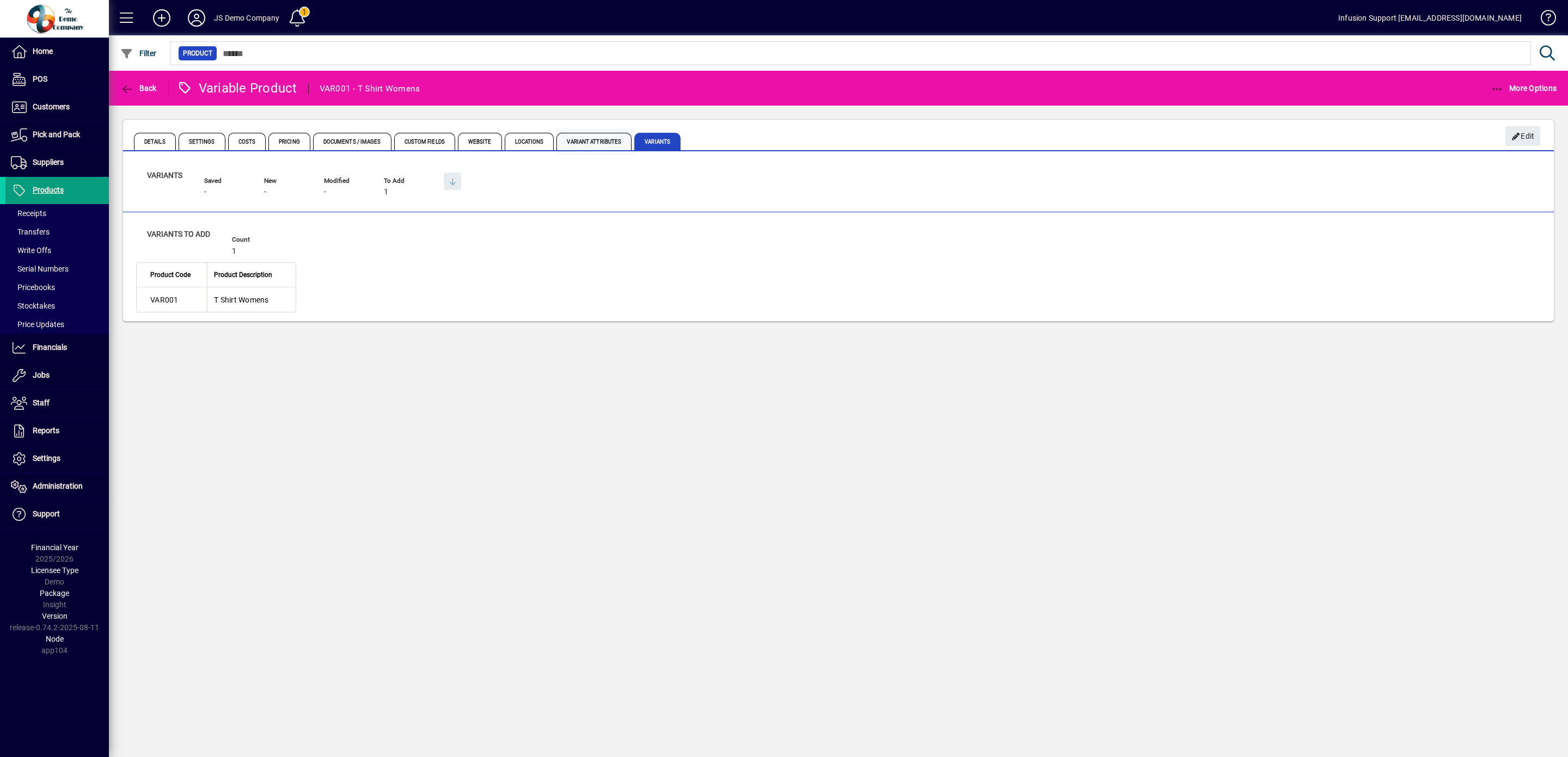
click at [631, 142] on span "Variant Attributes" at bounding box center [594, 142] width 75 height 17
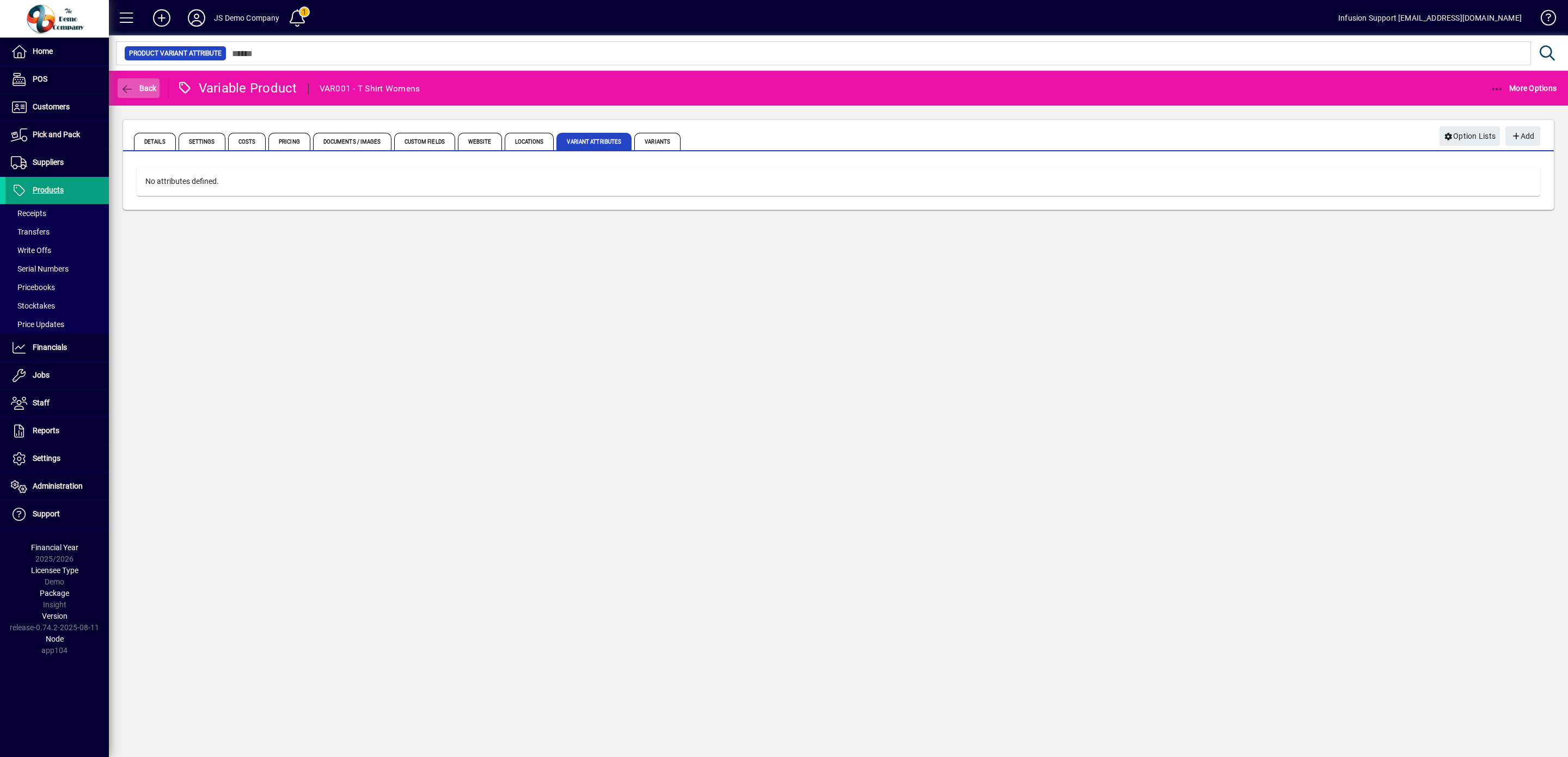
click at [125, 93] on icon "button" at bounding box center [127, 89] width 13 height 11
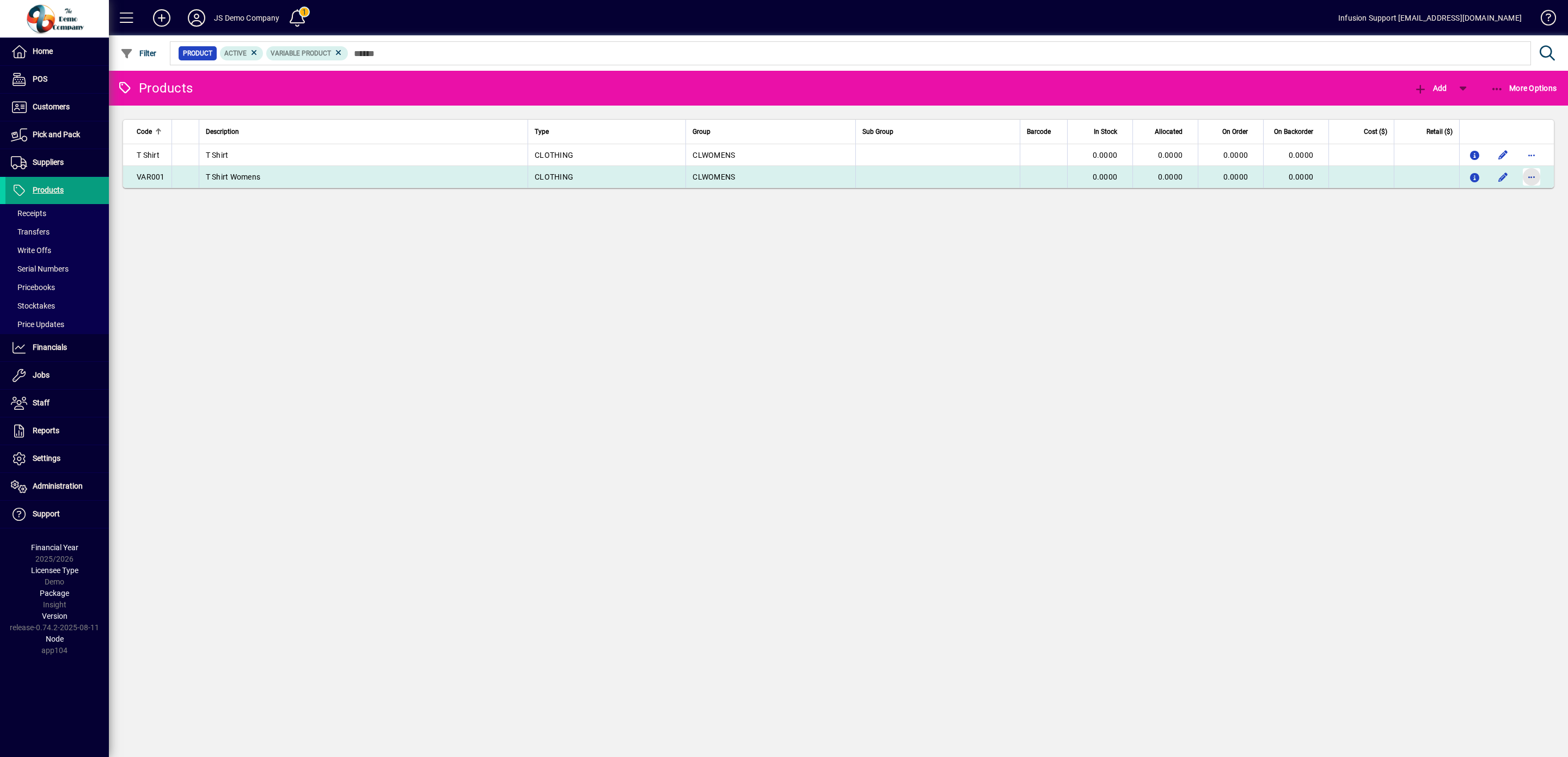
click at [1535, 178] on span "button" at bounding box center [1531, 177] width 26 height 26
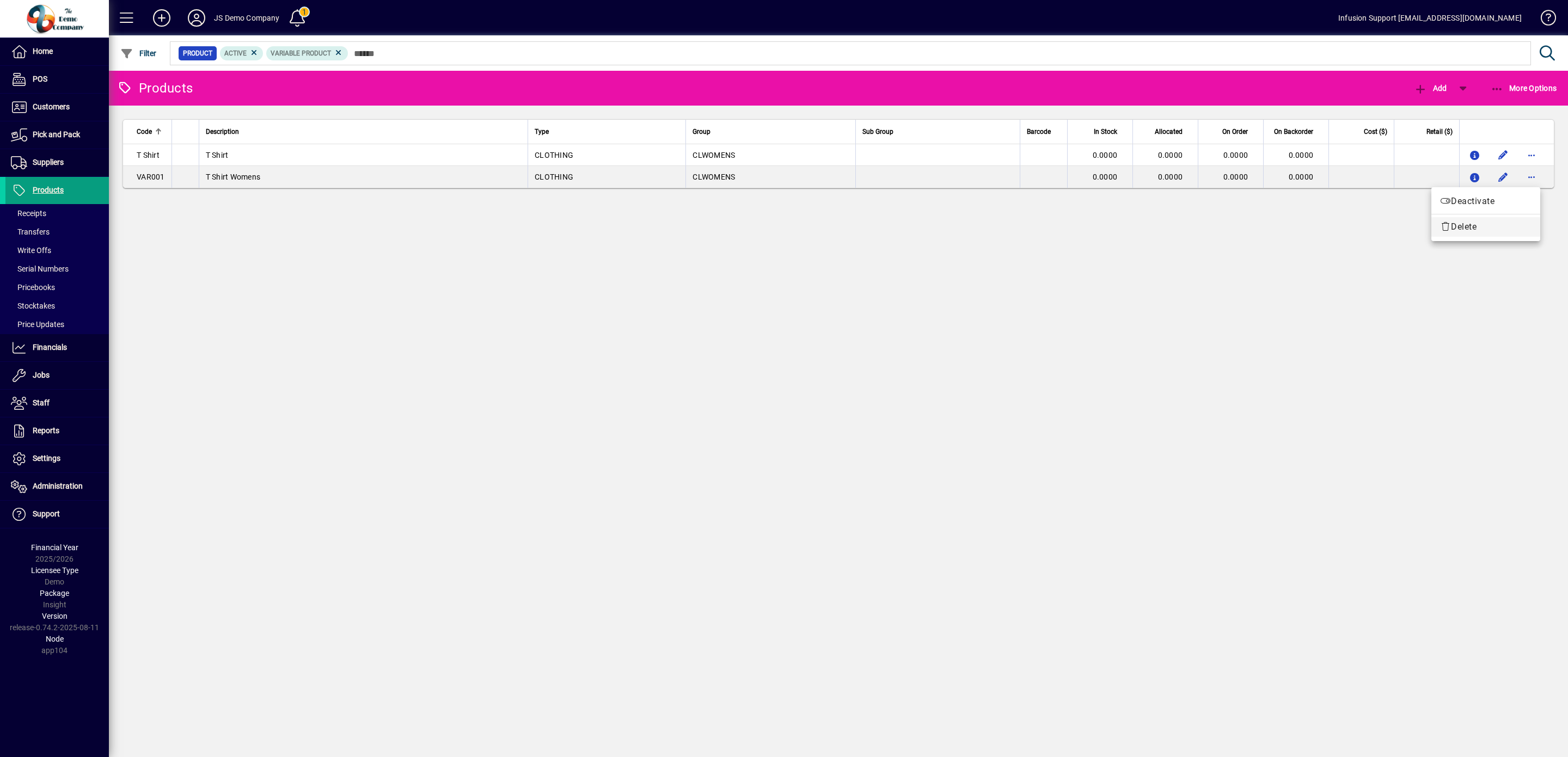
click at [1466, 227] on span "Delete" at bounding box center [1486, 226] width 91 height 13
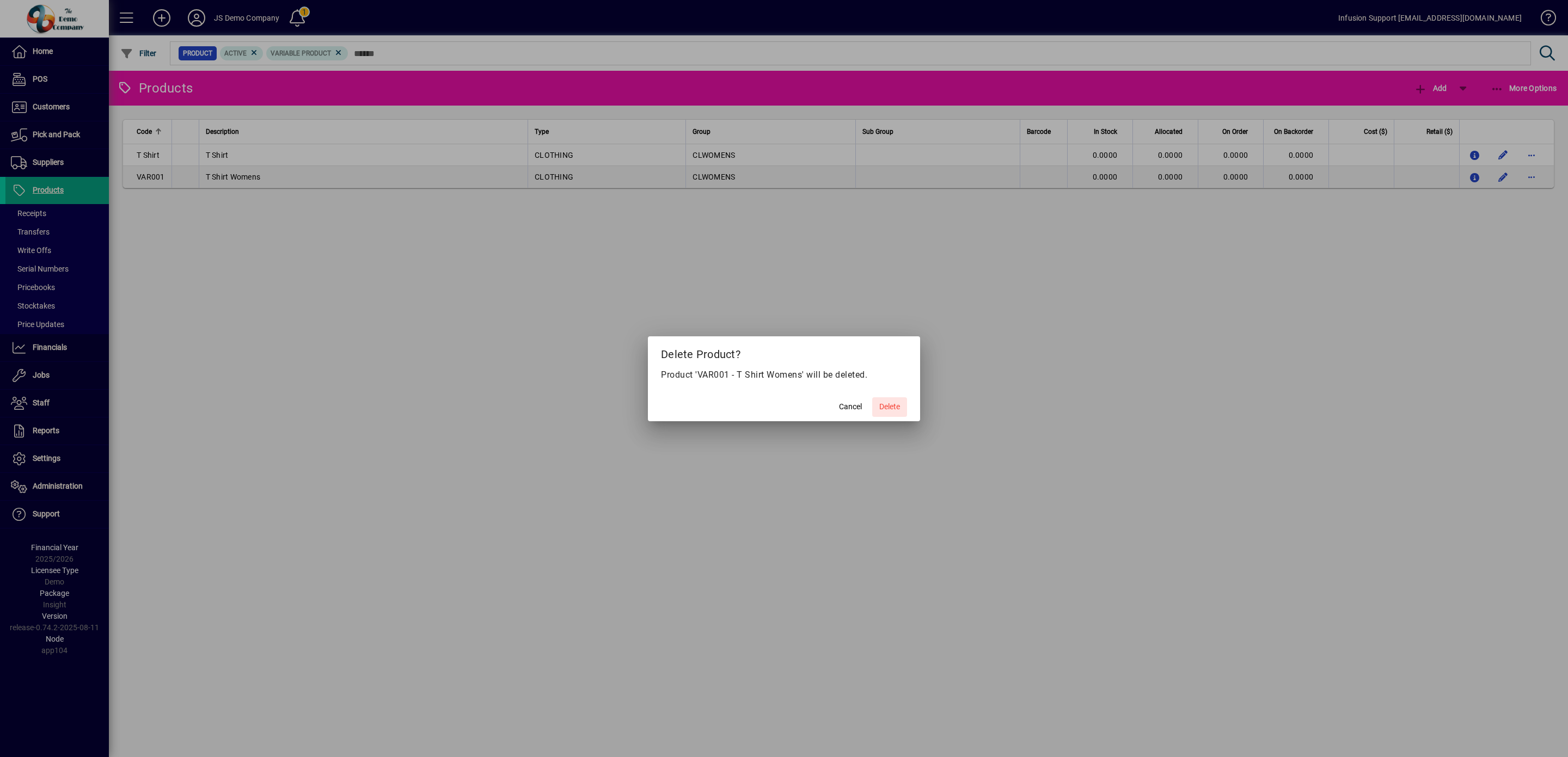
click at [890, 408] on span "Delete" at bounding box center [889, 406] width 21 height 11
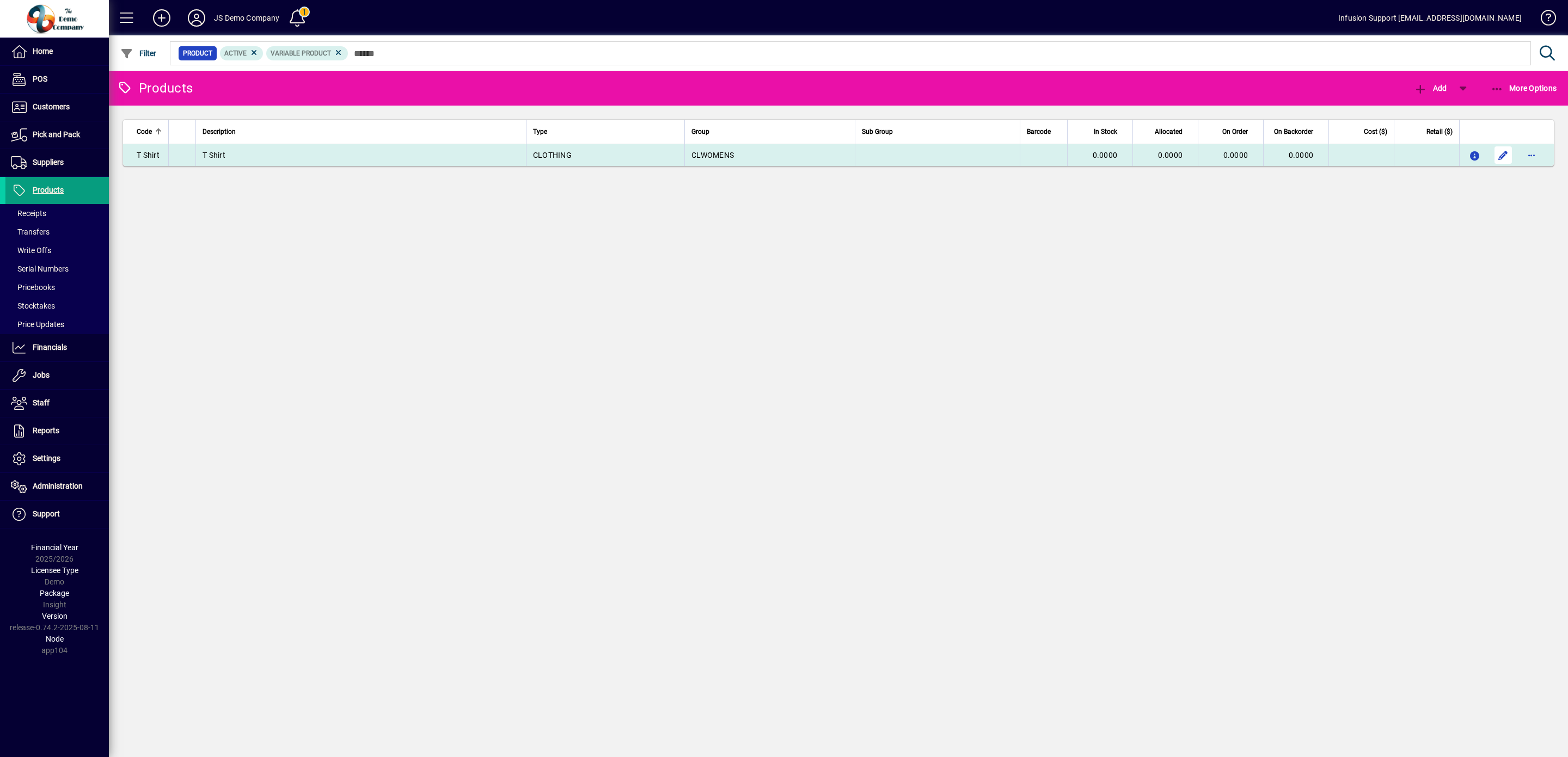
click at [1504, 155] on span "button" at bounding box center [1503, 155] width 26 height 26
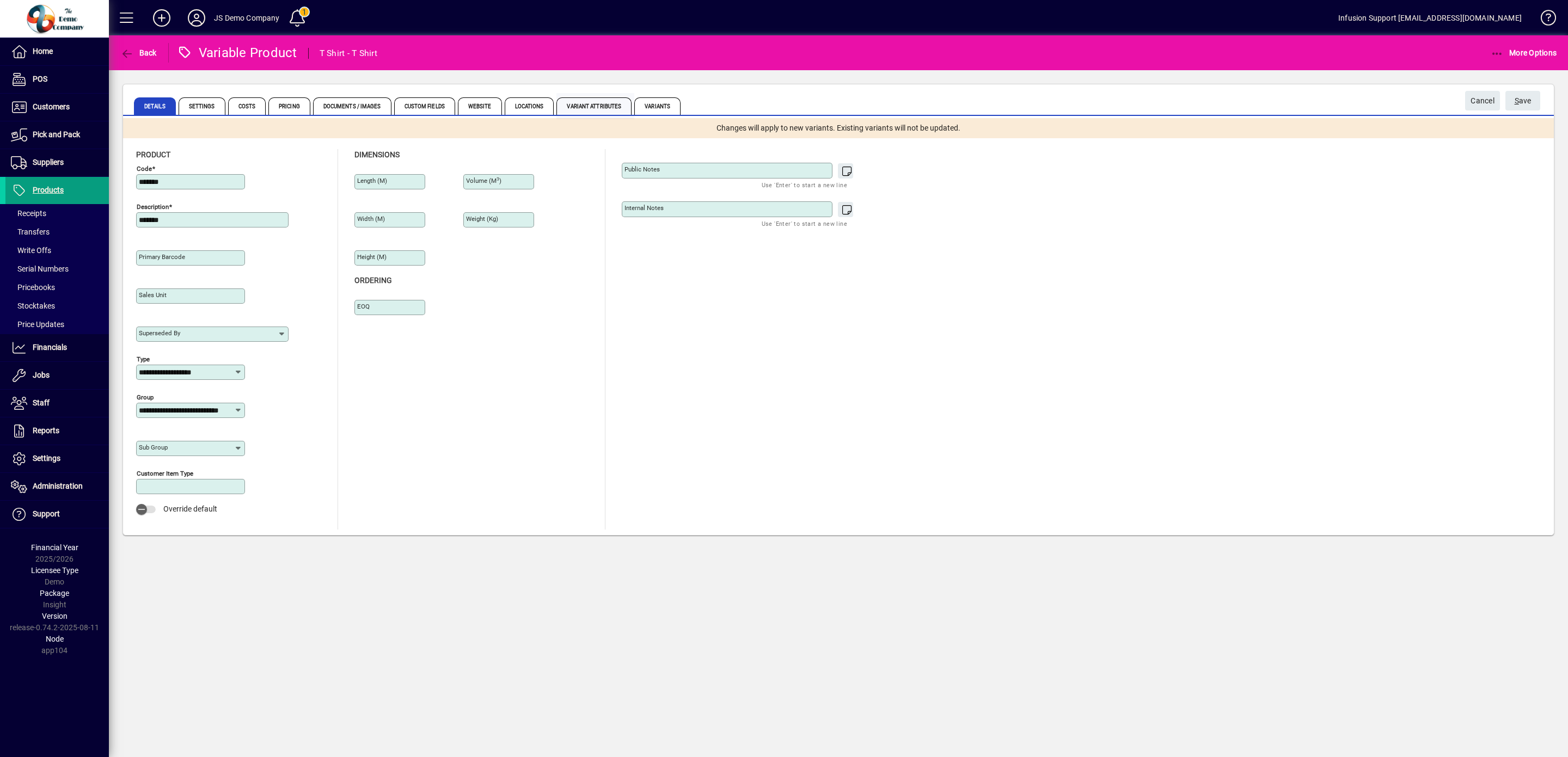
click at [625, 113] on span "Variant Attributes" at bounding box center [594, 106] width 75 height 17
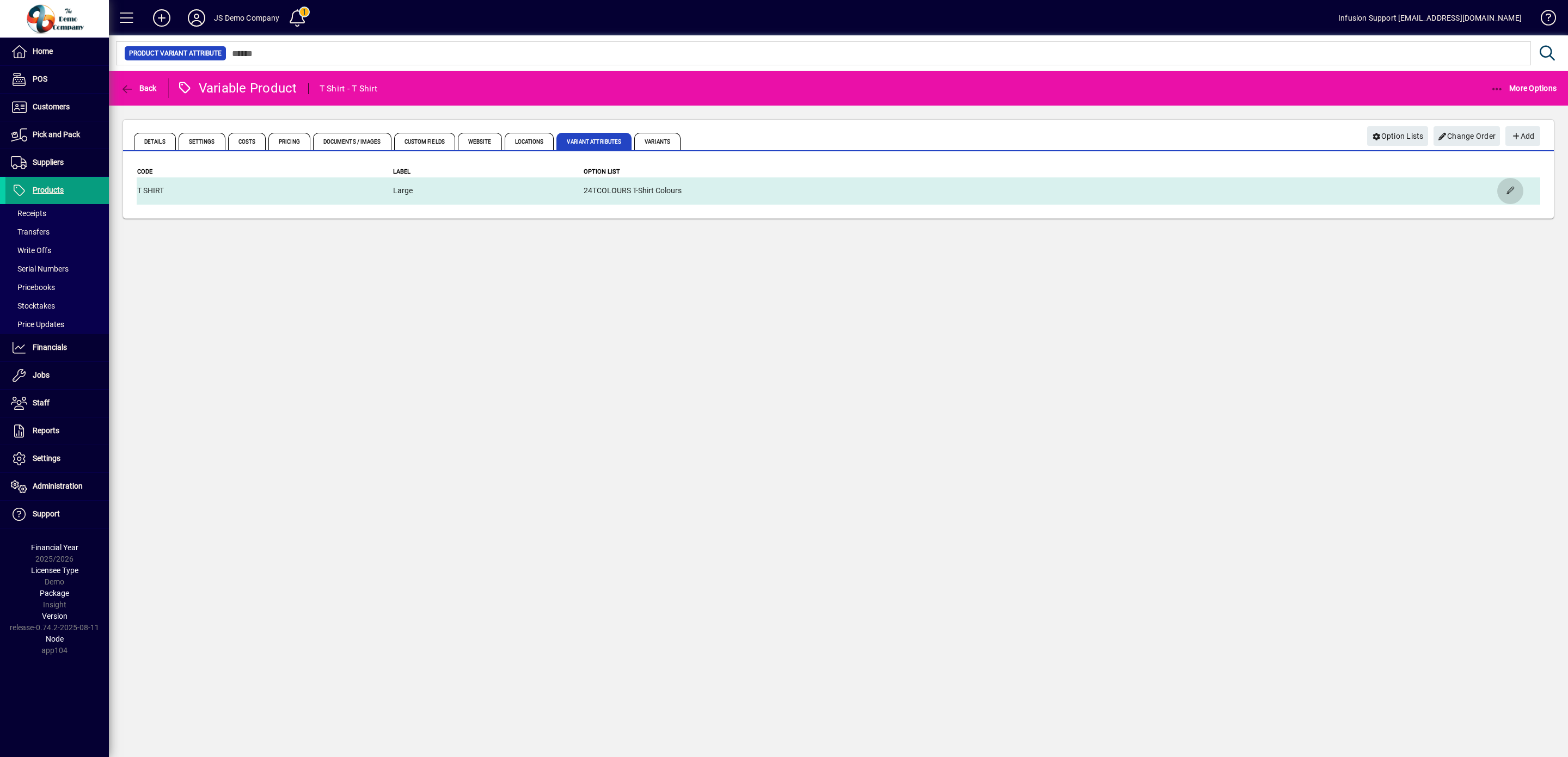
click at [1509, 191] on span "button" at bounding box center [1510, 191] width 26 height 26
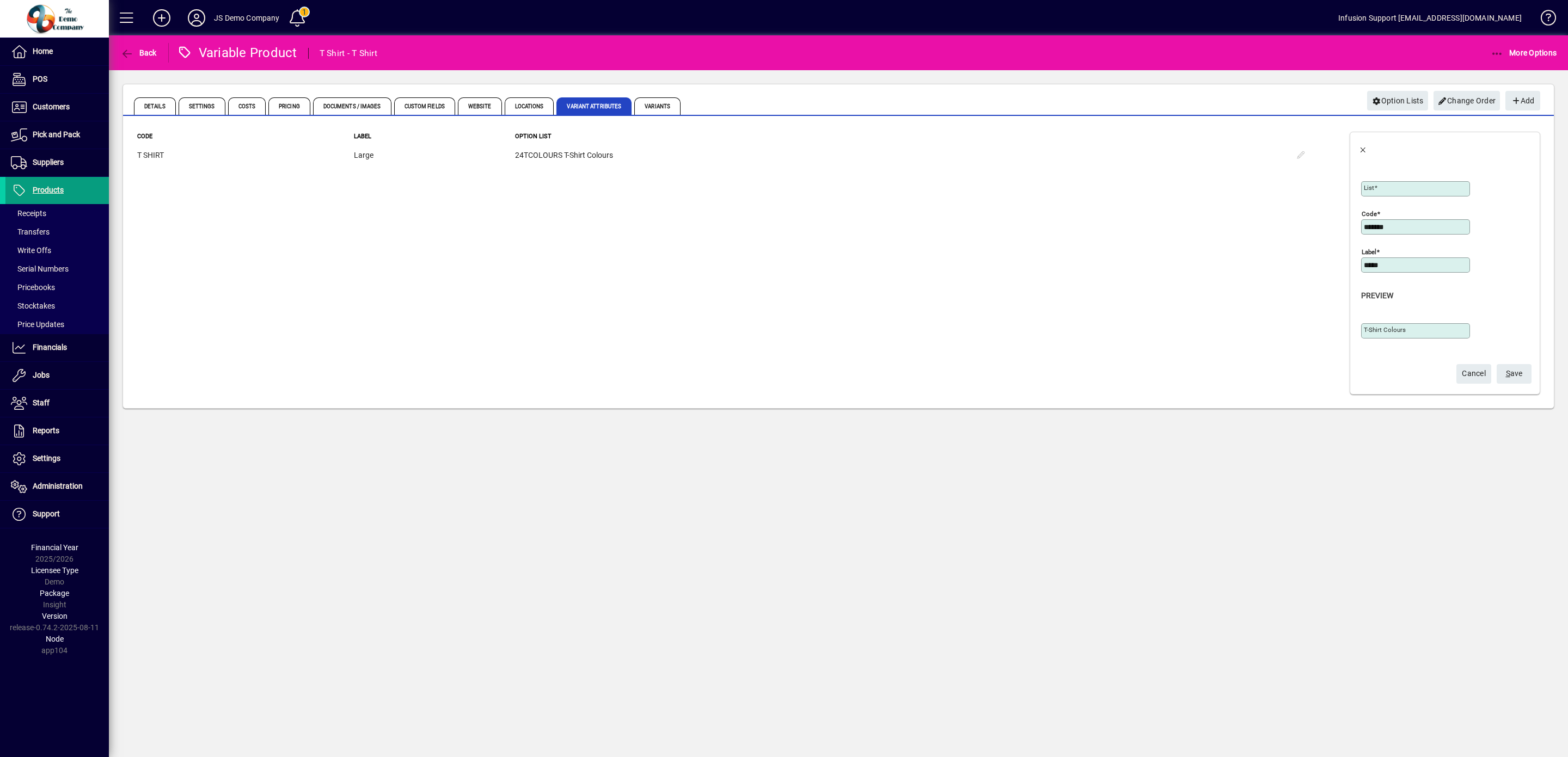
type input "**********"
type input "****"
click at [1506, 378] on span "S ave" at bounding box center [1514, 373] width 17 height 18
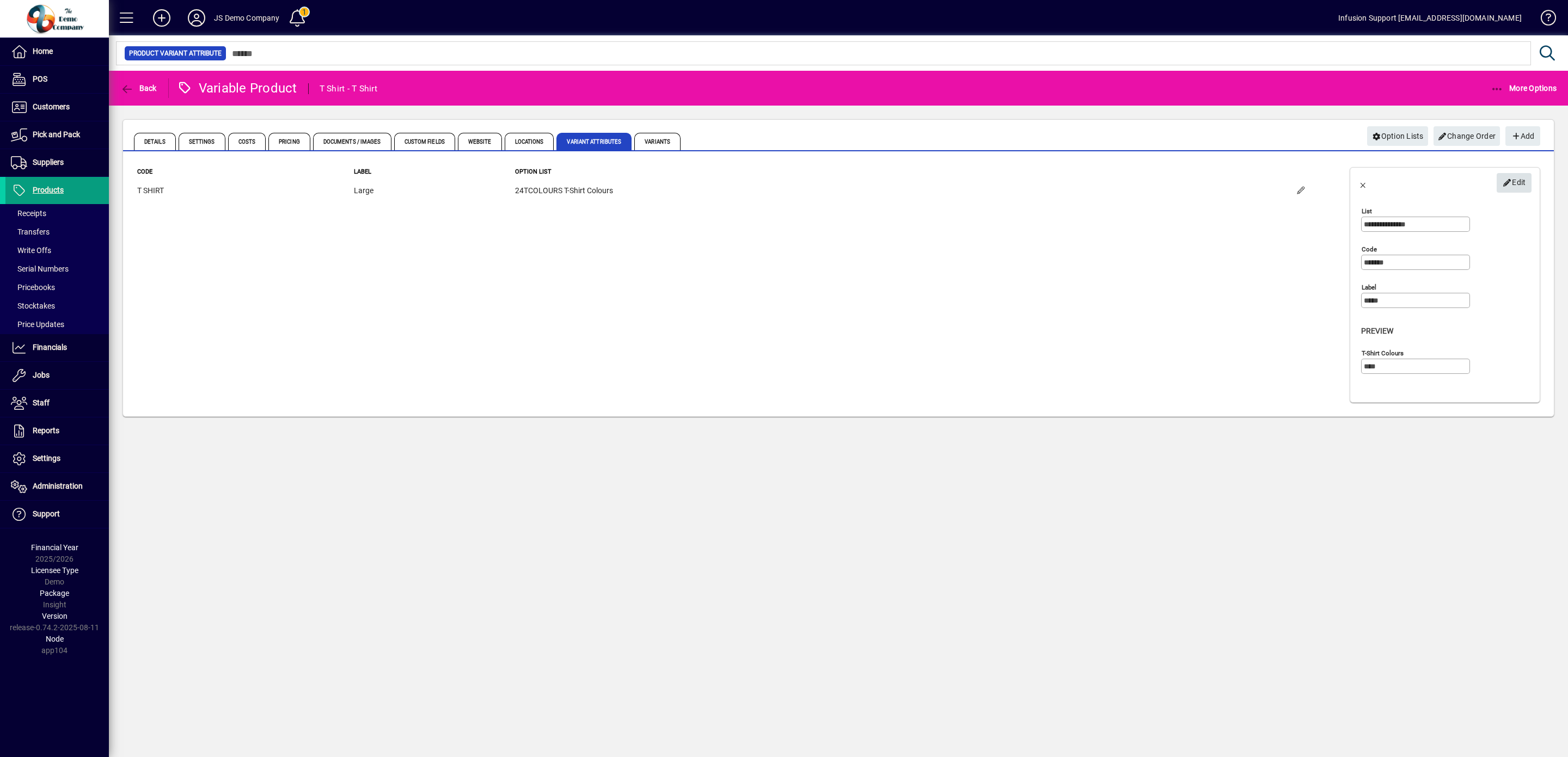
click at [1514, 179] on span "Edit" at bounding box center [1514, 183] width 24 height 18
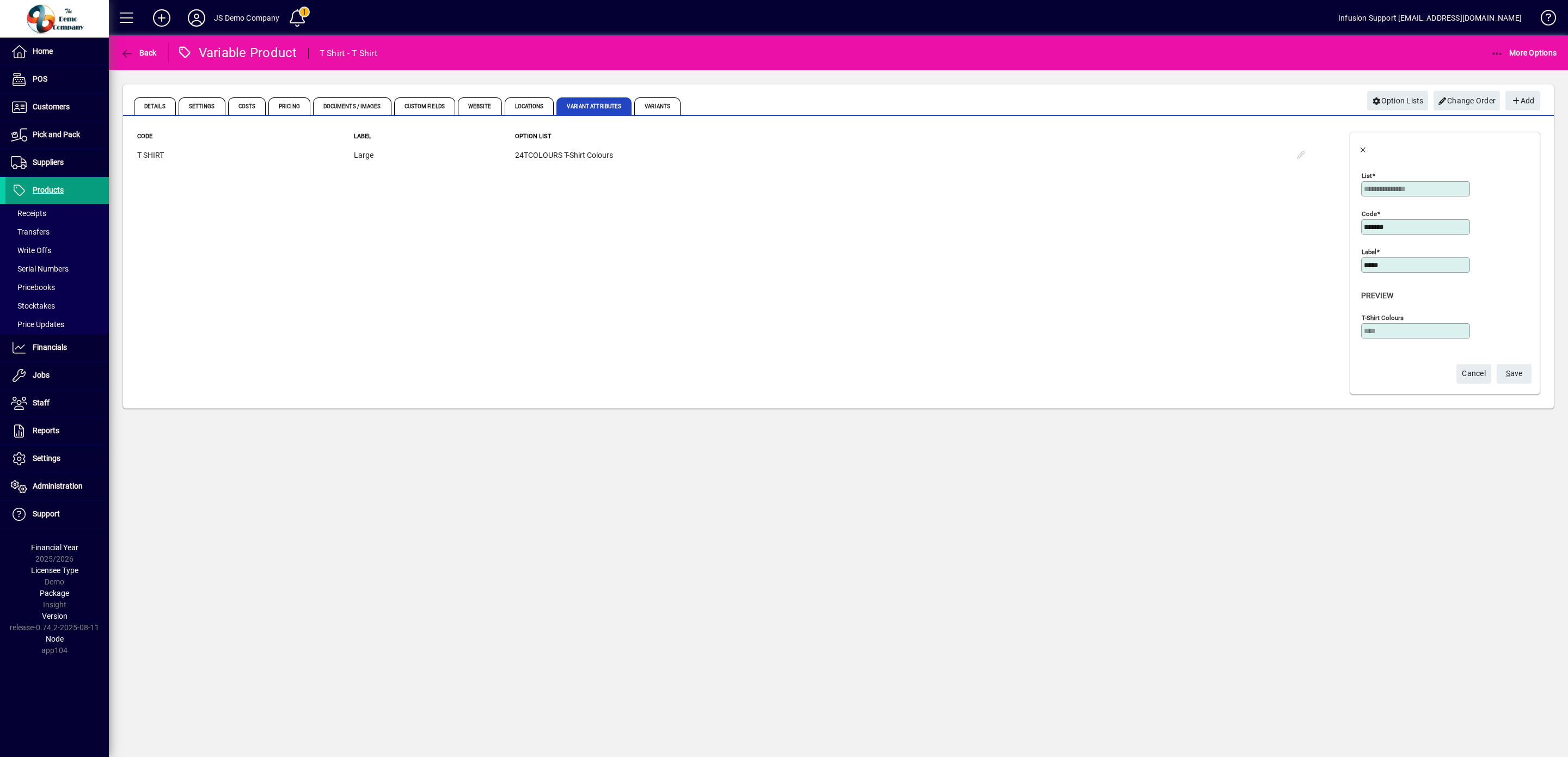
click at [1506, 378] on span "S ave" at bounding box center [1514, 373] width 17 height 18
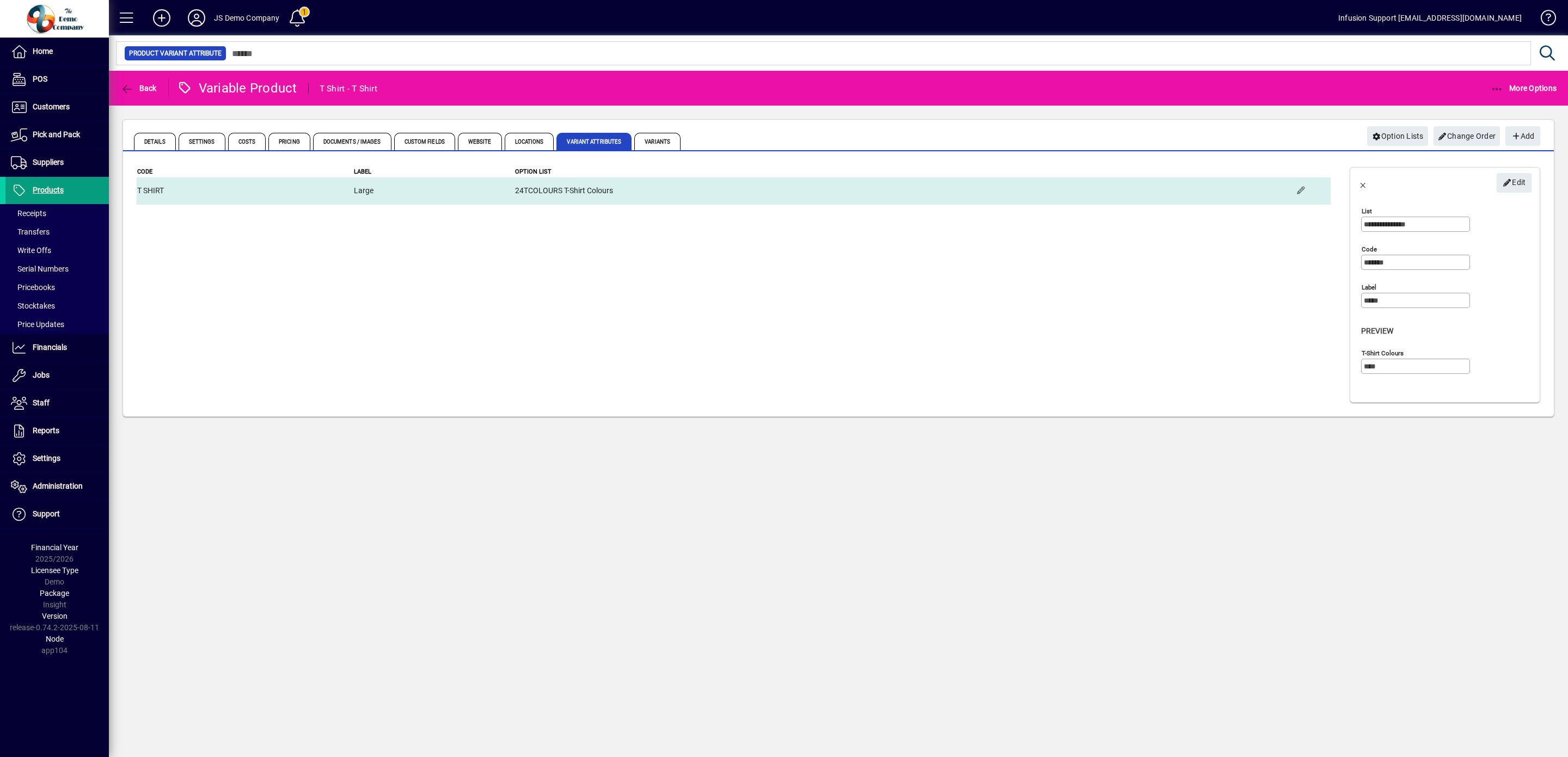
click at [1176, 199] on td "24TCOLOURS T-Shirt Colours" at bounding box center [901, 191] width 773 height 28
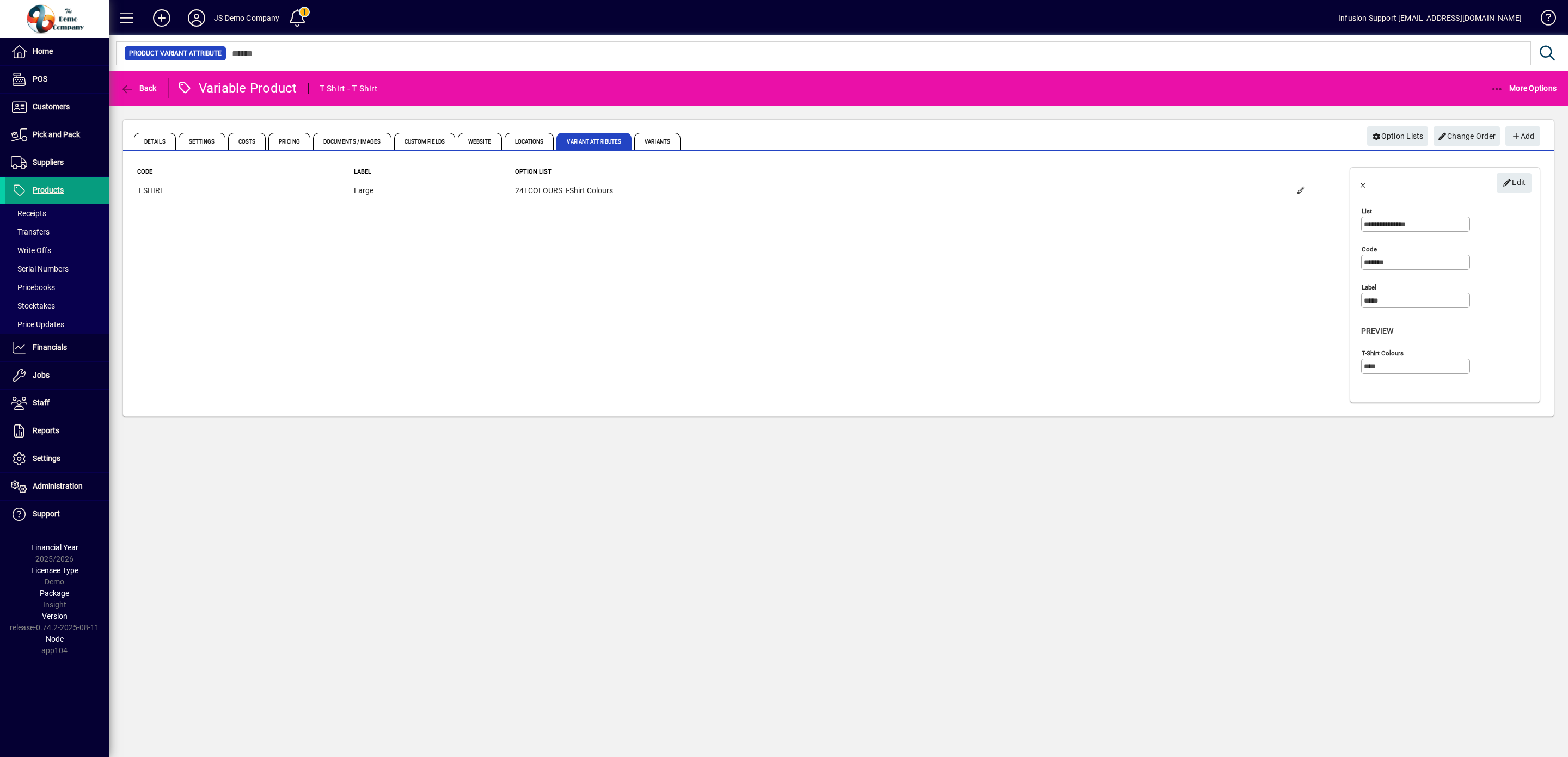
click at [1514, 169] on mat-toolbar-row "Edit" at bounding box center [1442, 181] width 184 height 28
click at [1515, 181] on span "Edit" at bounding box center [1514, 183] width 24 height 18
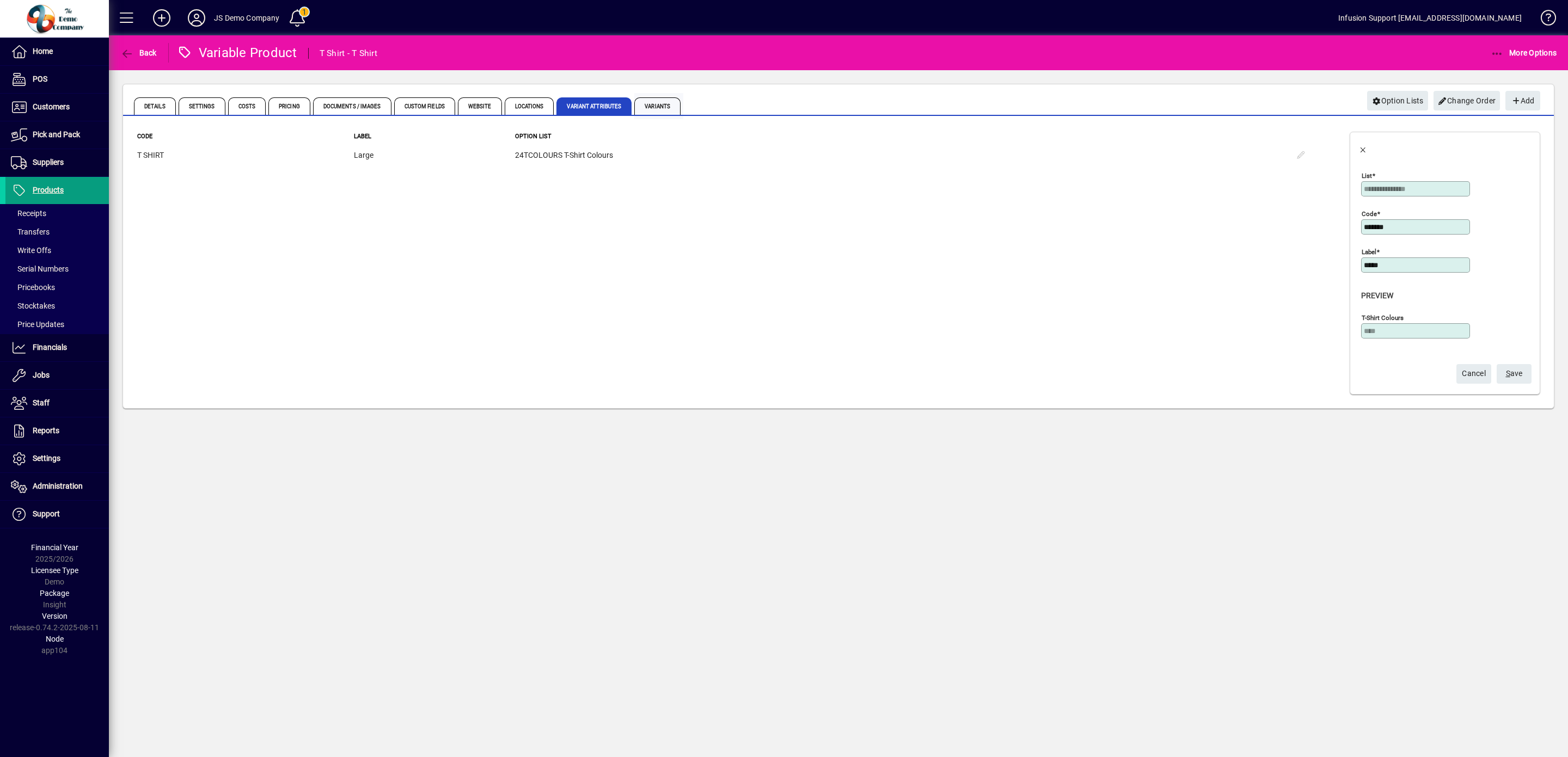
click at [673, 99] on span "Variants" at bounding box center [657, 106] width 46 height 17
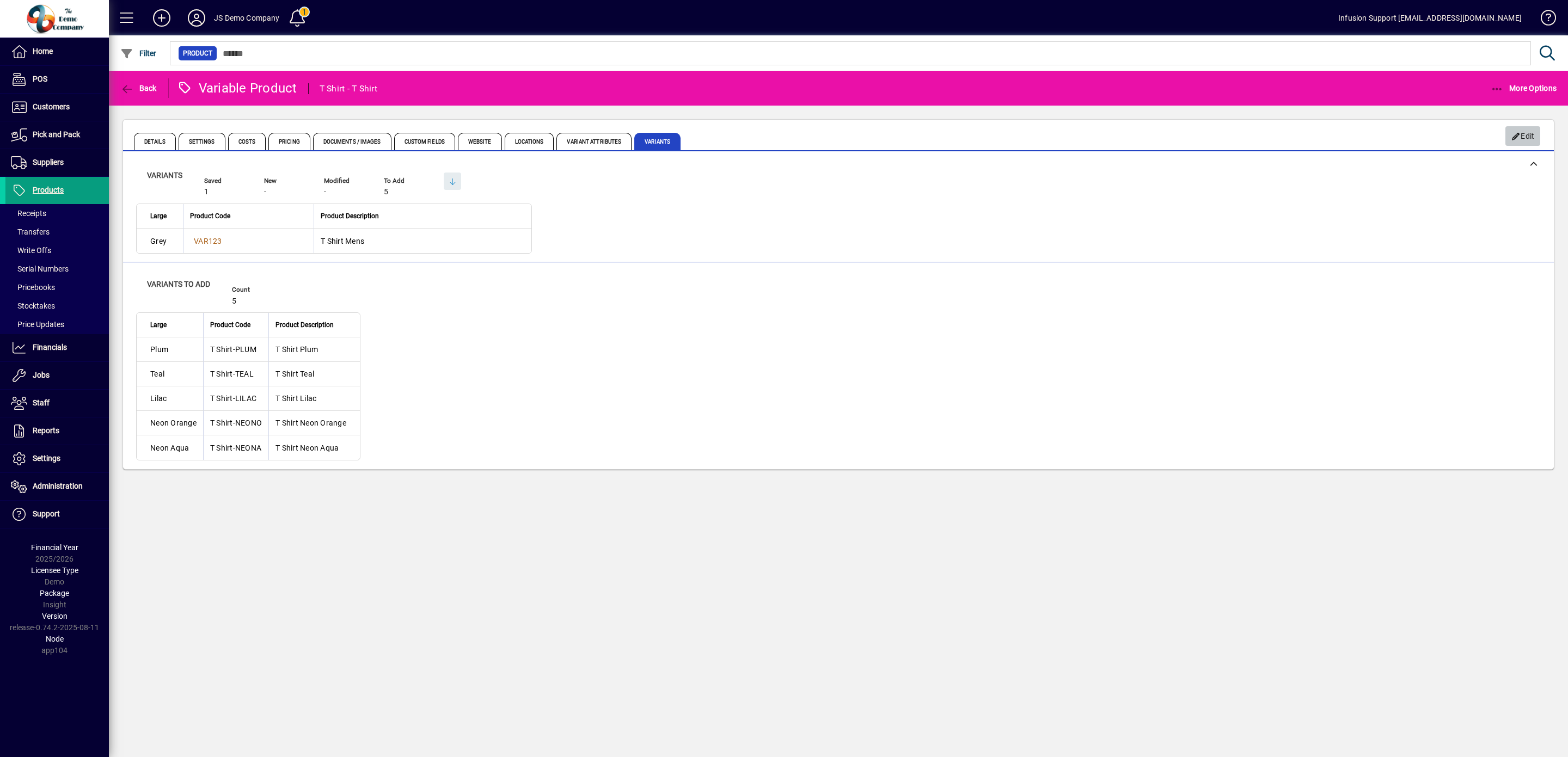
click at [1520, 137] on icon "button" at bounding box center [1516, 136] width 10 height 7
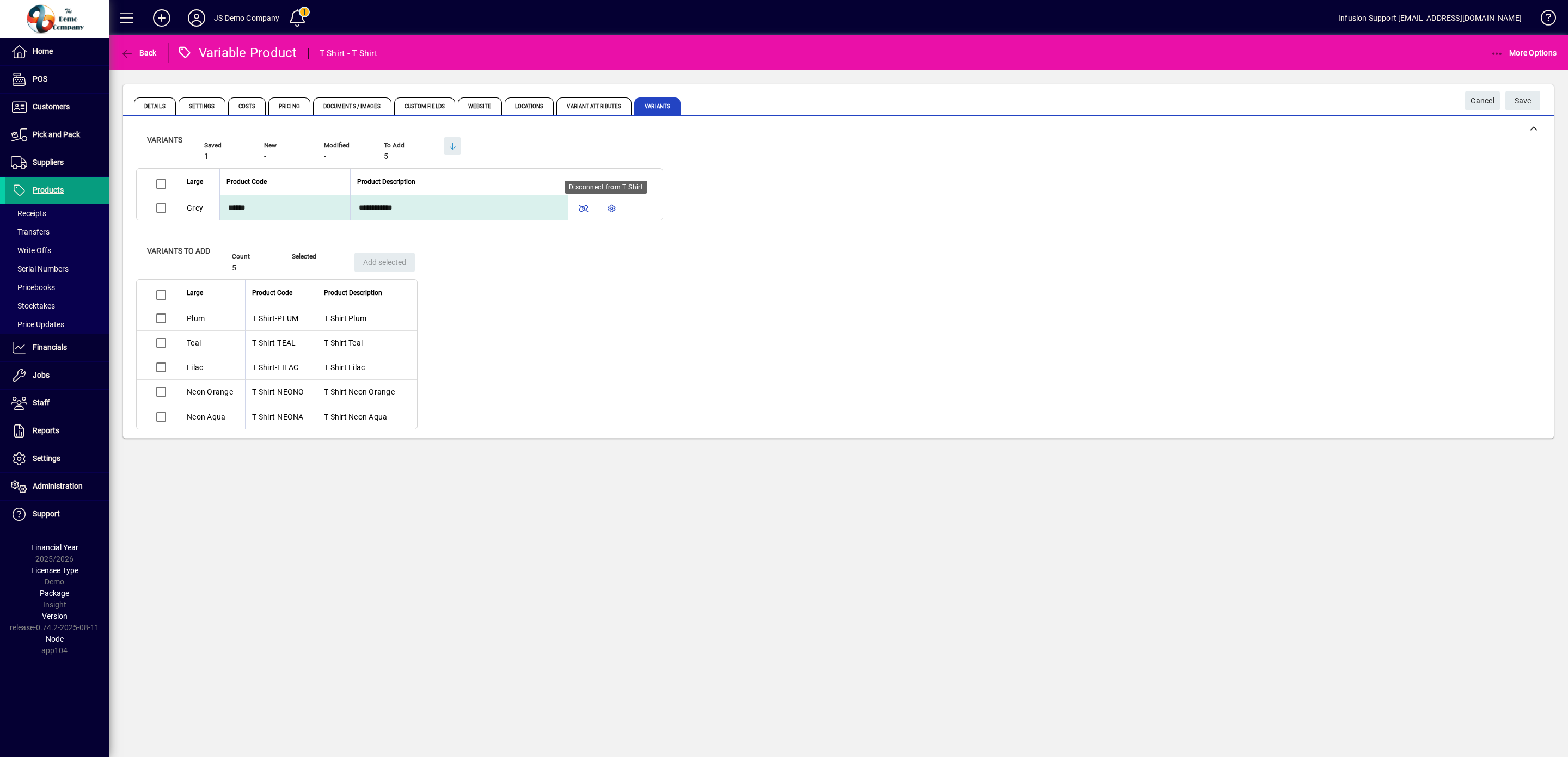
click at [597, 208] on span "button" at bounding box center [583, 208] width 26 height 26
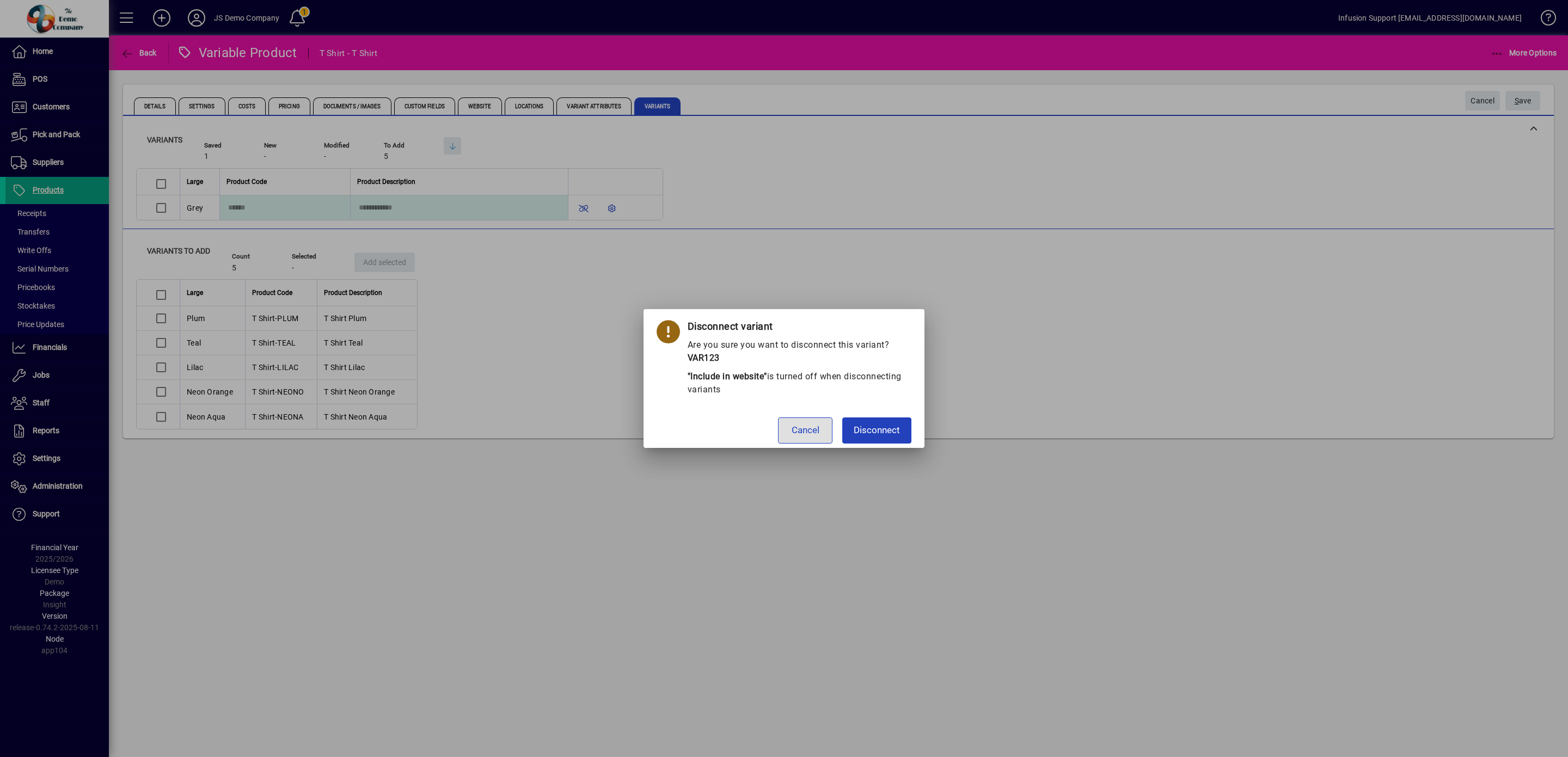
click at [886, 429] on span "Disconnect" at bounding box center [877, 431] width 46 height 14
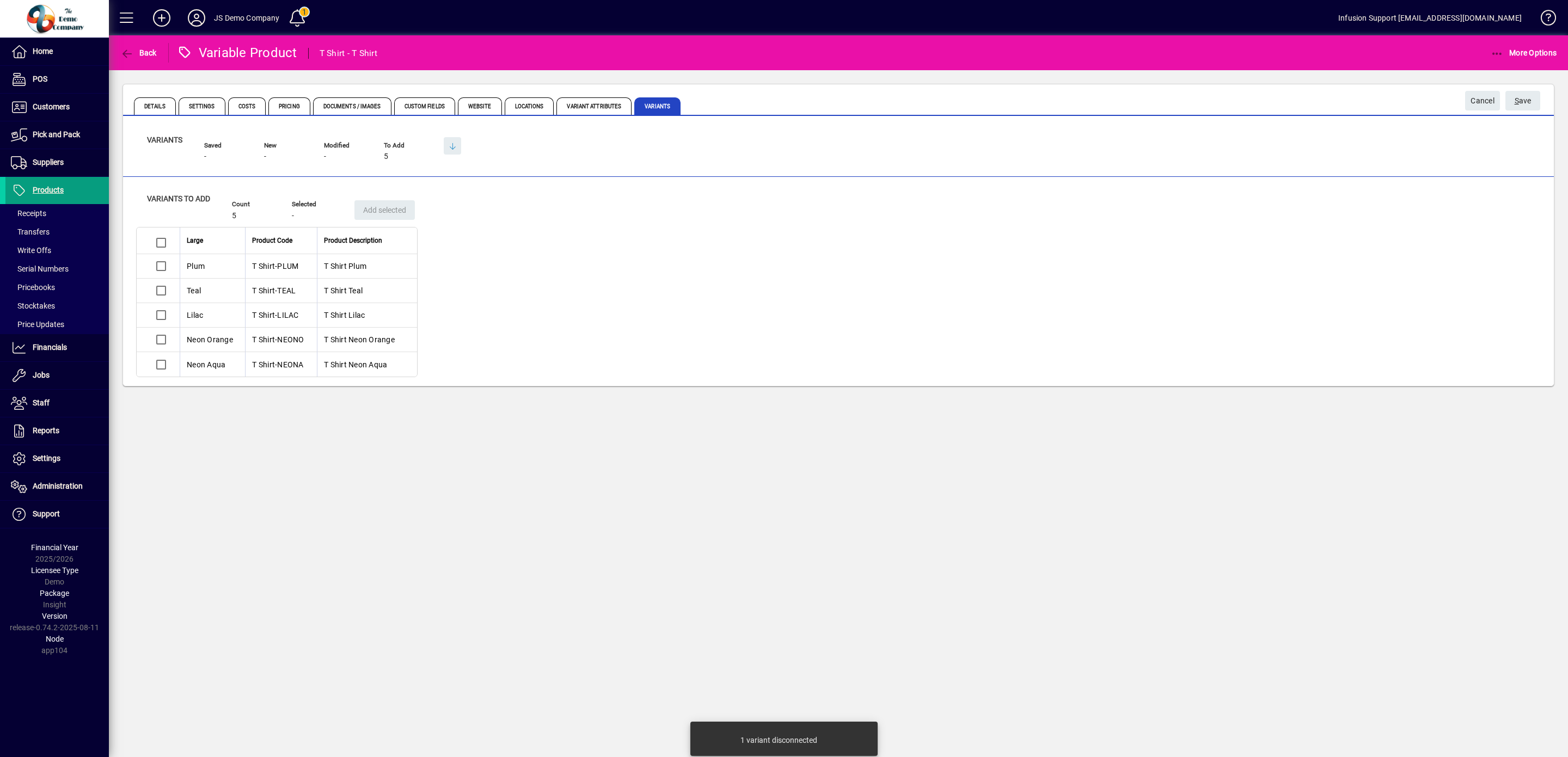
click at [1515, 97] on span "S" at bounding box center [1517, 100] width 4 height 9
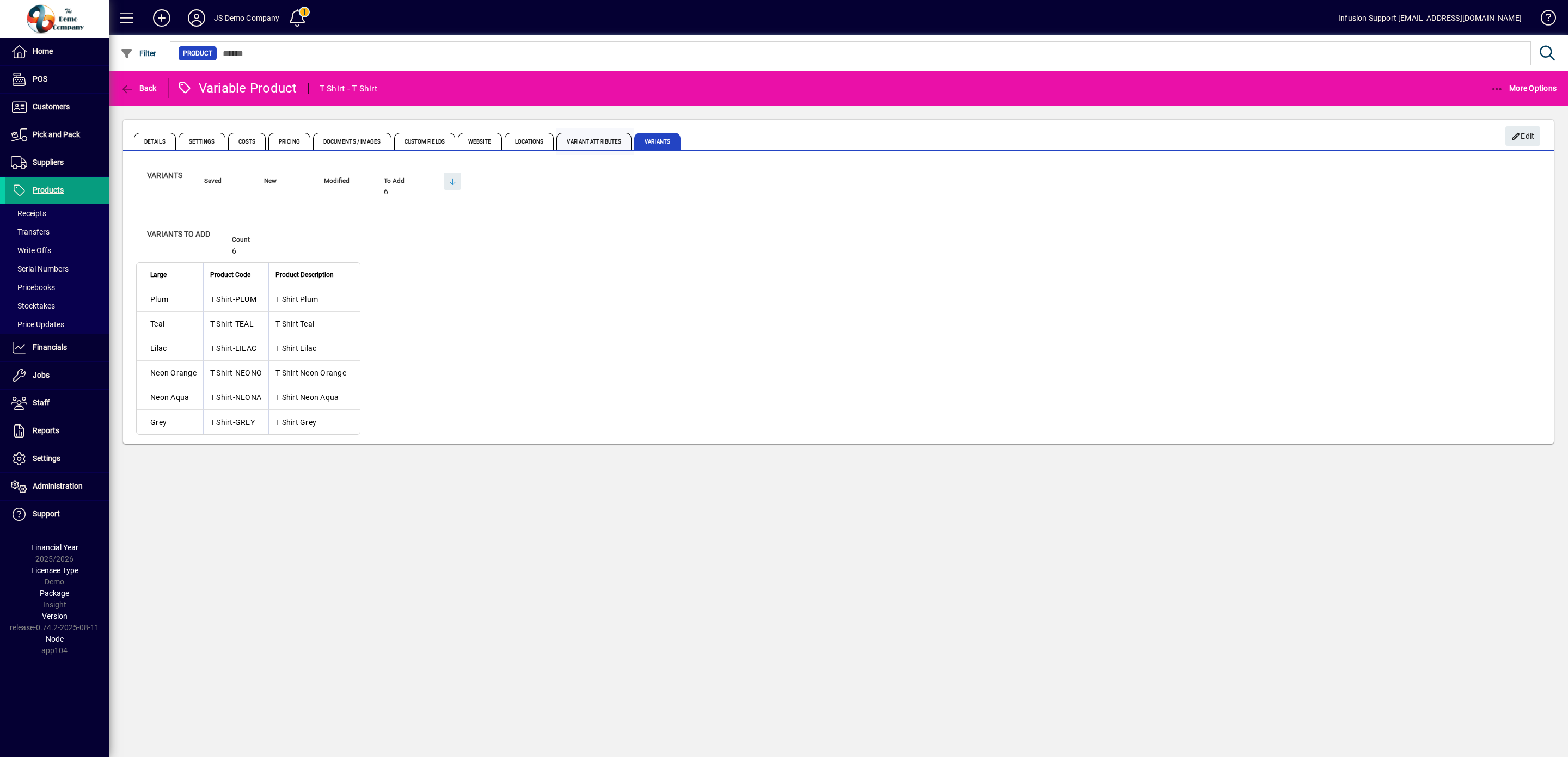
click at [623, 140] on span "Variant Attributes" at bounding box center [594, 142] width 75 height 17
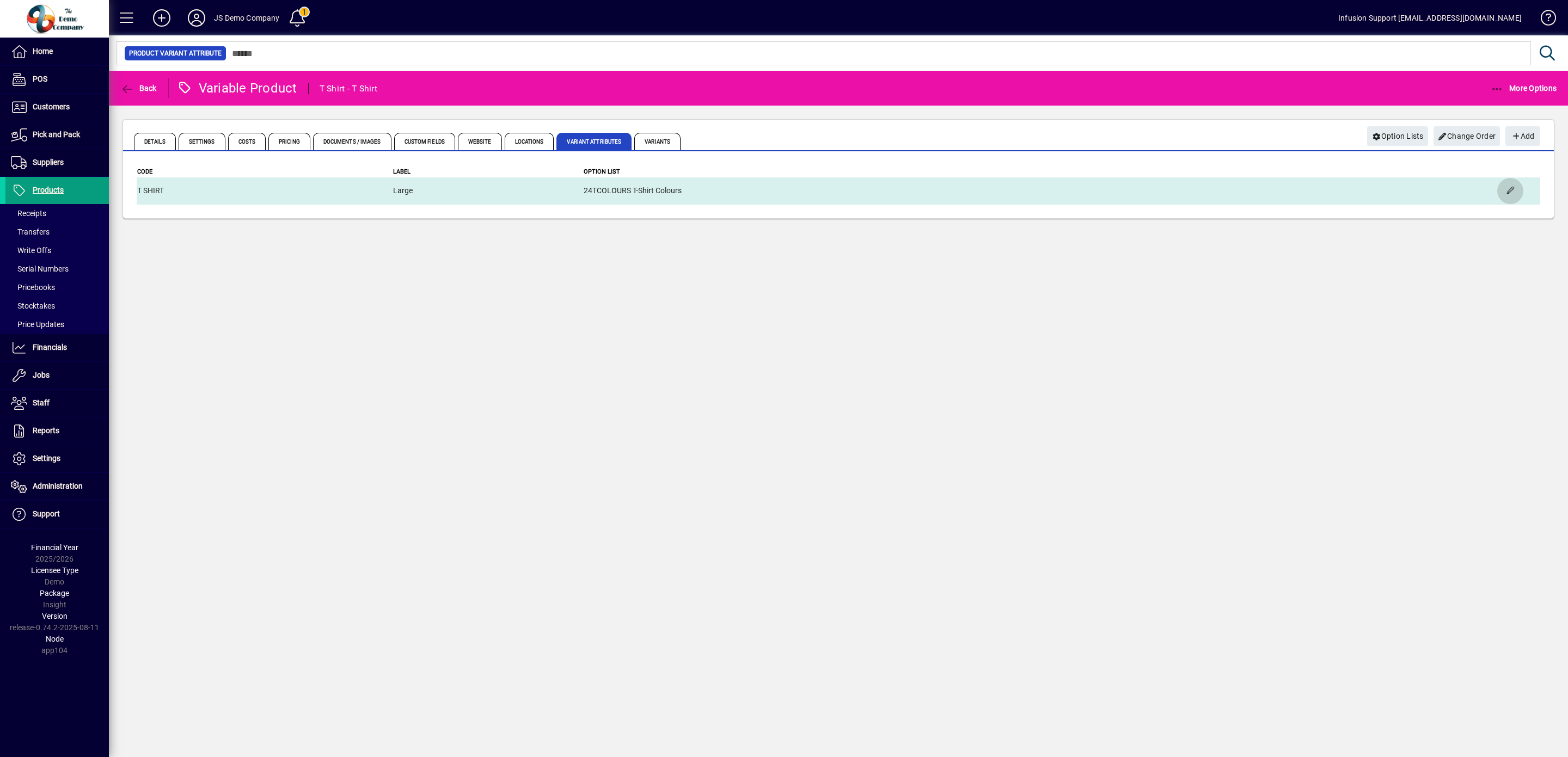
click at [1509, 191] on span "button" at bounding box center [1510, 191] width 26 height 26
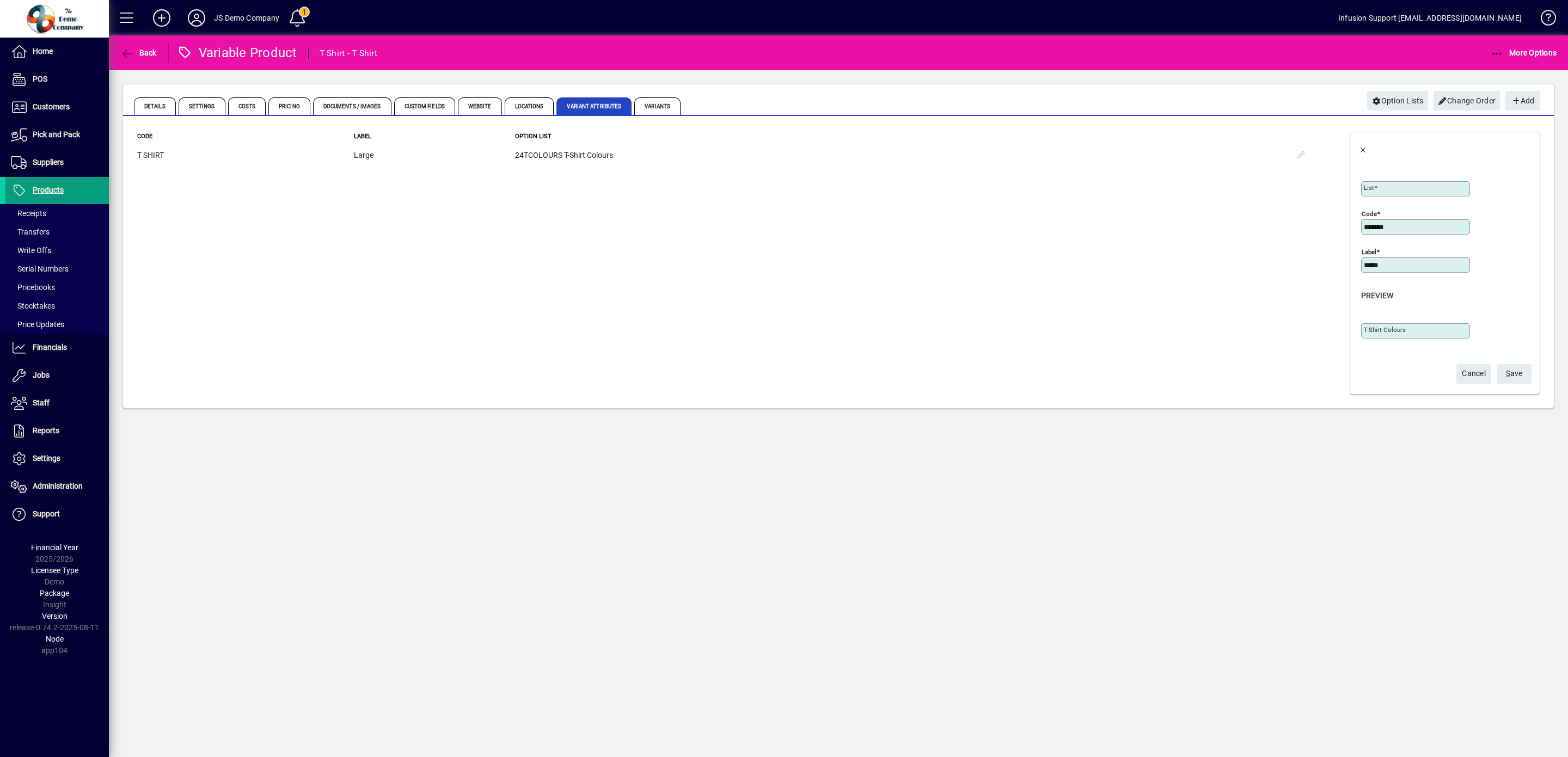
type input "**********"
type input "****"
click at [1506, 374] on span "S ave" at bounding box center [1514, 373] width 17 height 18
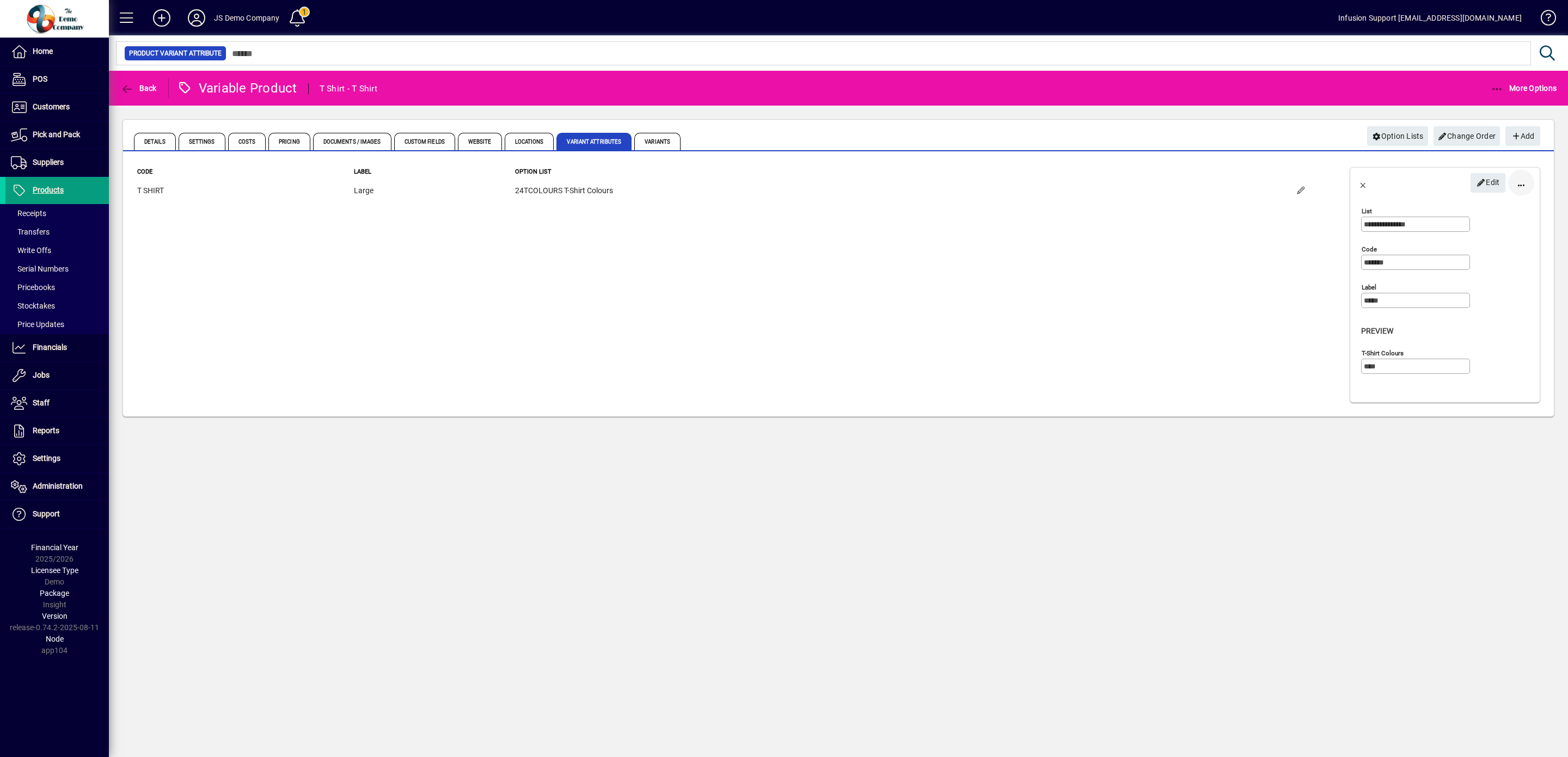
click at [1521, 184] on span "button" at bounding box center [1521, 183] width 26 height 26
click at [1461, 210] on span "Delete" at bounding box center [1479, 210] width 91 height 13
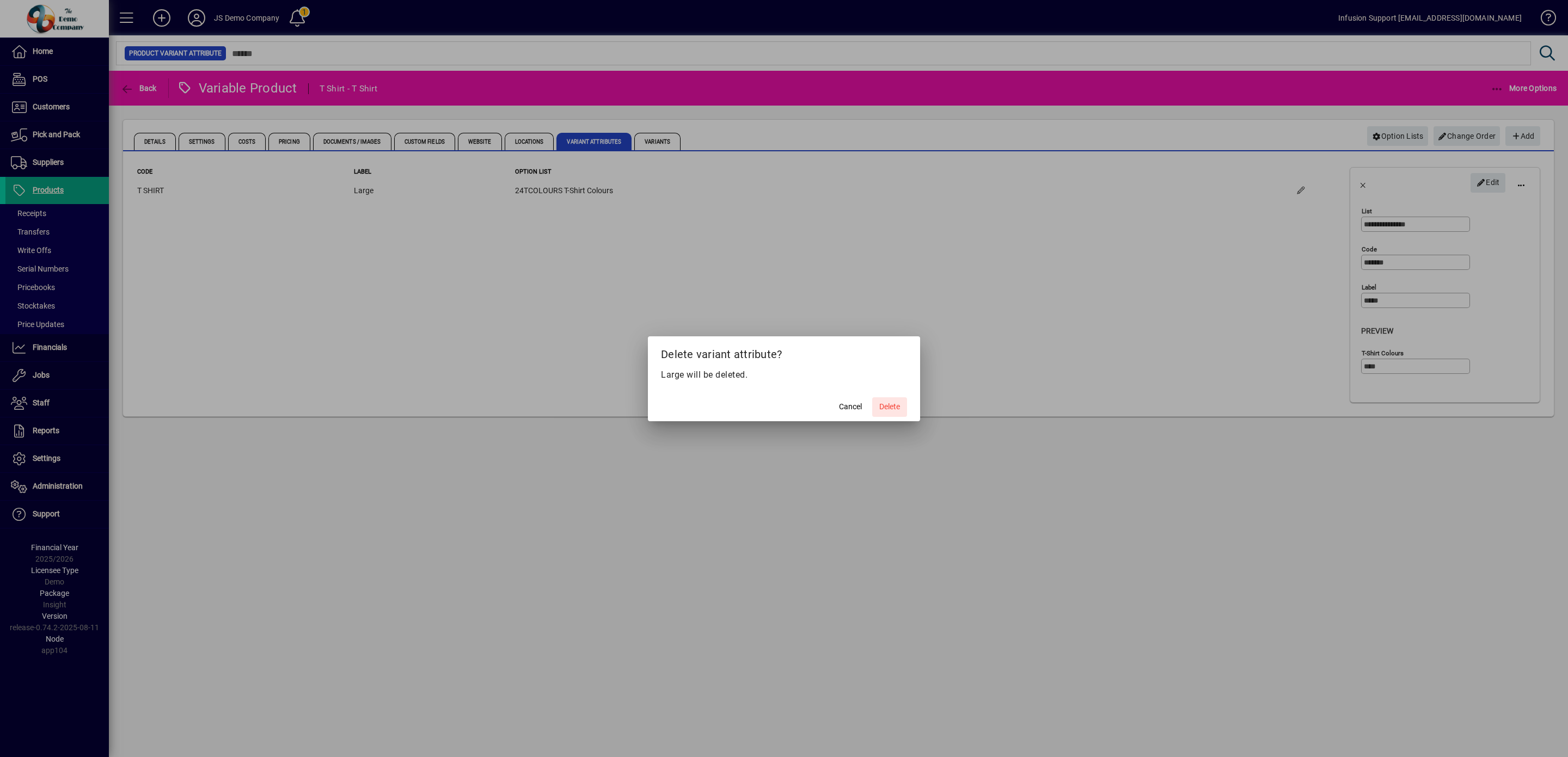
click at [894, 401] on span at bounding box center [889, 407] width 35 height 26
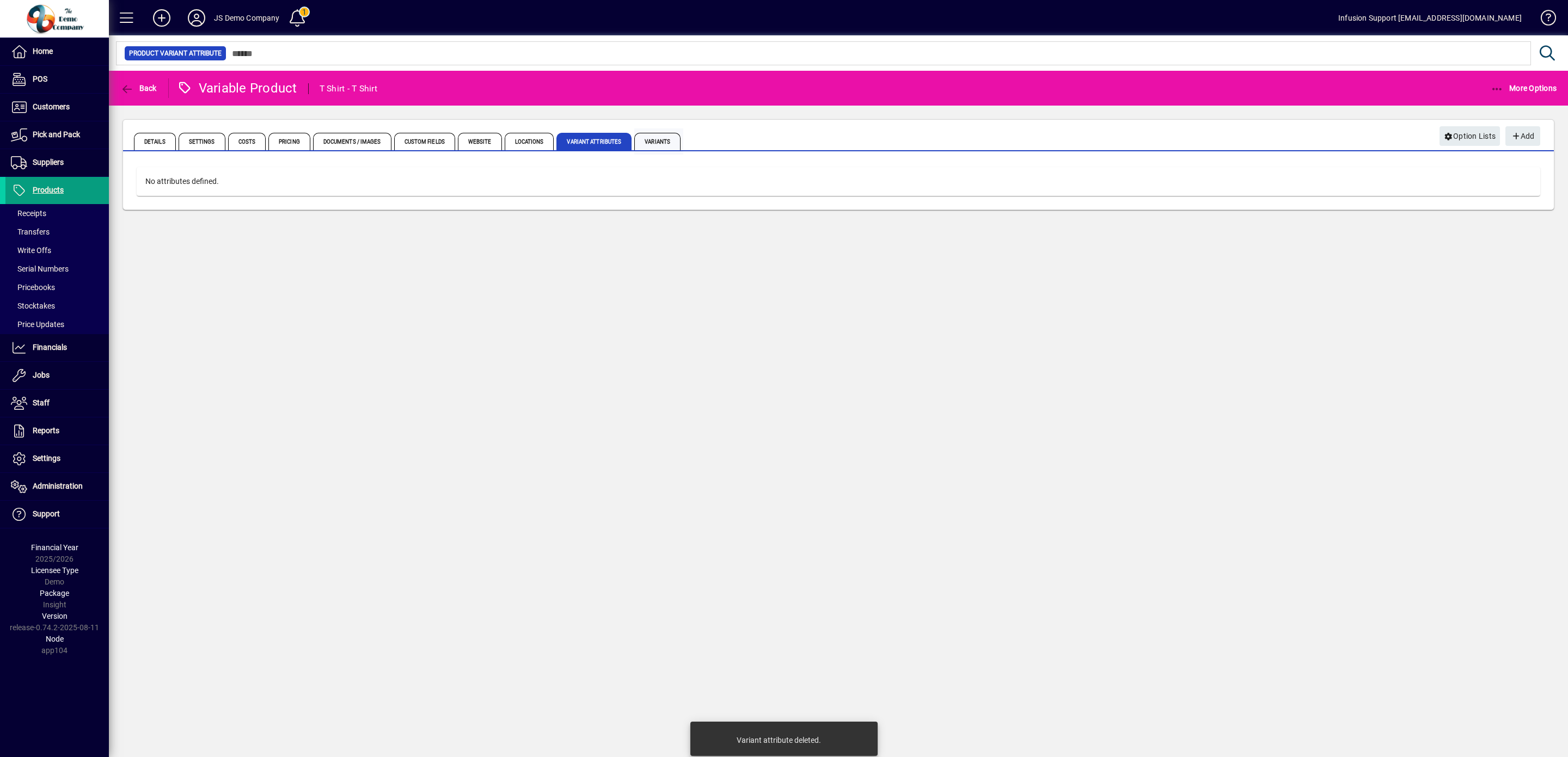
click at [681, 140] on span "Variants" at bounding box center [657, 142] width 46 height 17
